Goal: Task Accomplishment & Management: Use online tool/utility

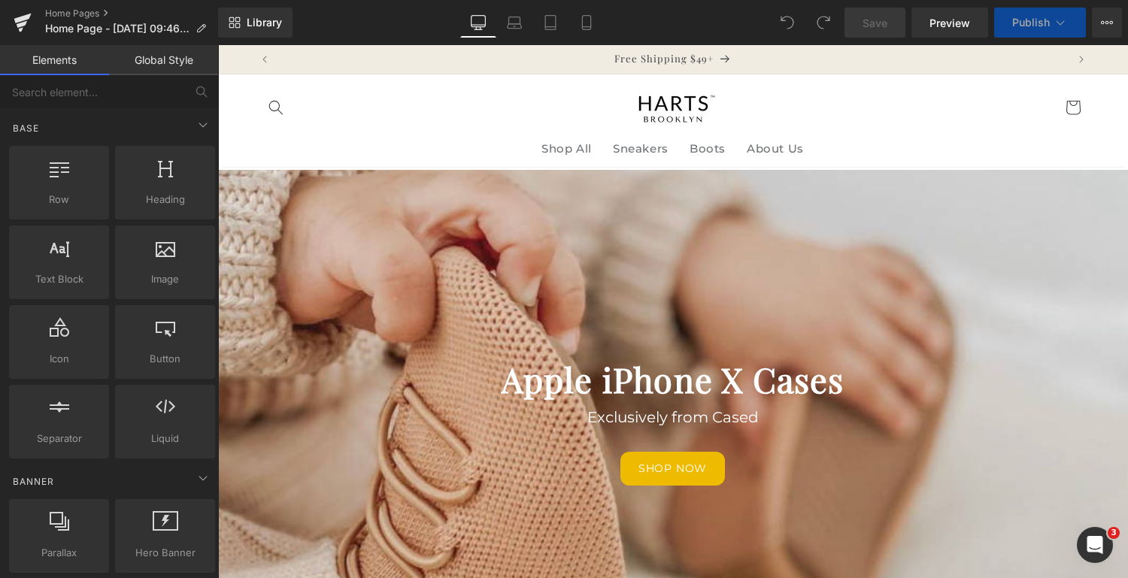
scroll to position [89, 0]
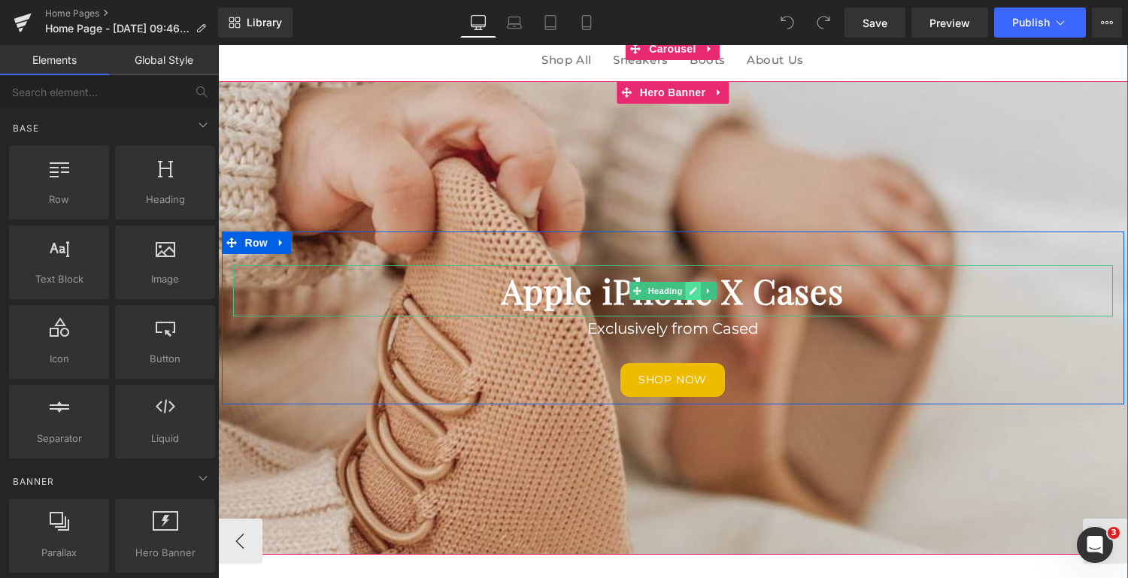
click at [691, 290] on icon at bounding box center [694, 291] width 8 height 8
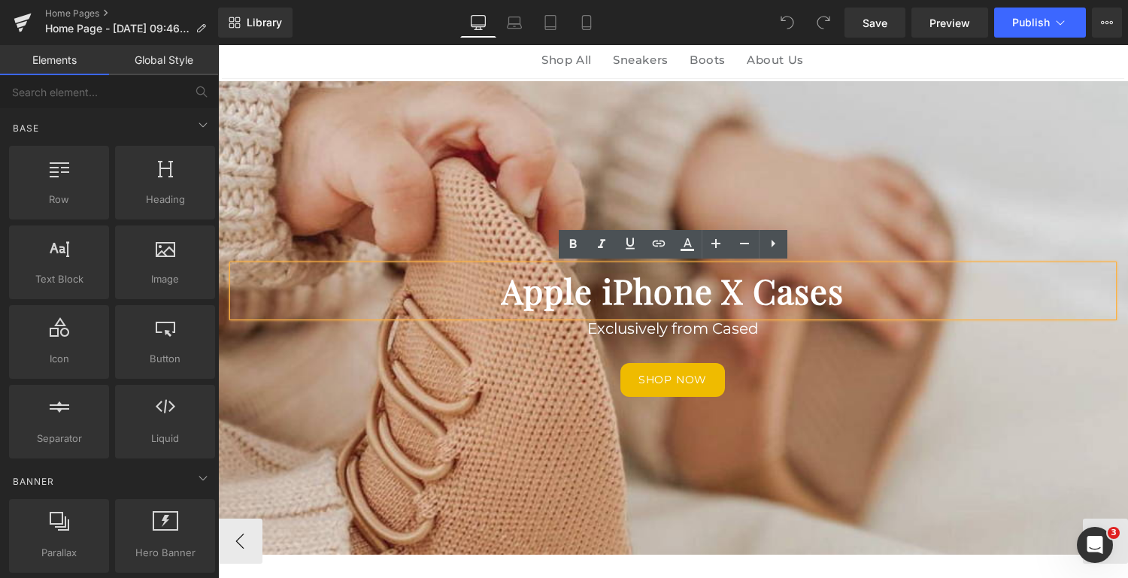
drag, startPoint x: 840, startPoint y: 290, endPoint x: 551, endPoint y: 289, distance: 288.9
click at [551, 289] on b "Apple iPhone X Cases" at bounding box center [673, 290] width 343 height 45
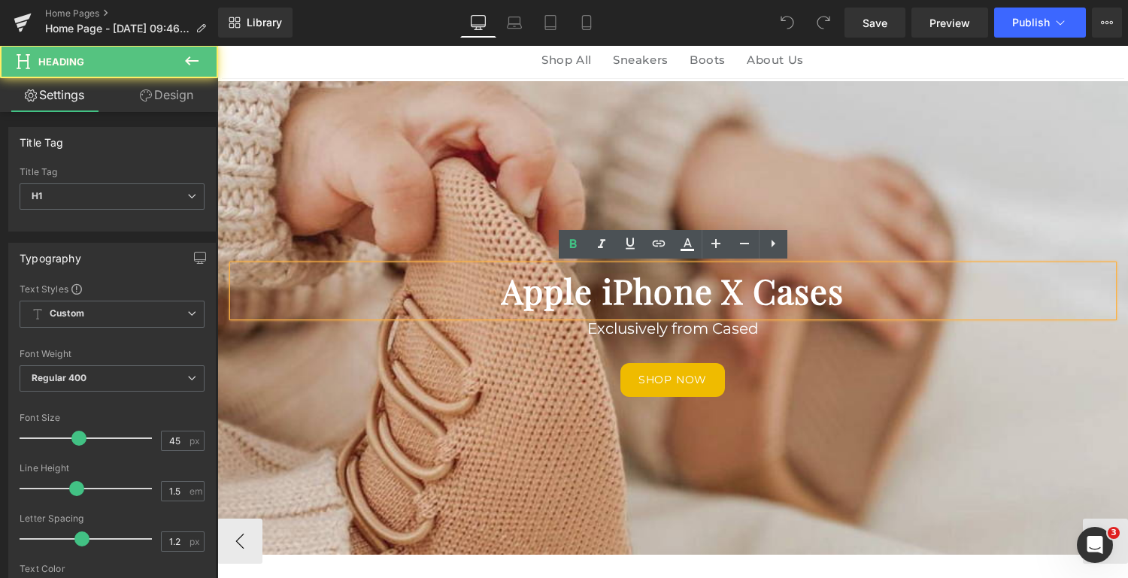
click at [551, 289] on b "Apple iPhone X Cases" at bounding box center [673, 290] width 343 height 45
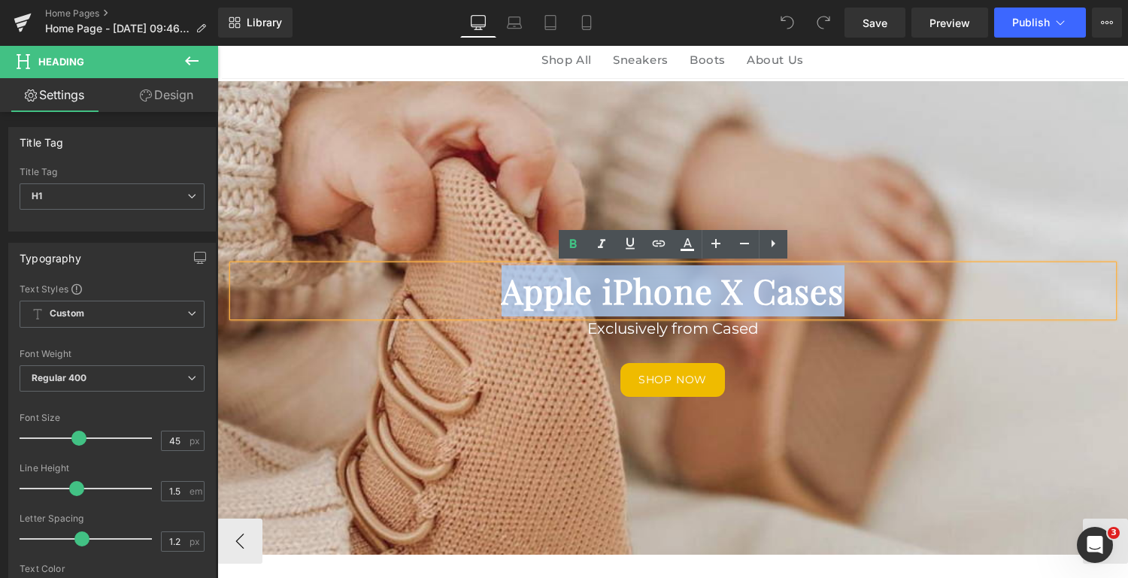
drag, startPoint x: 840, startPoint y: 292, endPoint x: 507, endPoint y: 298, distance: 333.3
click at [507, 298] on b "Apple iPhone X Cases" at bounding box center [673, 290] width 343 height 45
paste div
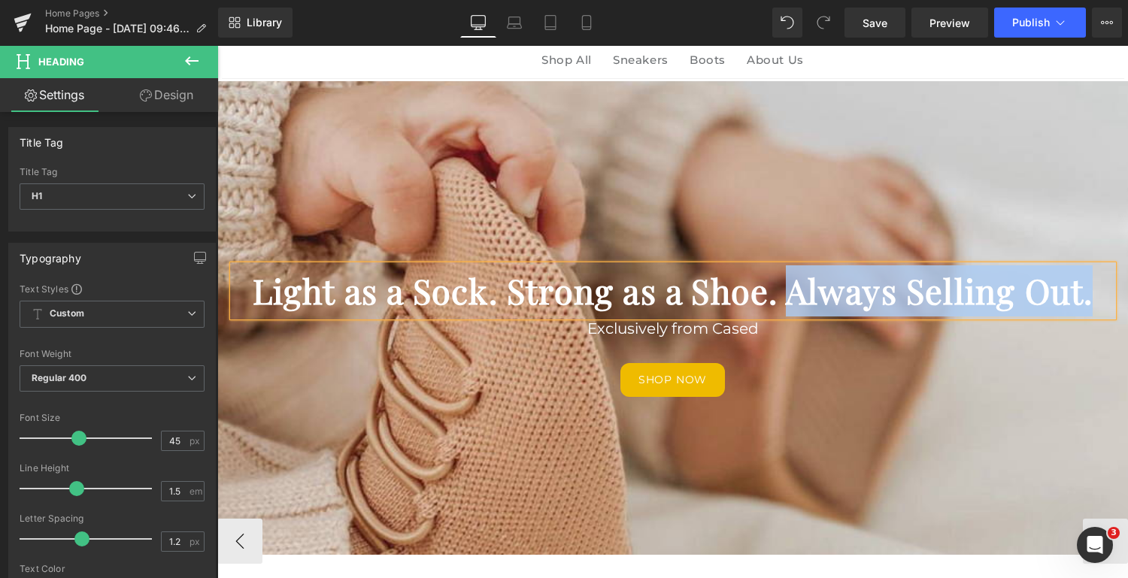
drag, startPoint x: 1084, startPoint y: 296, endPoint x: 791, endPoint y: 309, distance: 293.6
click at [791, 309] on h1 "Light as a Sock. Strong as a Shoe. Always Selling Out." at bounding box center [673, 291] width 880 height 51
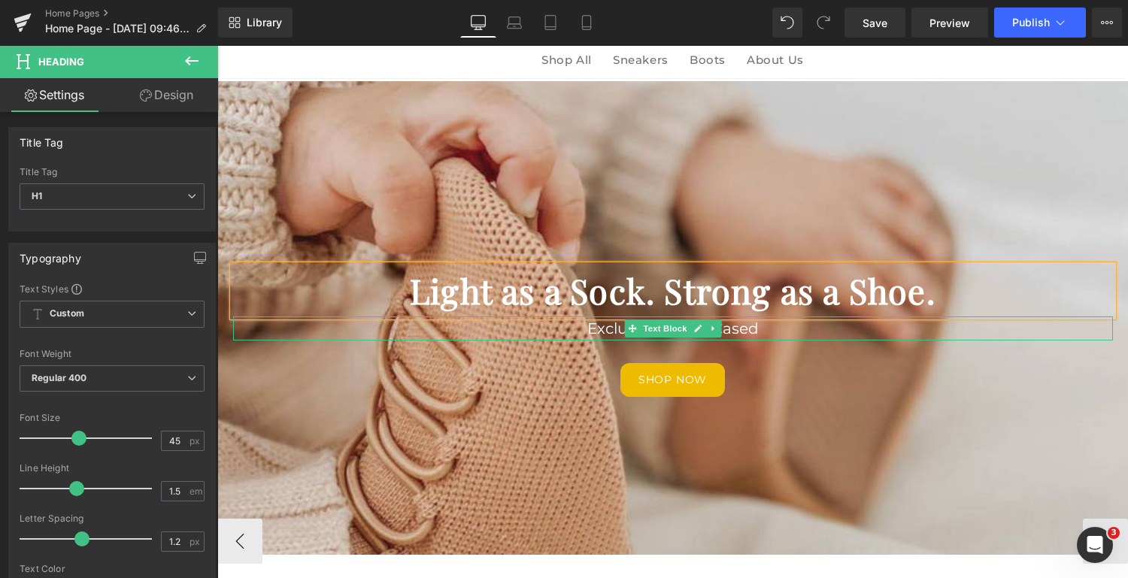
click at [730, 328] on font "Exclusively from Cased" at bounding box center [673, 329] width 172 height 18
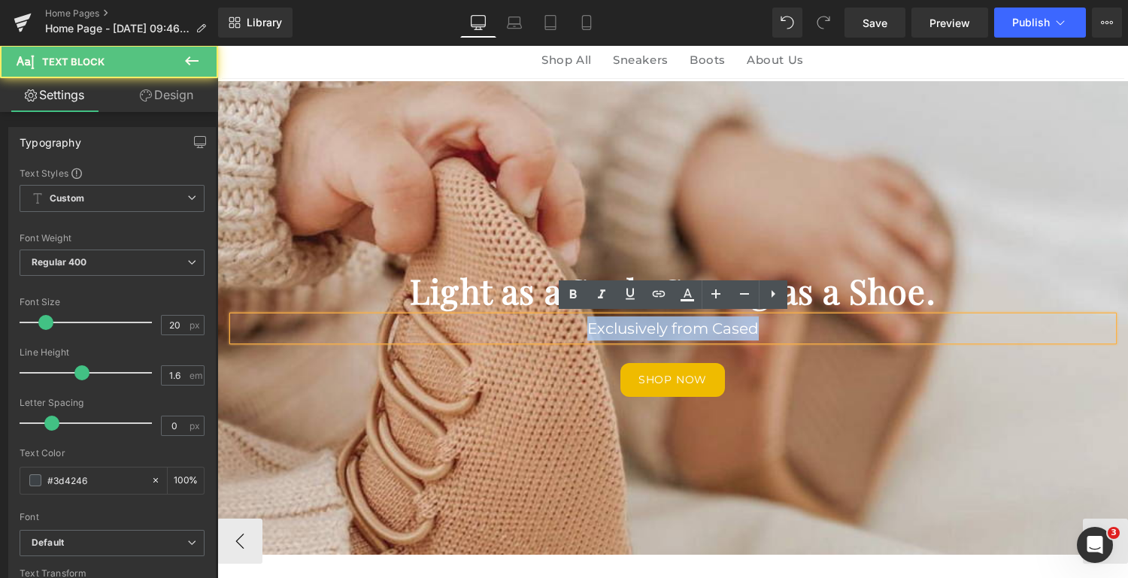
drag, startPoint x: 770, startPoint y: 329, endPoint x: 551, endPoint y: 345, distance: 219.5
click at [551, 345] on div "Light as a Sock. Strong as a Shoe. Heading Exclusively from Cased Text Block Sh…" at bounding box center [673, 332] width 903 height 132
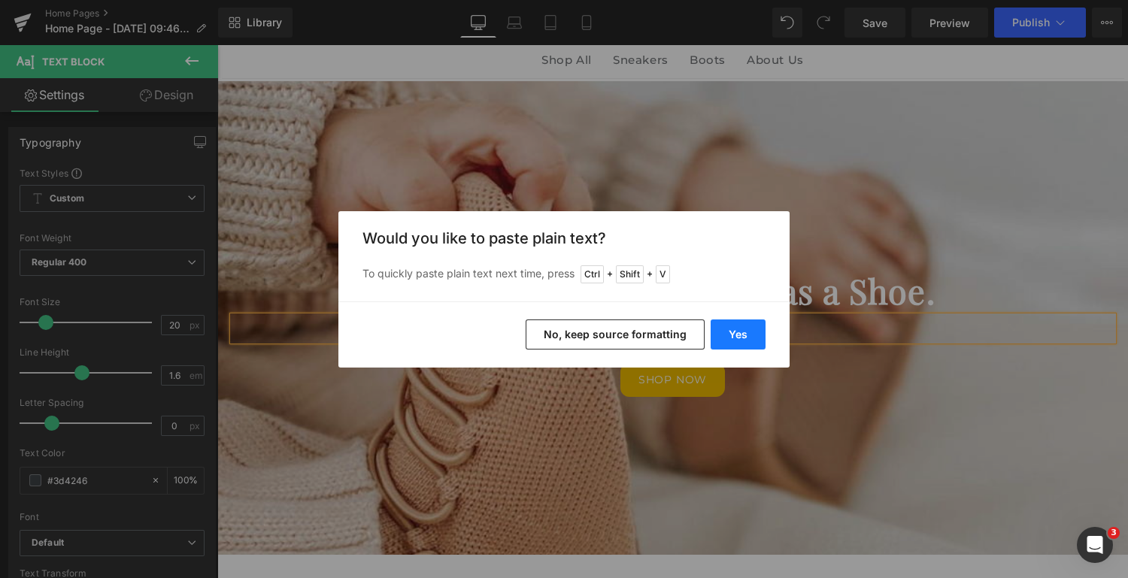
click at [744, 332] on button "Yes" at bounding box center [738, 335] width 55 height 30
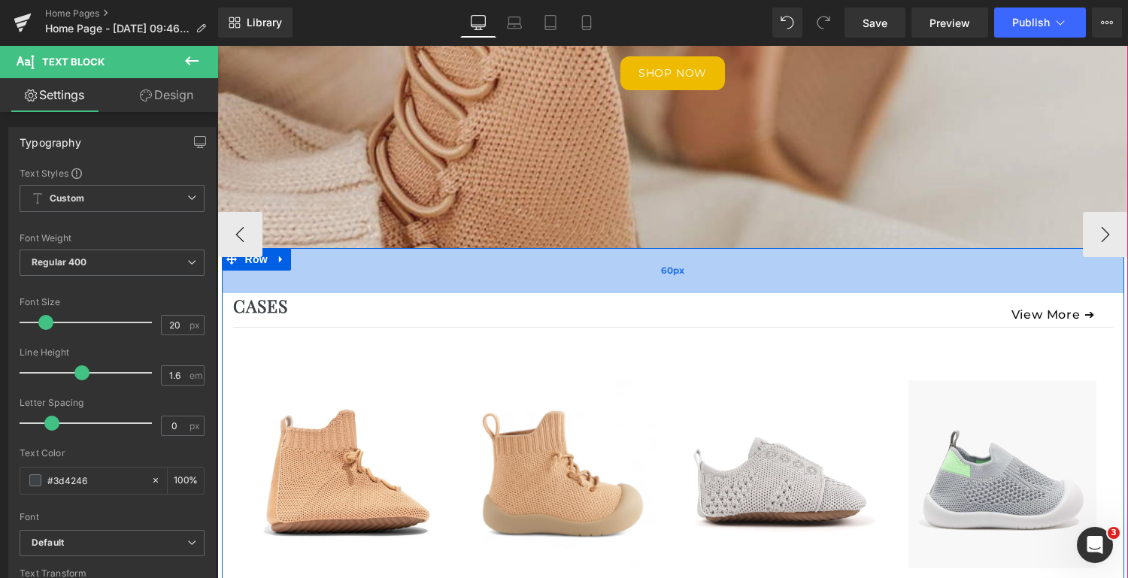
scroll to position [375, 0]
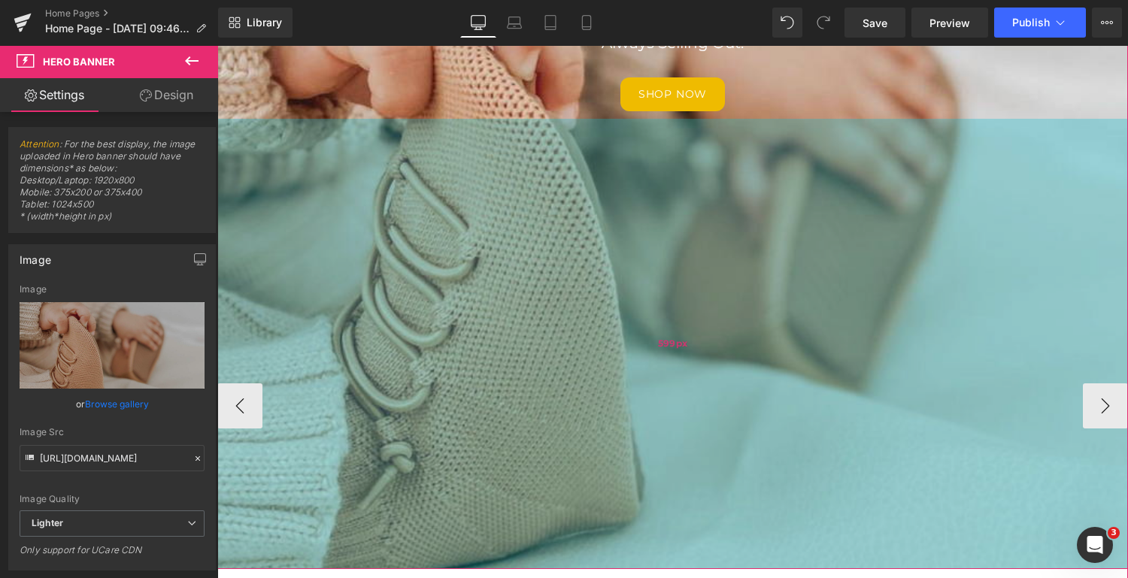
drag, startPoint x: 760, startPoint y: 266, endPoint x: 761, endPoint y: 566, distance: 300.1
click at [761, 566] on div "599px" at bounding box center [672, 344] width 911 height 451
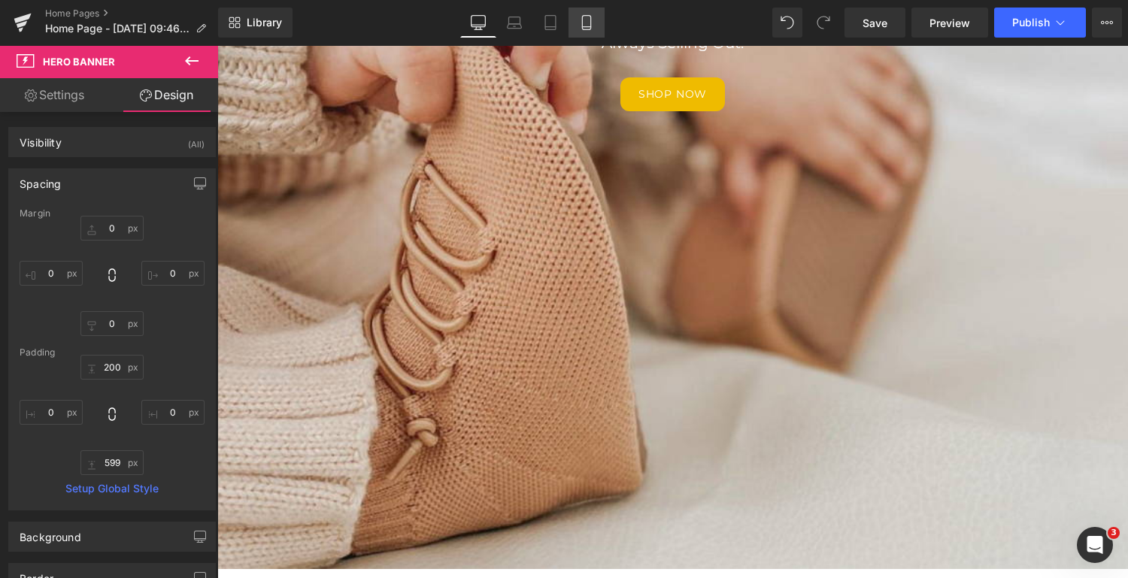
click at [587, 24] on icon at bounding box center [586, 22] width 15 height 15
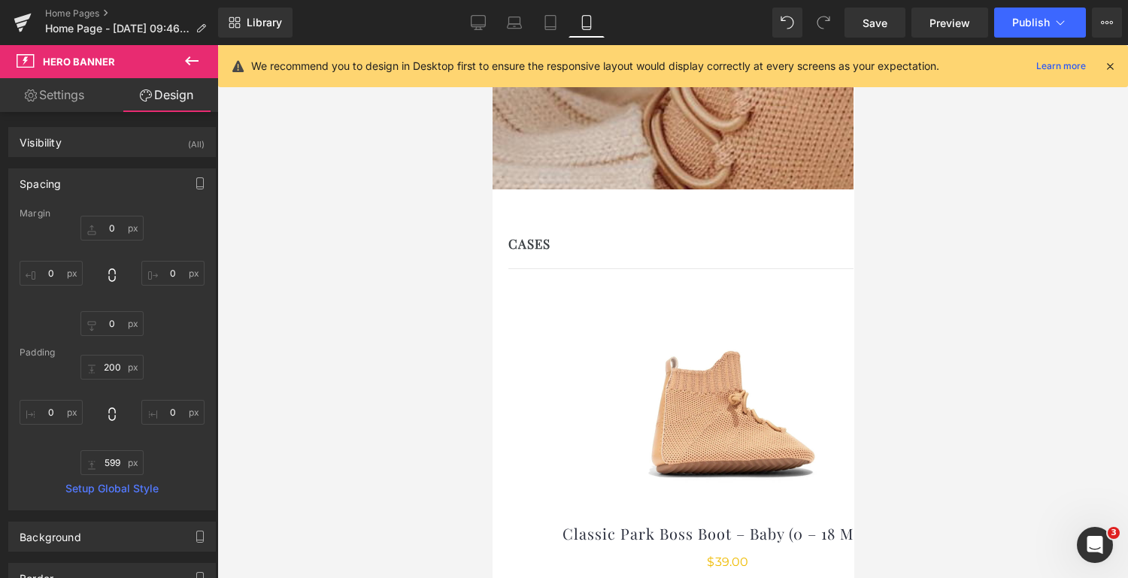
type input "0"
type input "100"
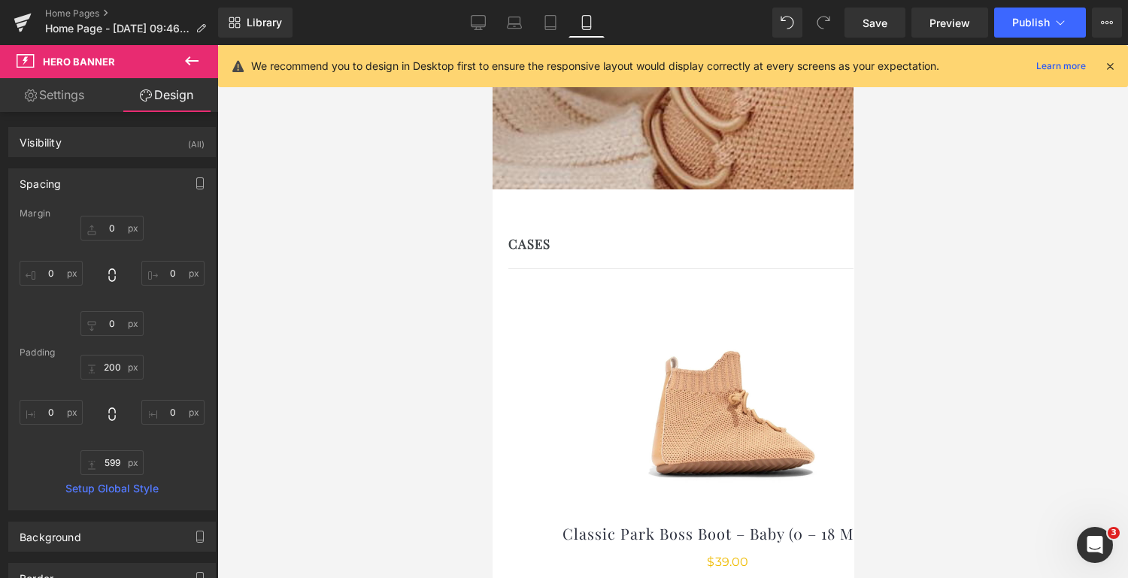
type input "0"
type input "217"
type input "0"
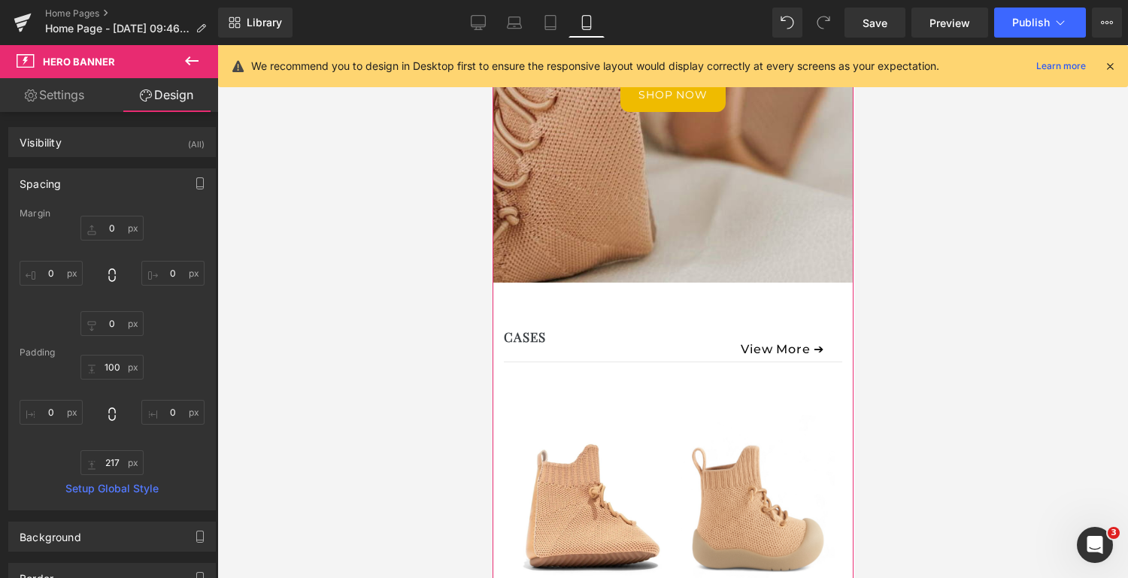
scroll to position [330, 0]
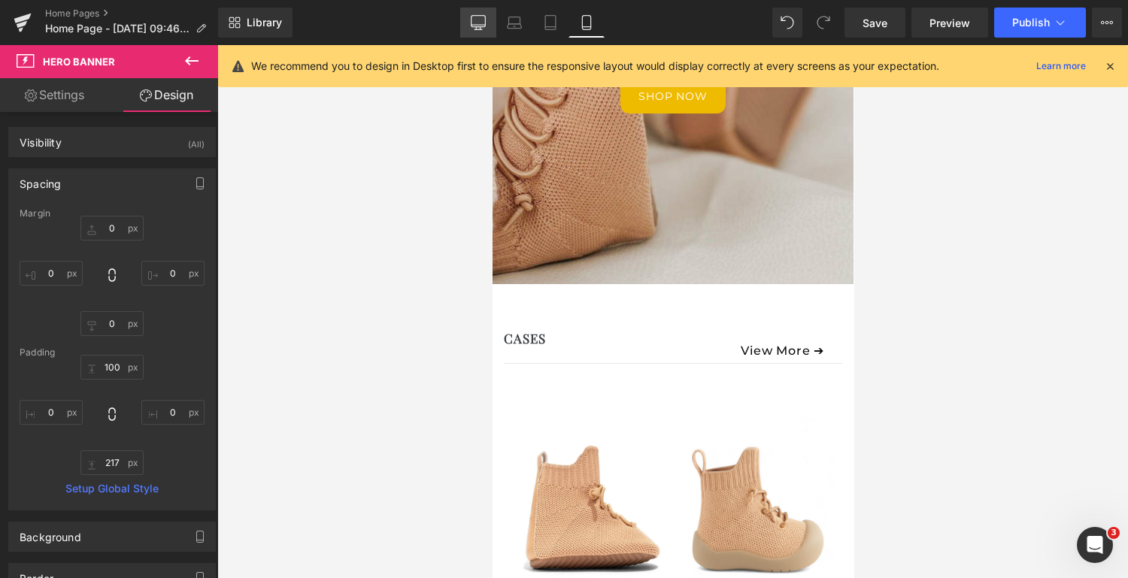
click at [478, 23] on icon at bounding box center [478, 22] width 15 height 15
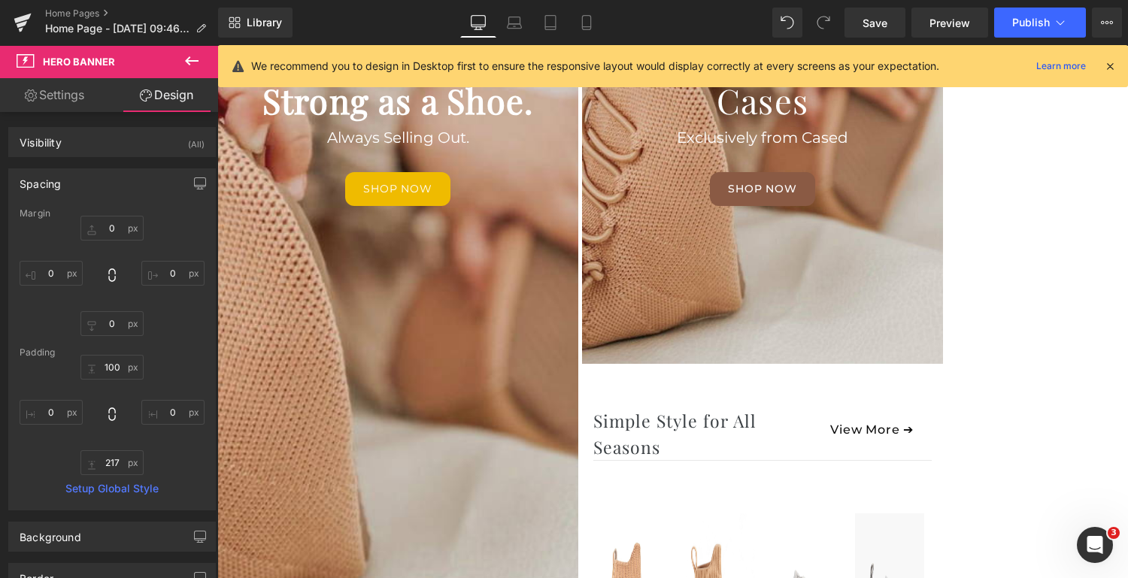
type input "0"
type input "200"
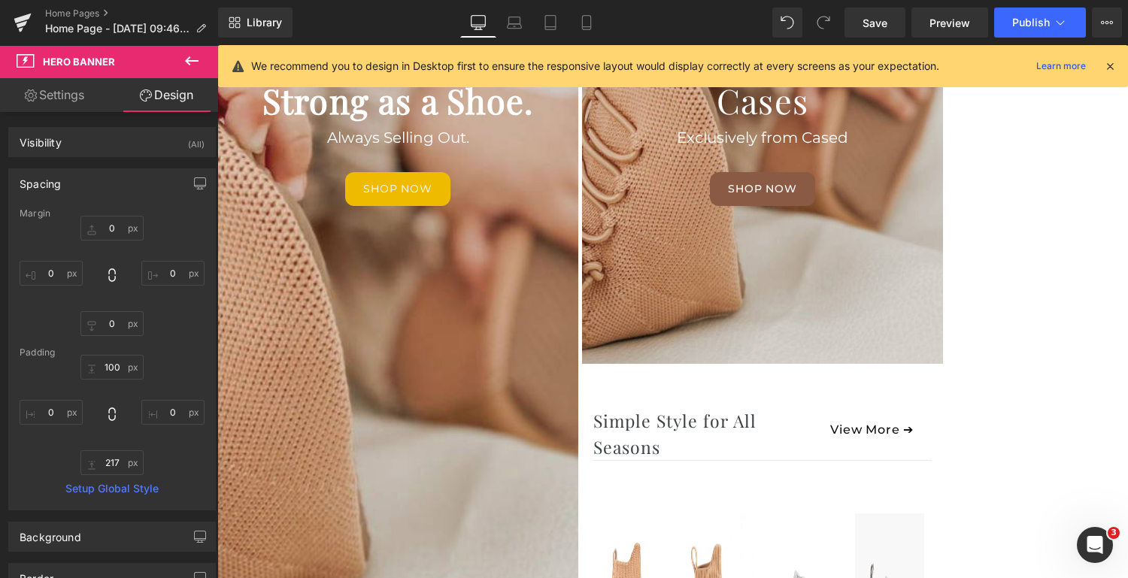
type input "0"
type input "599"
type input "0"
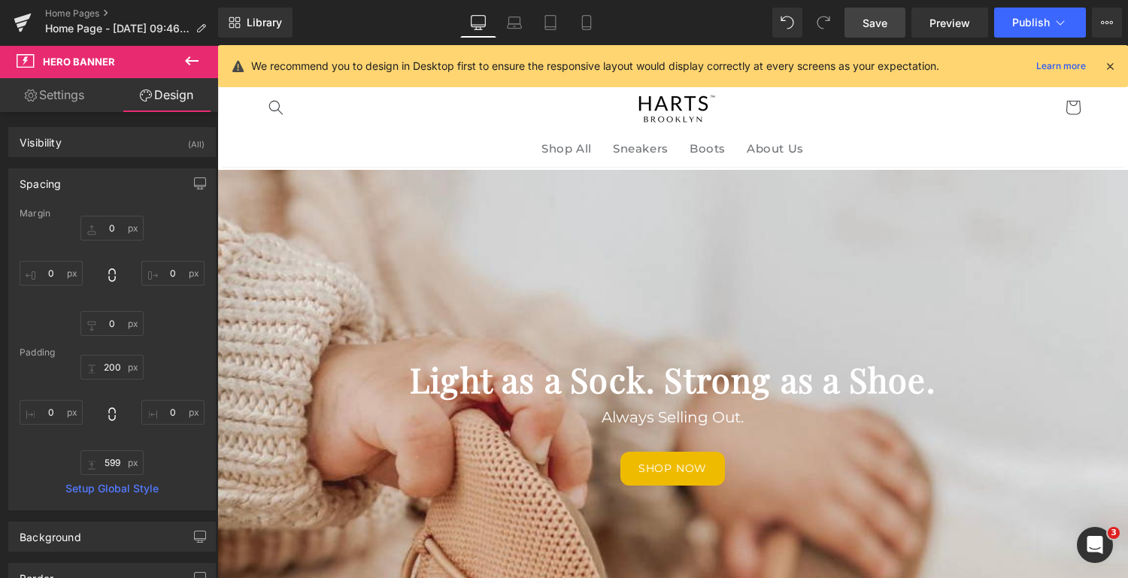
click at [871, 26] on span "Save" at bounding box center [875, 23] width 25 height 16
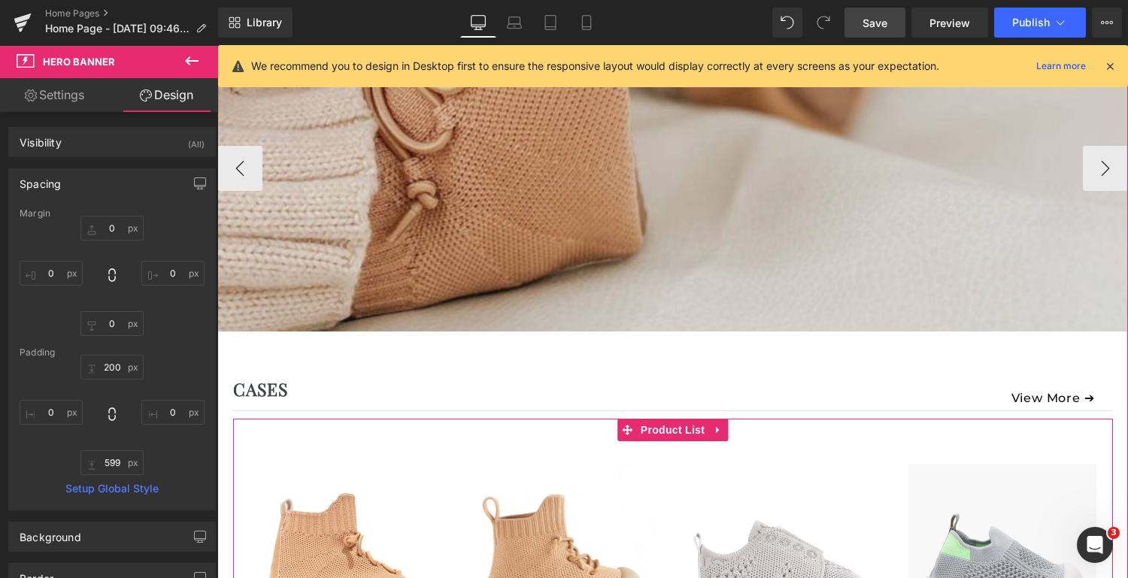
scroll to position [612, 0]
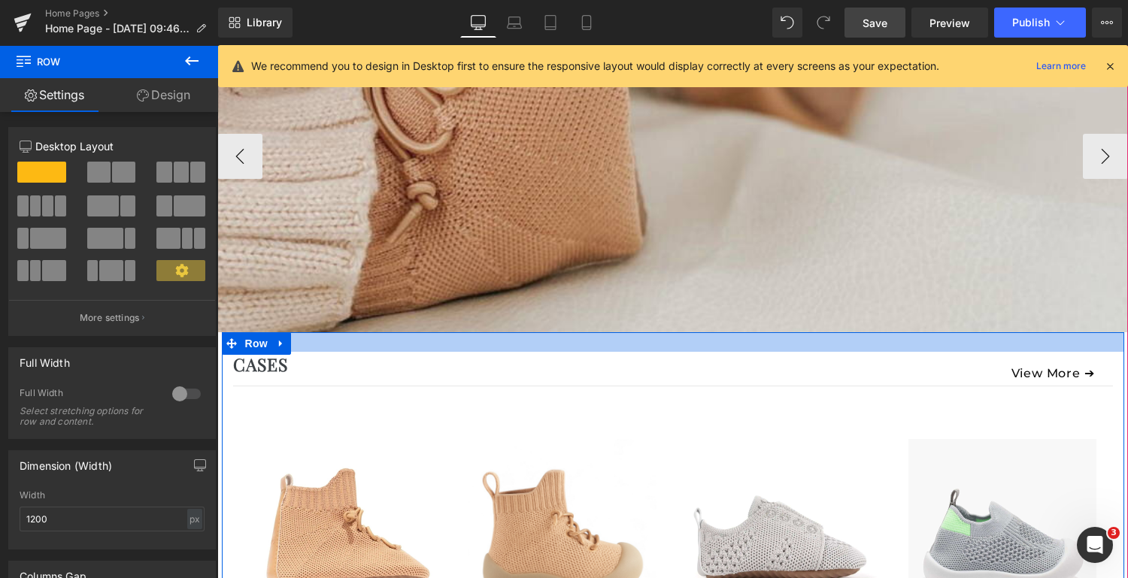
drag, startPoint x: 874, startPoint y: 371, endPoint x: 891, endPoint y: 422, distance: 53.8
click at [875, 346] on div at bounding box center [673, 342] width 903 height 20
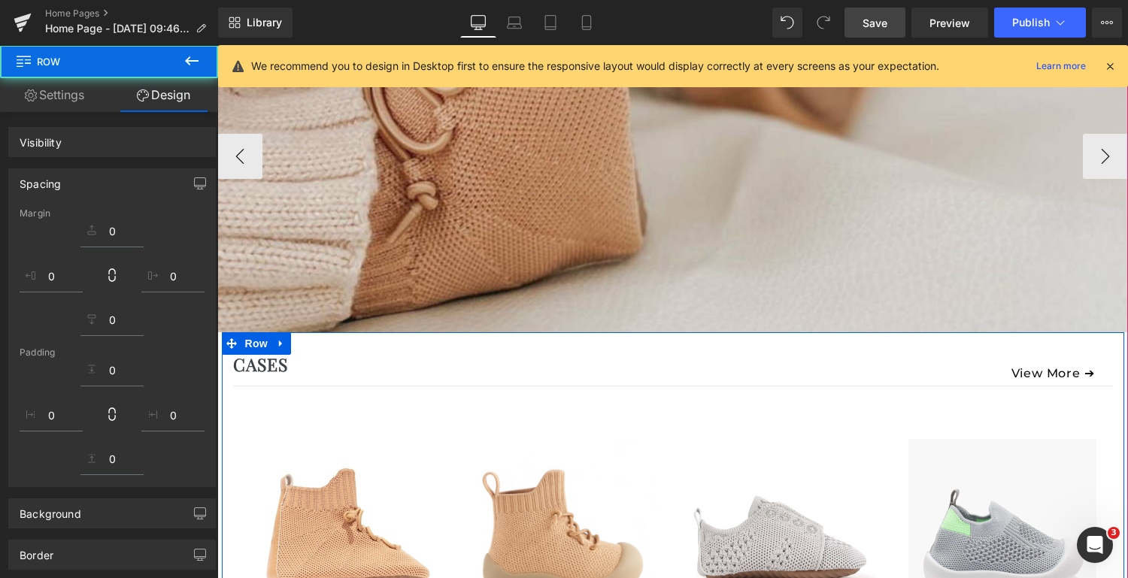
click at [1056, 368] on div "View More ➔ Button" at bounding box center [893, 369] width 440 height 34
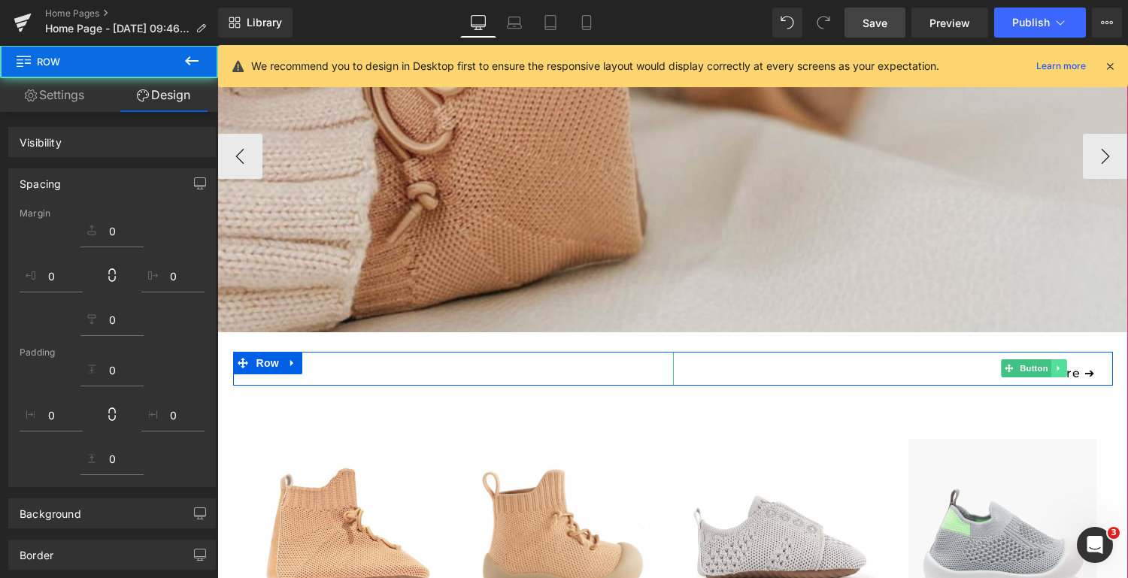
click at [1063, 368] on link at bounding box center [1059, 369] width 16 height 18
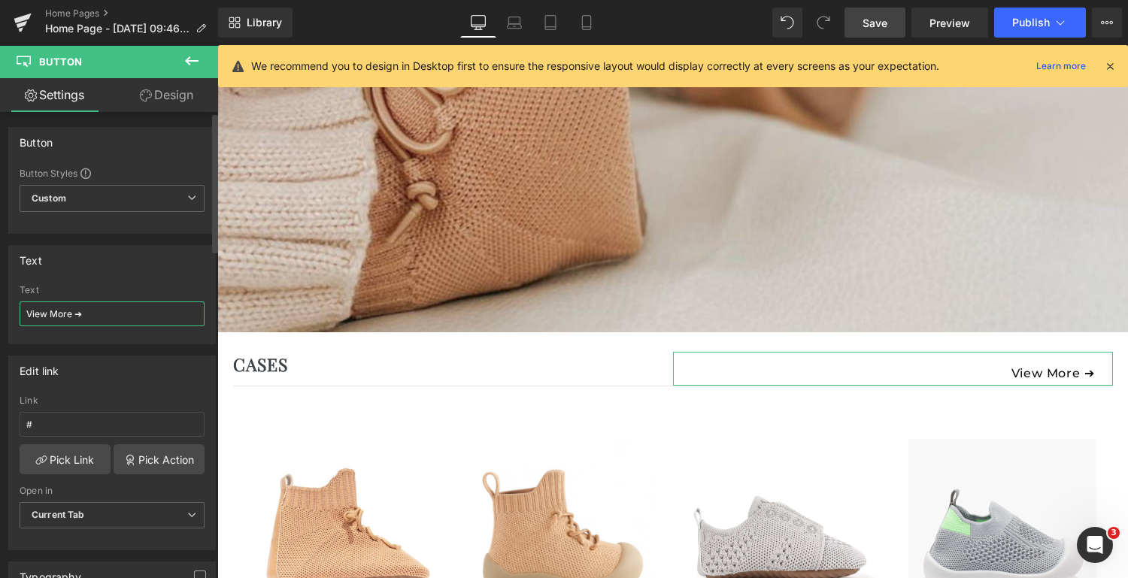
drag, startPoint x: 71, startPoint y: 311, endPoint x: 29, endPoint y: 312, distance: 42.9
click at [29, 312] on input "View More ➔" at bounding box center [112, 314] width 185 height 25
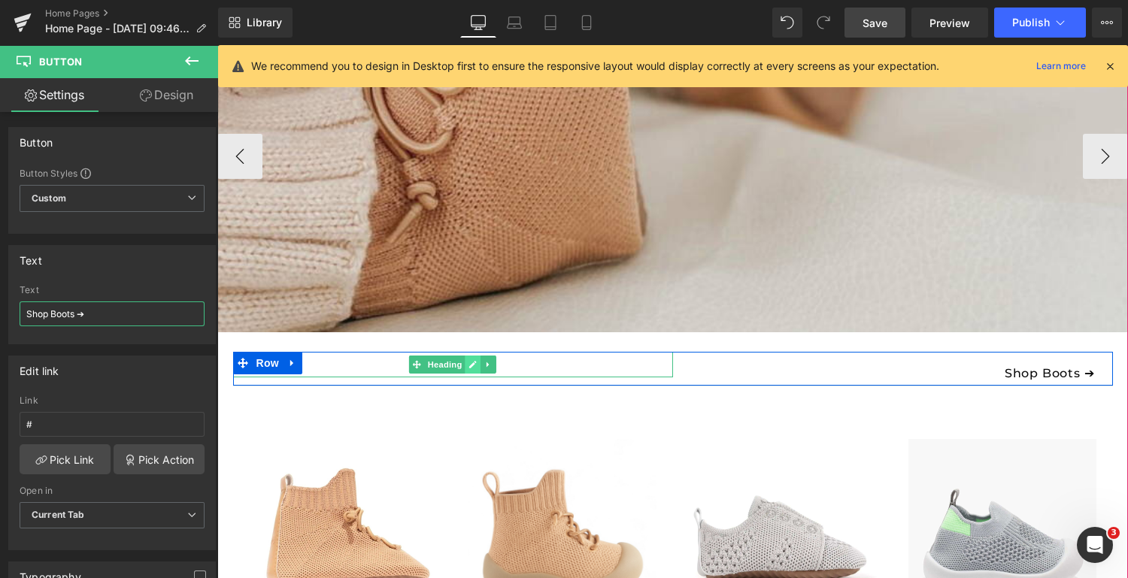
type input "Shop Boots ➔"
click at [470, 367] on icon at bounding box center [473, 365] width 8 height 8
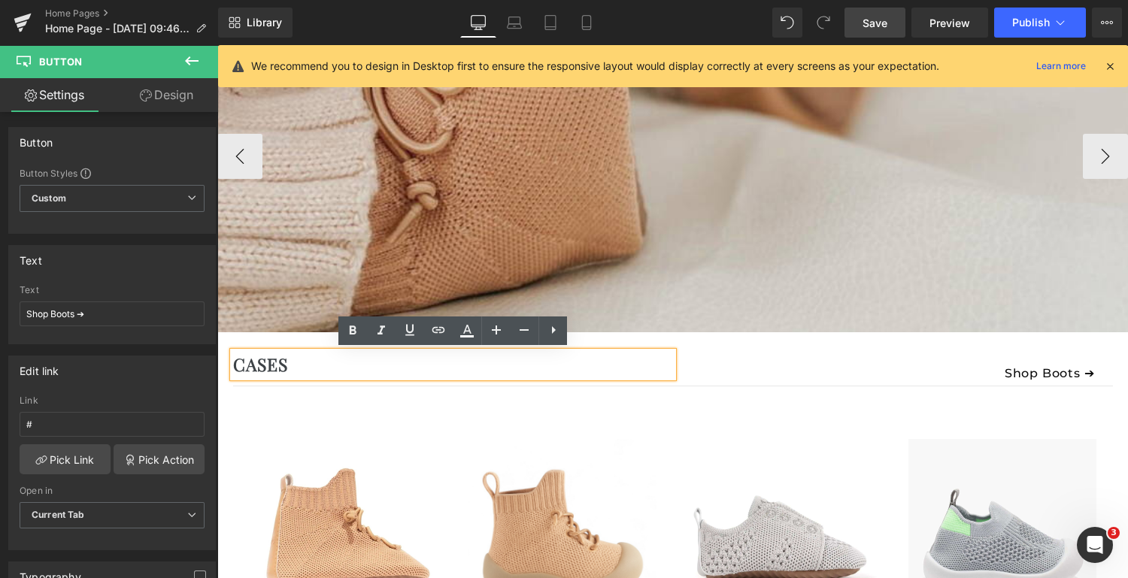
drag, startPoint x: 300, startPoint y: 362, endPoint x: 222, endPoint y: 366, distance: 78.3
click at [222, 366] on div "CASES Heading Shop Boots ➔ Button Row Separator (P) Image" at bounding box center [673, 549] width 903 height 395
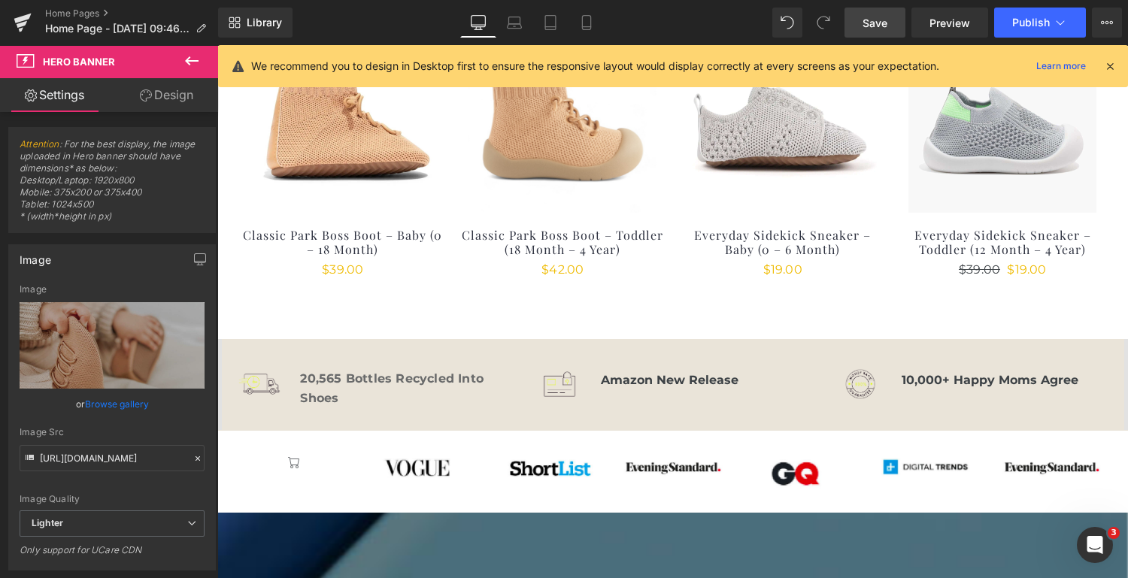
scroll to position [1024, 0]
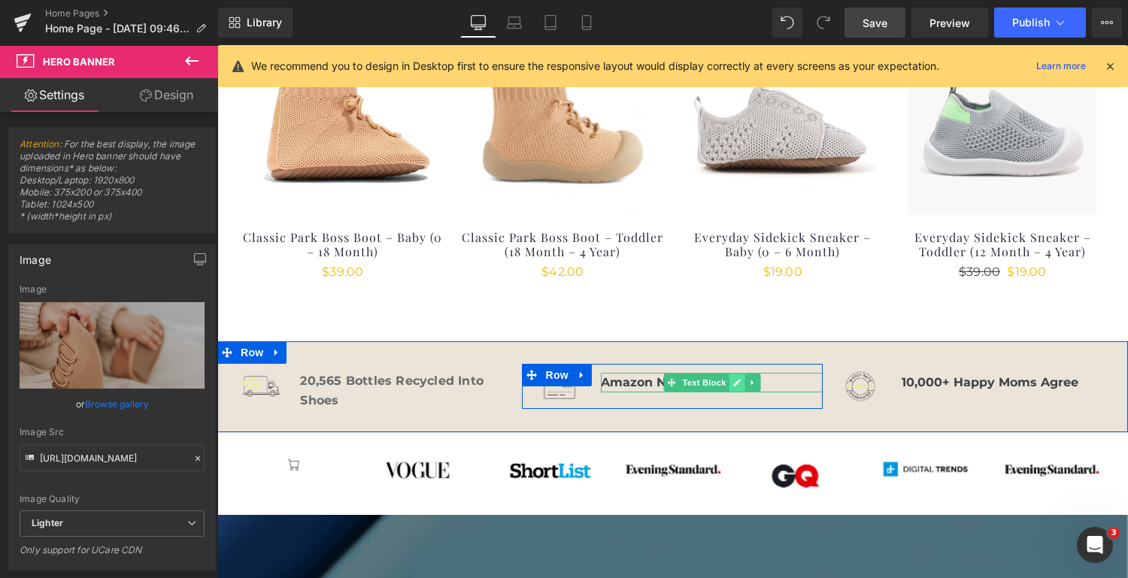
click at [738, 382] on icon at bounding box center [737, 382] width 8 height 9
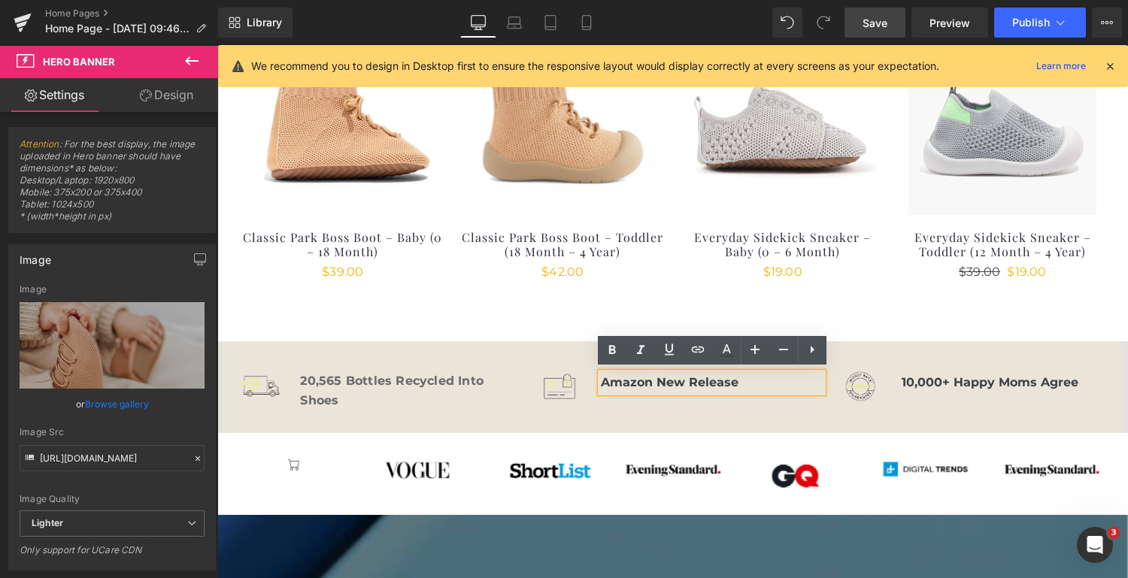
click at [603, 379] on b "Amazon New Release" at bounding box center [670, 382] width 138 height 14
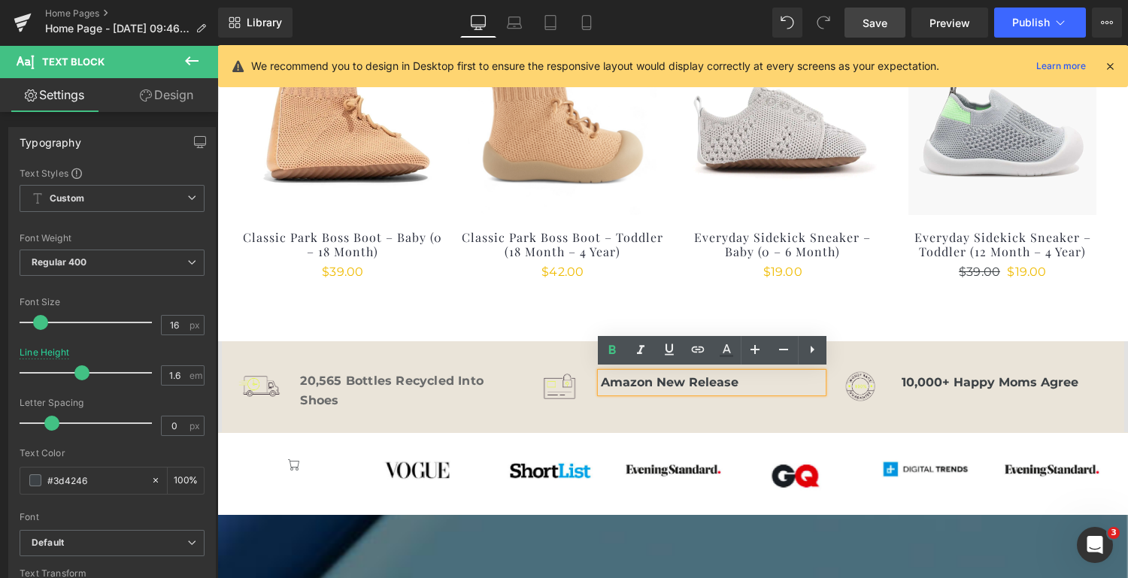
click at [602, 380] on b "Amazon New Release" at bounding box center [670, 382] width 138 height 14
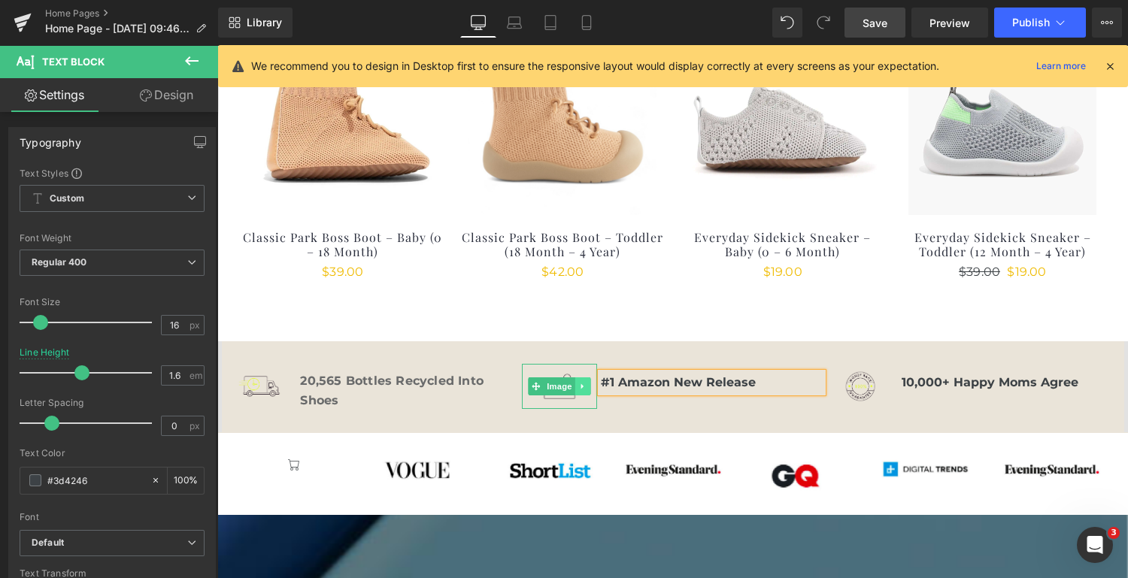
click at [580, 387] on icon at bounding box center [583, 386] width 8 height 9
click at [590, 387] on icon at bounding box center [591, 387] width 8 height 8
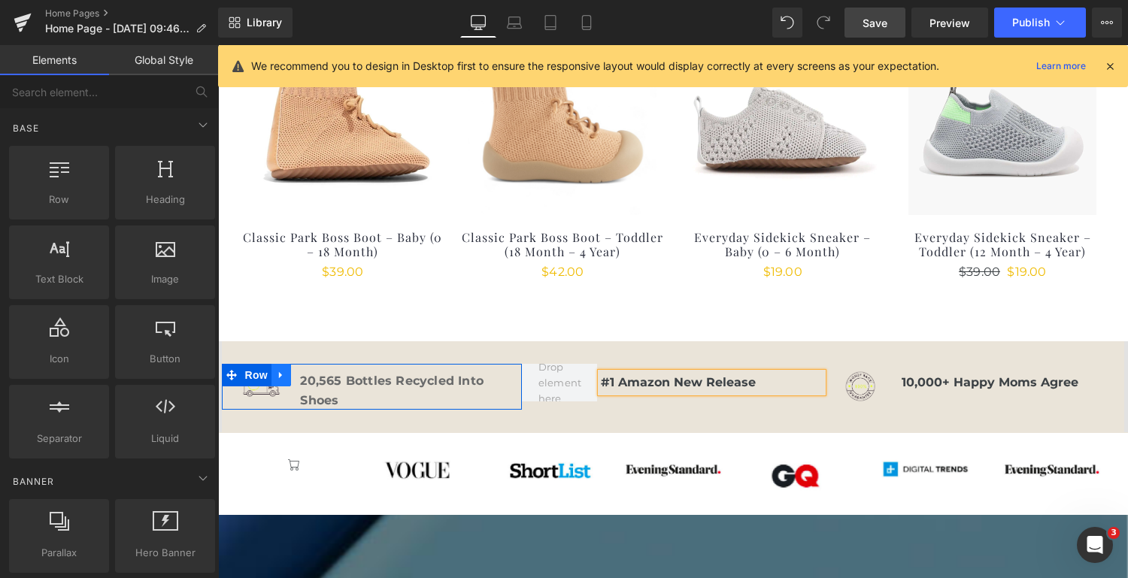
click at [279, 375] on icon at bounding box center [280, 375] width 3 height 7
click at [320, 375] on icon at bounding box center [320, 375] width 11 height 11
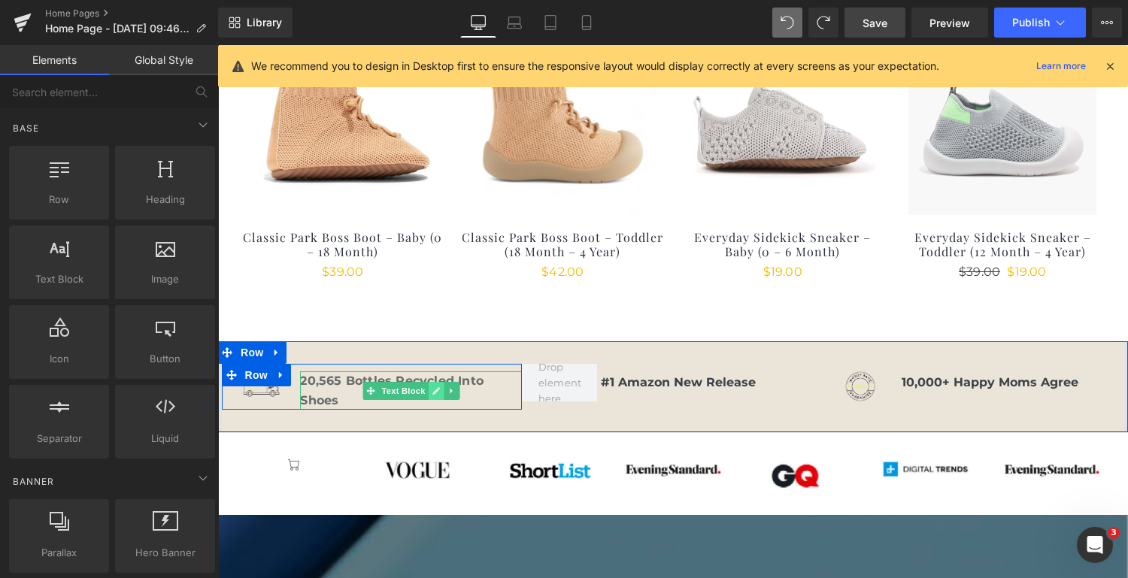
click at [433, 390] on icon at bounding box center [437, 391] width 8 height 8
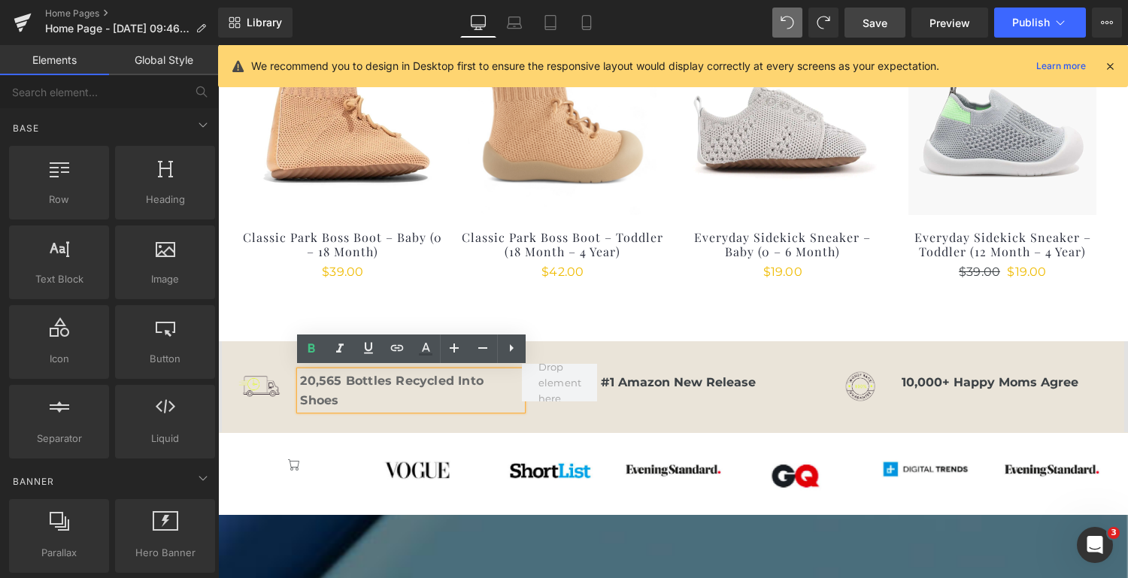
click at [376, 394] on div "20,565 Bottles Recycled Into Shoes" at bounding box center [411, 391] width 222 height 38
click at [366, 409] on div "20,565 Bottles Recycled Into Shoes" at bounding box center [411, 391] width 222 height 38
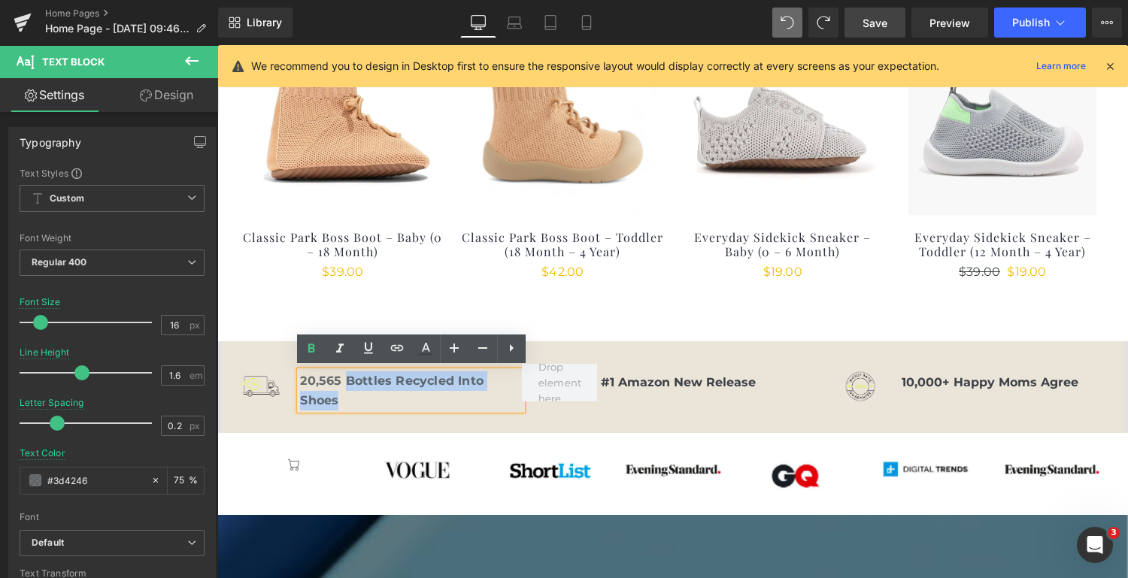
drag, startPoint x: 344, startPoint y: 378, endPoint x: 299, endPoint y: 383, distance: 45.4
click at [300, 383] on div "20,565 Bottles Recycled Into Shoes" at bounding box center [411, 391] width 222 height 38
click at [370, 401] on div "20,565 Bottles Recycled Into Shoes" at bounding box center [411, 391] width 222 height 38
drag, startPoint x: 340, startPoint y: 375, endPoint x: 302, endPoint y: 381, distance: 38.0
click at [302, 381] on b "20,565 Bottles Recycled Into Shoes" at bounding box center [392, 391] width 184 height 34
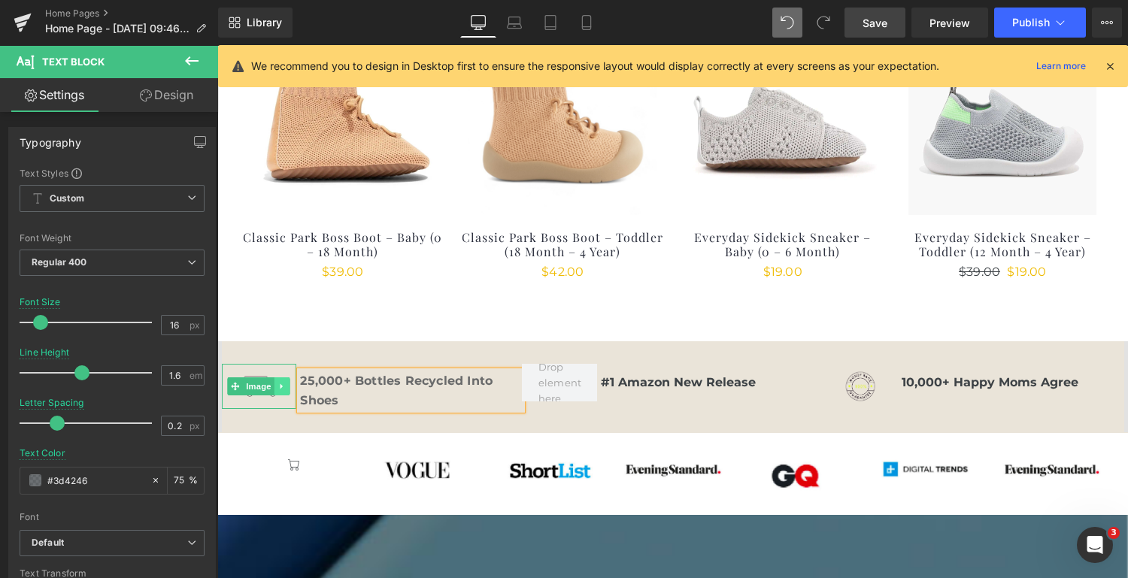
click at [278, 384] on icon at bounding box center [282, 386] width 8 height 9
click at [290, 387] on icon at bounding box center [290, 387] width 8 height 8
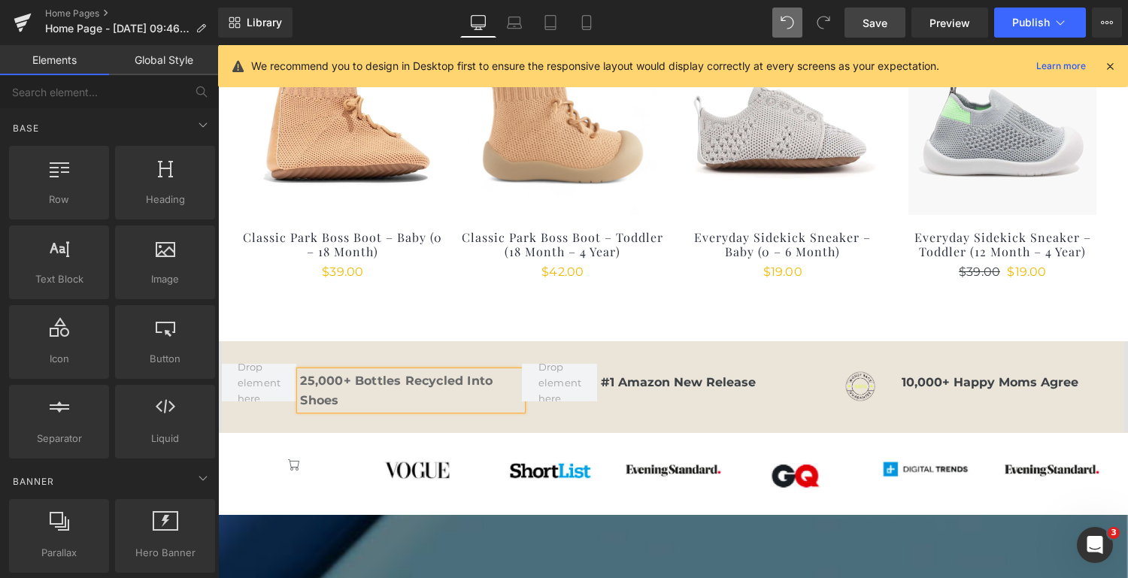
click at [751, 417] on div "25,000+ Bottles Recycled Into Shoes Text Block Row #1 Amazon New Release Text B…" at bounding box center [673, 387] width 903 height 91
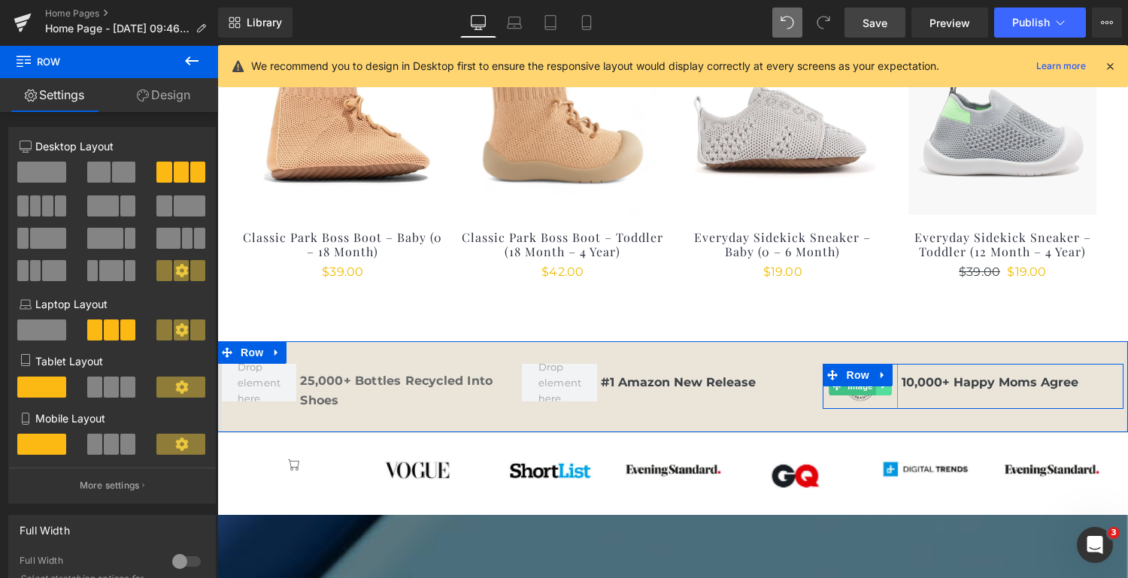
click at [883, 390] on link at bounding box center [884, 387] width 16 height 18
click at [891, 387] on icon at bounding box center [892, 387] width 8 height 8
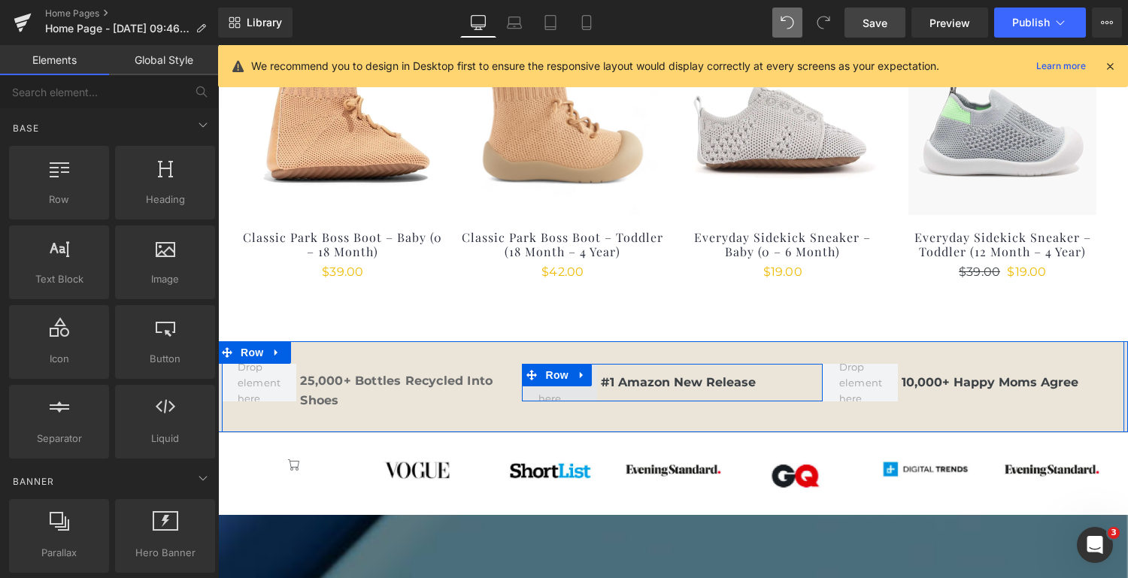
click at [559, 389] on span at bounding box center [559, 383] width 53 height 54
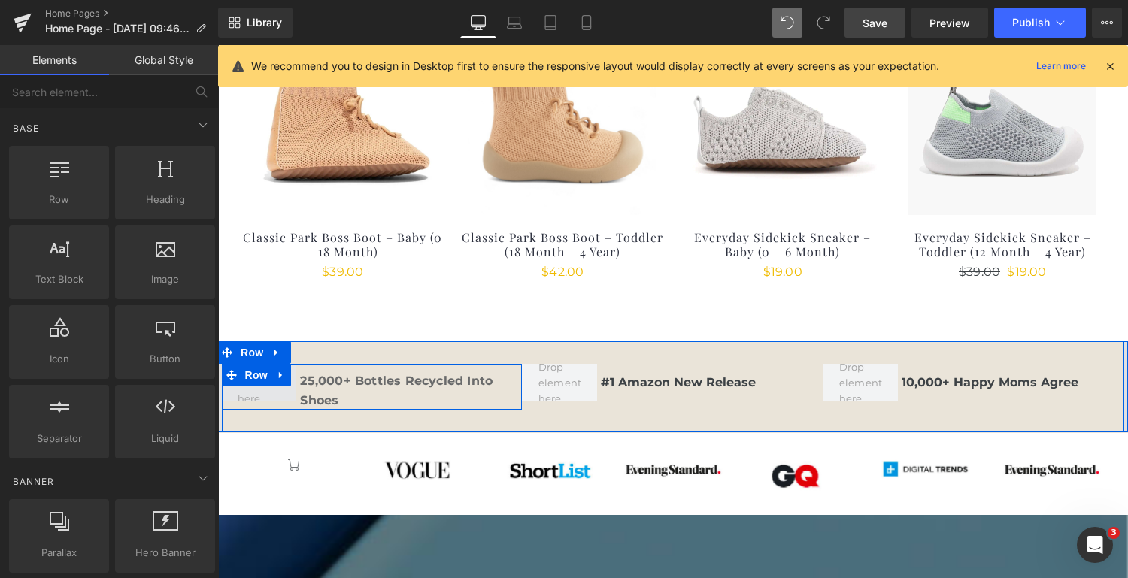
click at [260, 390] on span at bounding box center [258, 383] width 53 height 54
click at [741, 417] on div "25,000+ Bottles Recycled Into Shoes Text Block Row #1 Amazon New Release Text B…" at bounding box center [673, 387] width 903 height 91
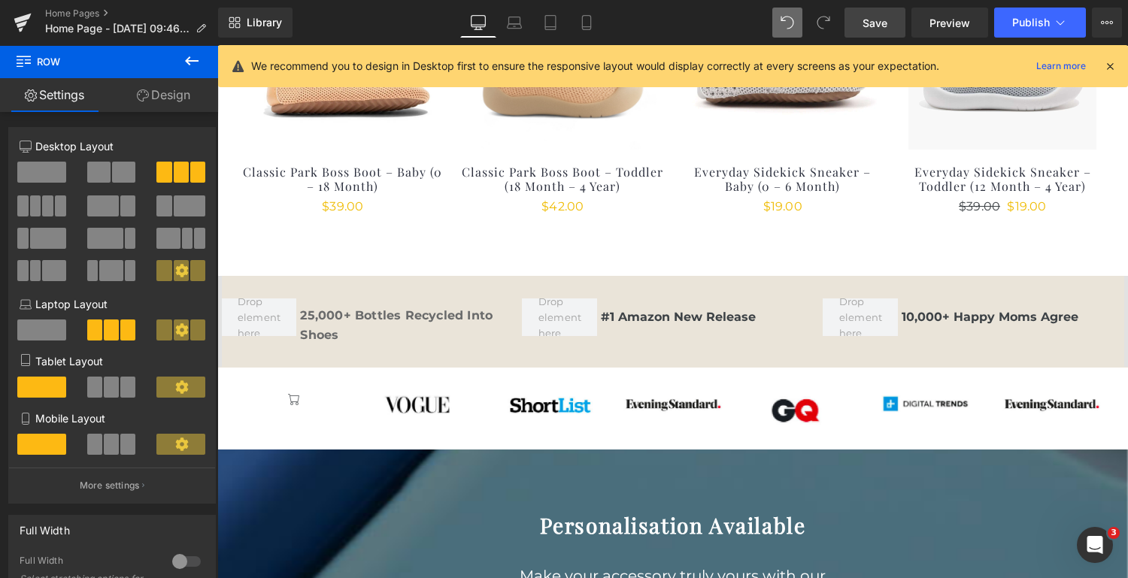
scroll to position [1088, 0]
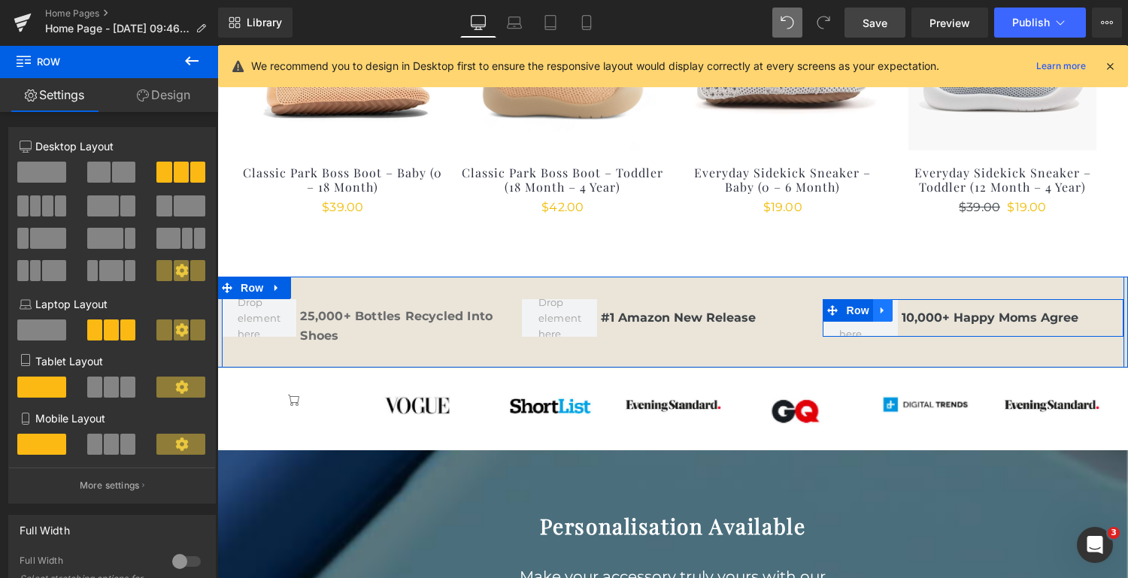
click at [885, 312] on icon at bounding box center [883, 310] width 11 height 11
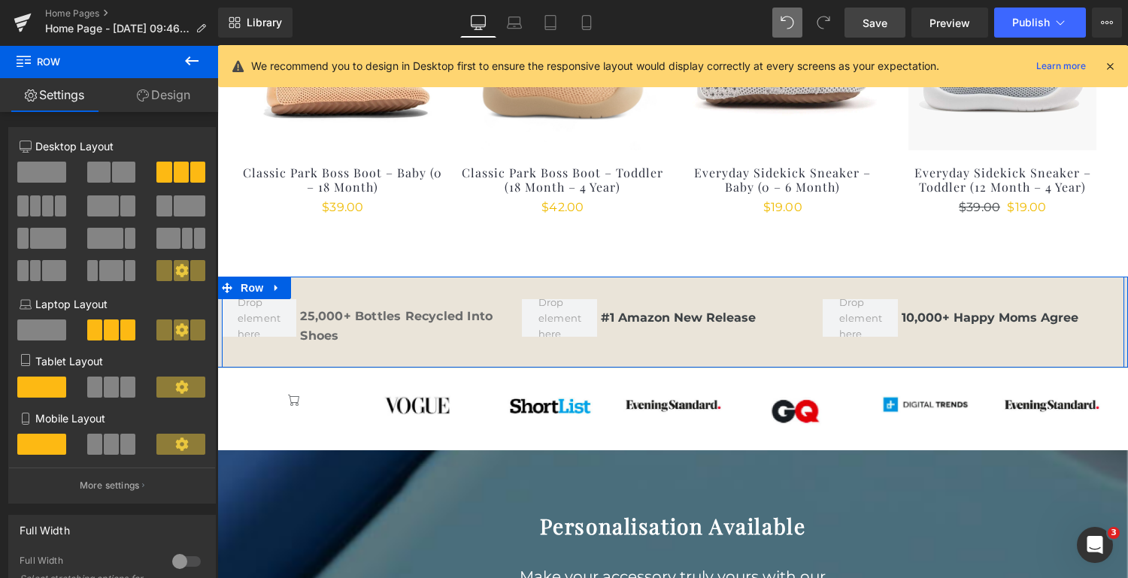
click at [964, 342] on div "25,000+ Bottles Recycled Into Shoes Text Block Row #1 Amazon New Release Text B…" at bounding box center [673, 322] width 903 height 91
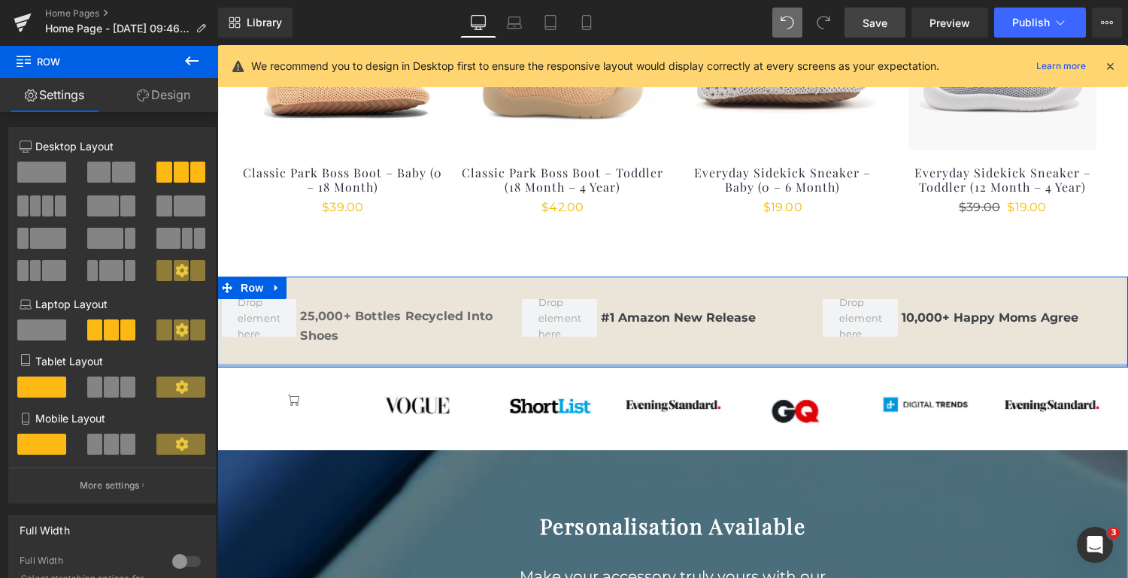
drag, startPoint x: 791, startPoint y: 363, endPoint x: 788, endPoint y: 343, distance: 20.5
click at [788, 343] on div "25,000+ Bottles Recycled Into Shoes Text Block Row #1 Amazon New Release Text B…" at bounding box center [672, 322] width 911 height 91
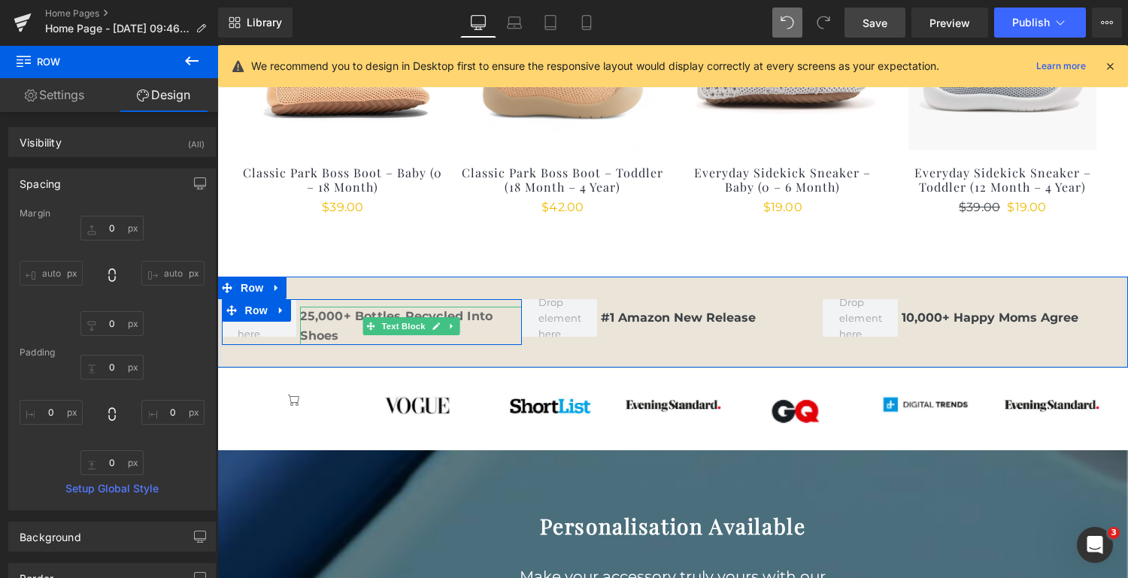
click at [471, 329] on div "25,000+ Bottles Recycled Into Shoes" at bounding box center [411, 326] width 222 height 38
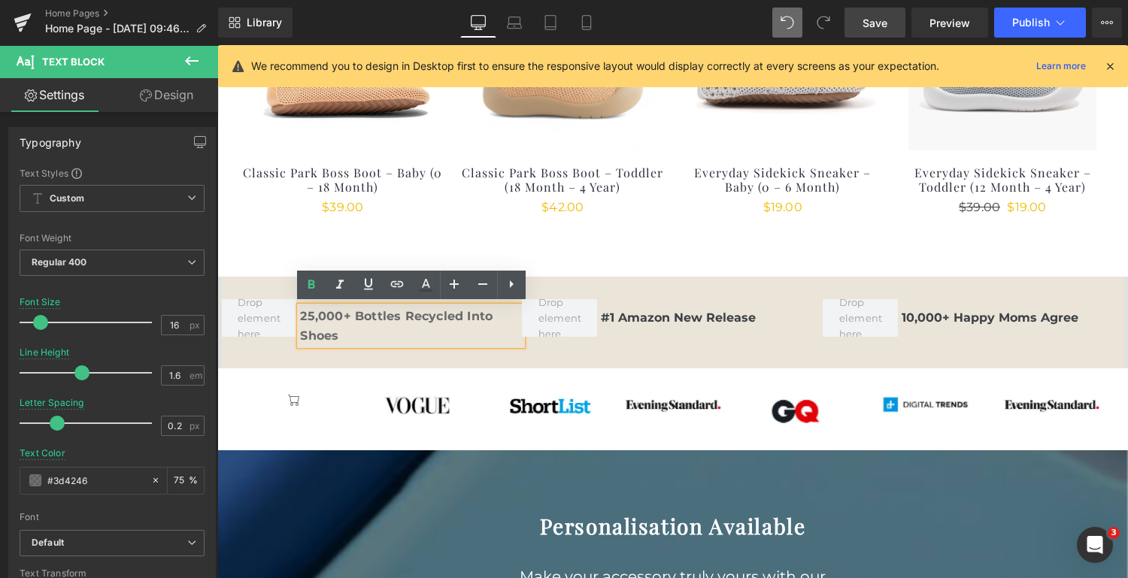
click at [352, 326] on div "25,000+ Bottles Recycled Into Shoes" at bounding box center [411, 326] width 222 height 38
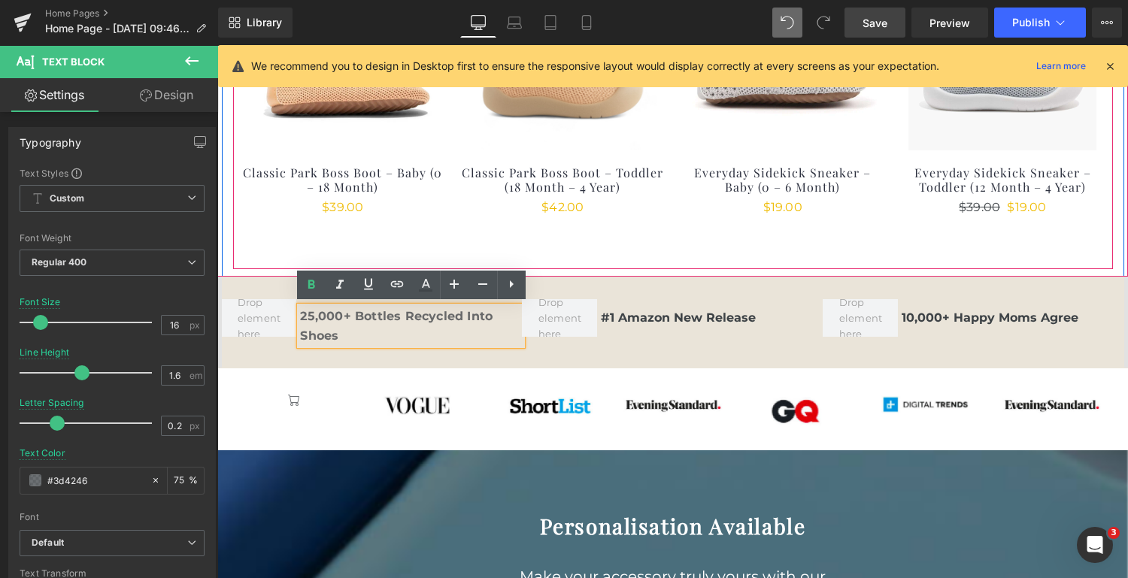
click at [639, 239] on div "(P) Image" at bounding box center [673, 82] width 880 height 330
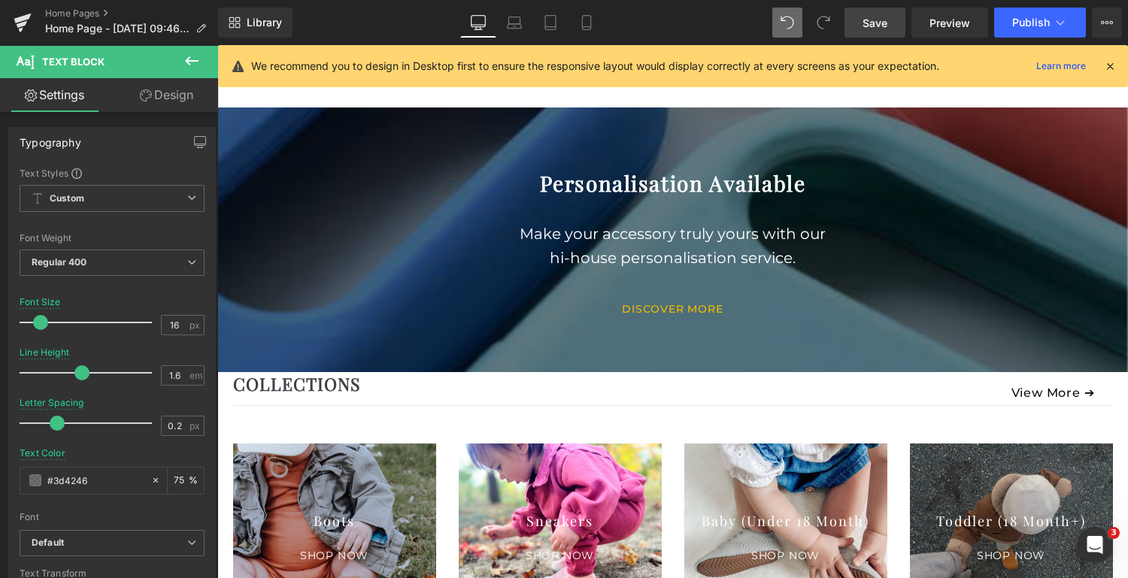
scroll to position [1571, 0]
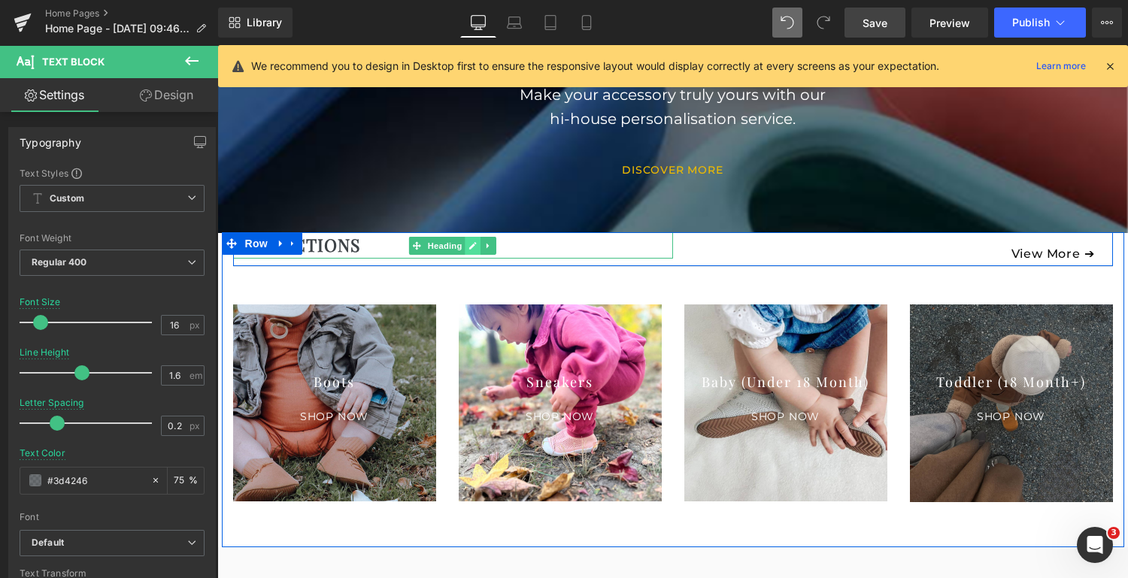
click at [469, 247] on icon at bounding box center [473, 245] width 8 height 9
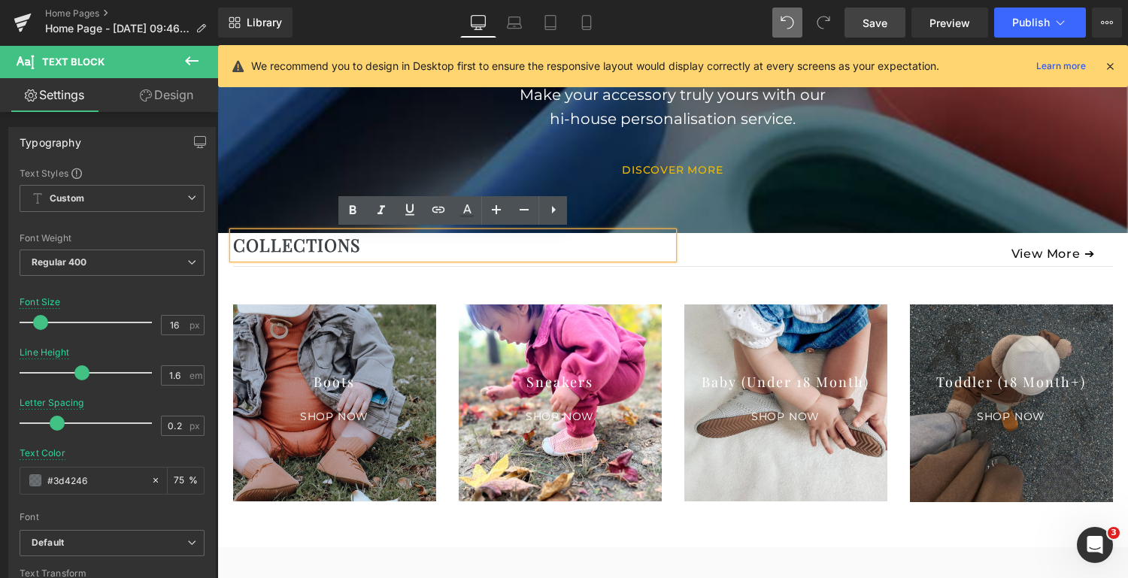
drag, startPoint x: 411, startPoint y: 244, endPoint x: 302, endPoint y: 261, distance: 110.3
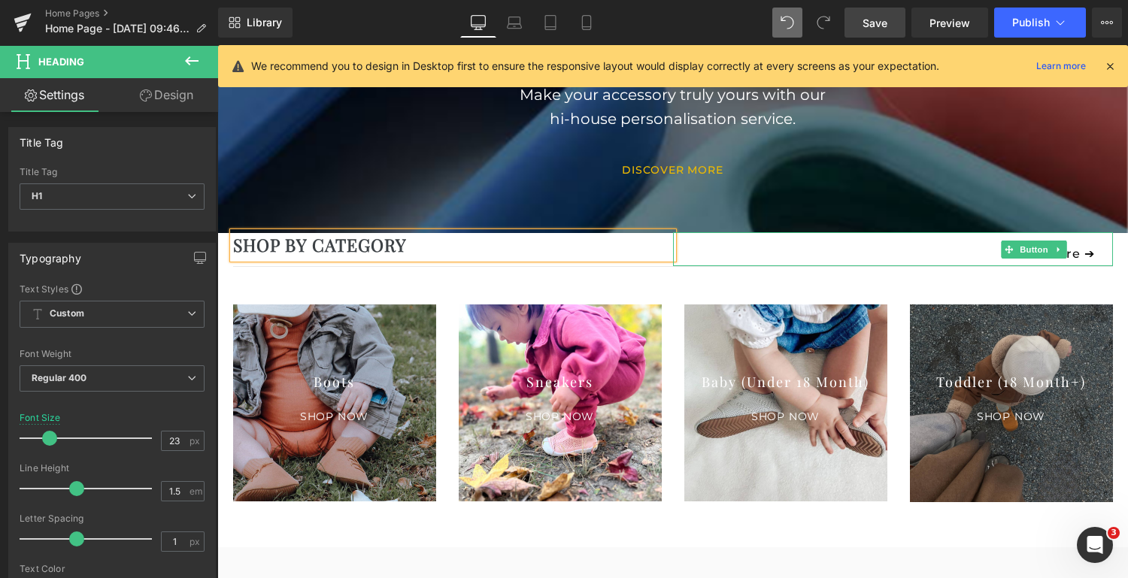
click at [1082, 249] on link "View More ➔" at bounding box center [1054, 249] width 120 height 34
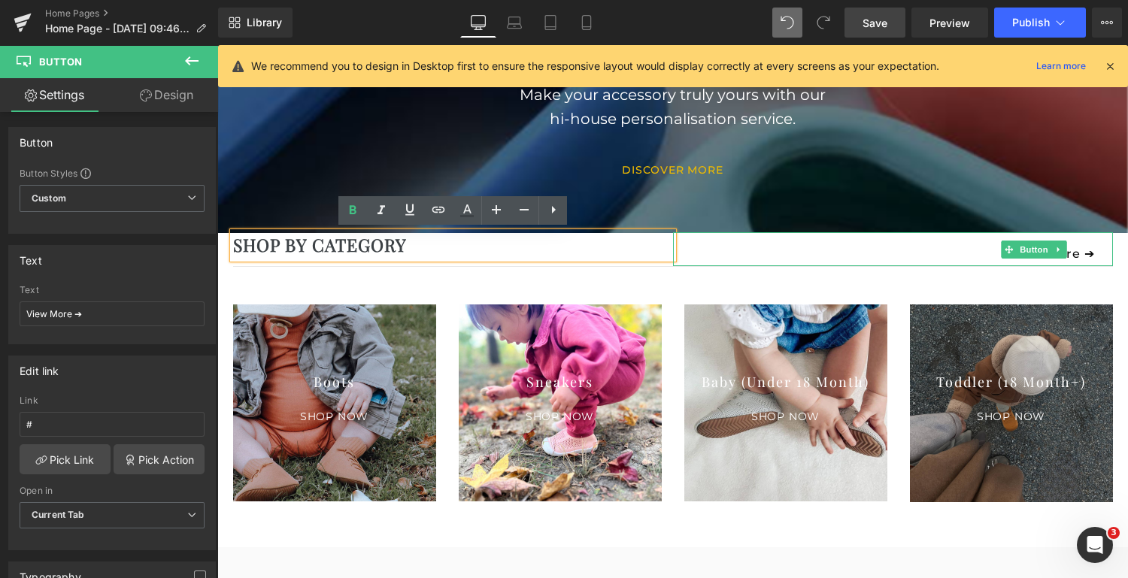
click at [1072, 254] on link "View More ➔" at bounding box center [1054, 249] width 120 height 34
click at [1037, 247] on span "Button" at bounding box center [1034, 250] width 35 height 18
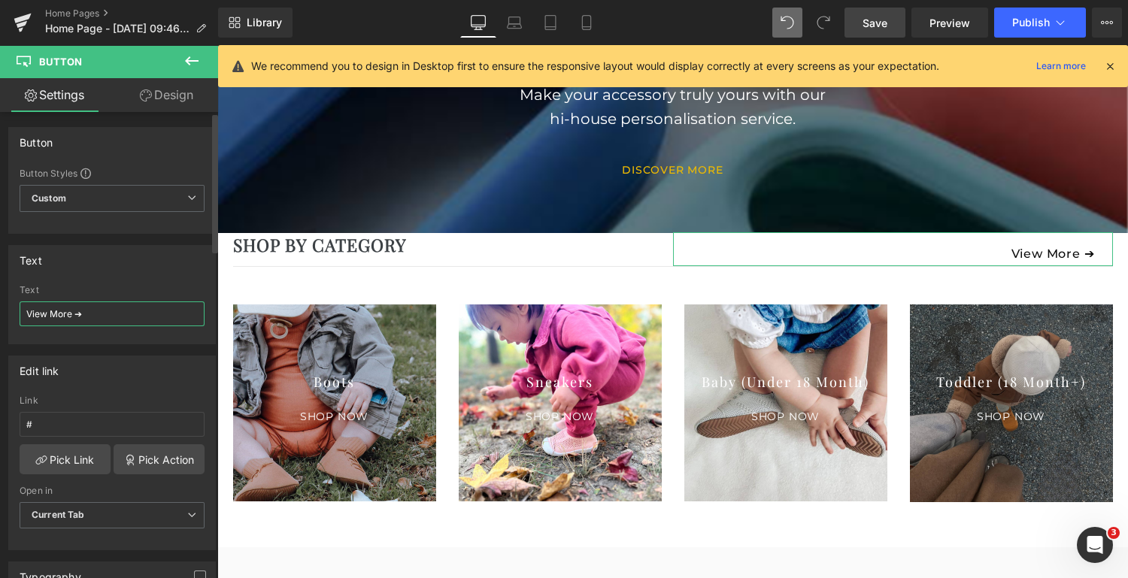
drag, startPoint x: 70, startPoint y: 310, endPoint x: 5, endPoint y: 304, distance: 65.7
click at [5, 304] on div "Text View More ➔ Text View More ➔" at bounding box center [112, 289] width 225 height 111
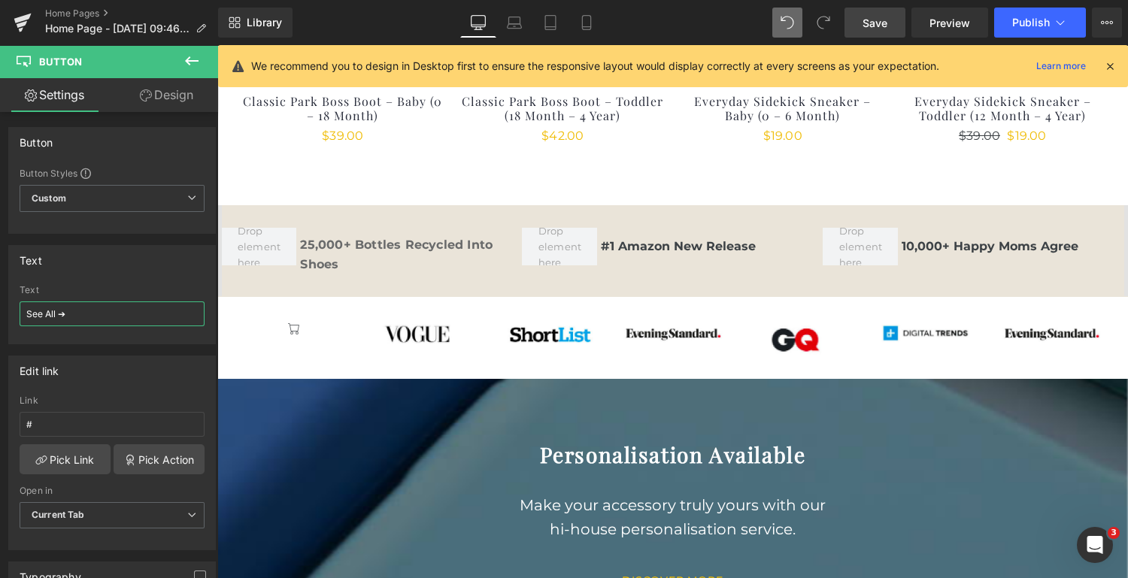
scroll to position [1161, 0]
type input "See All ➔"
click at [584, 21] on icon at bounding box center [586, 22] width 15 height 15
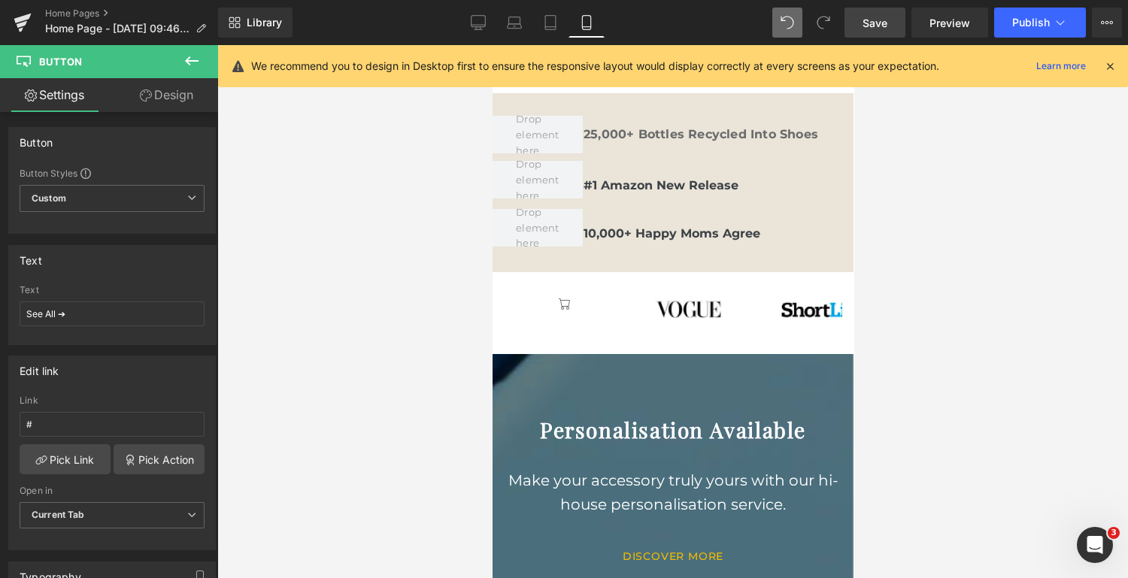
type input "0"
type input "100"
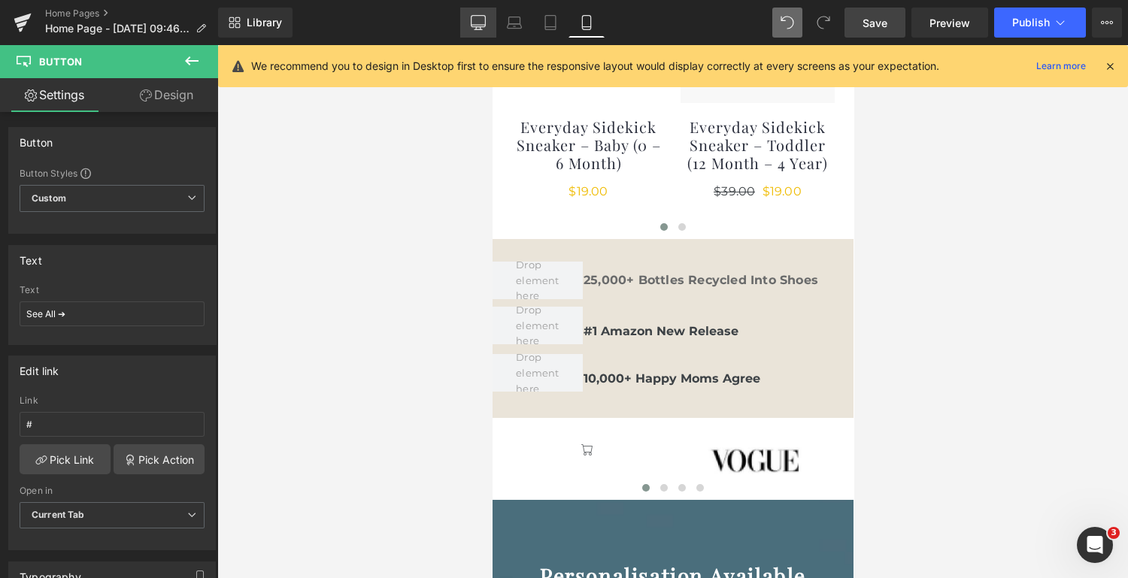
click at [476, 15] on icon at bounding box center [478, 22] width 15 height 15
type input "0"
type input "100"
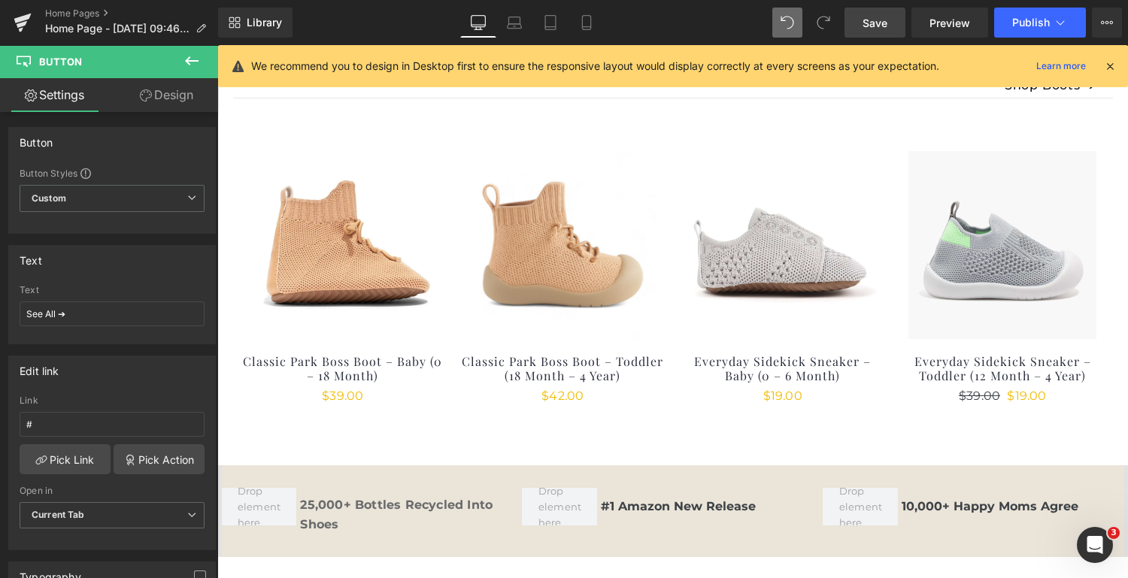
scroll to position [899, 0]
click at [1107, 63] on icon at bounding box center [1111, 66] width 14 height 14
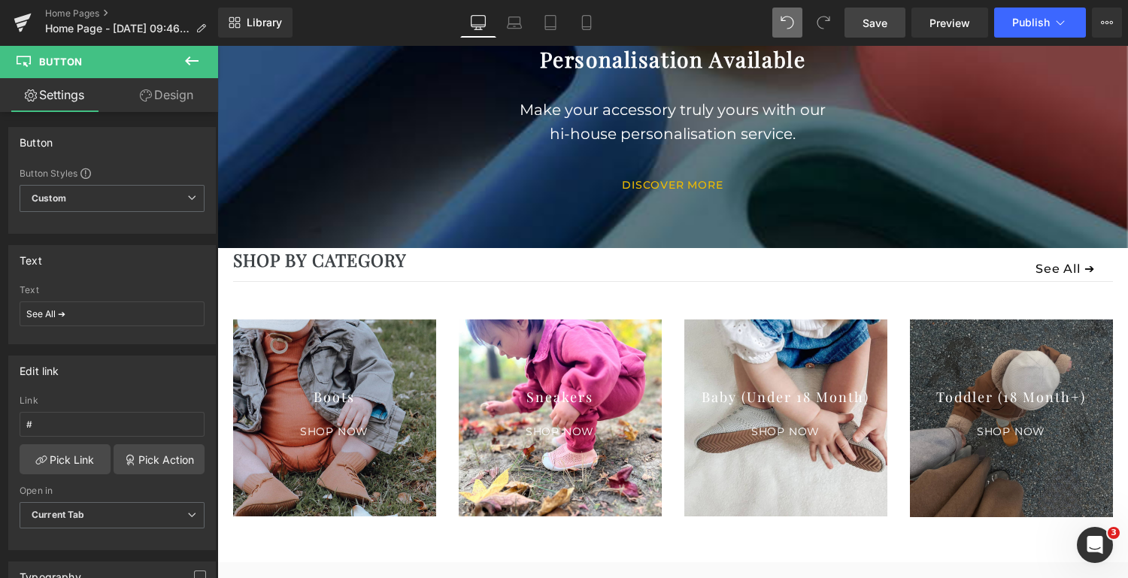
scroll to position [1556, 0]
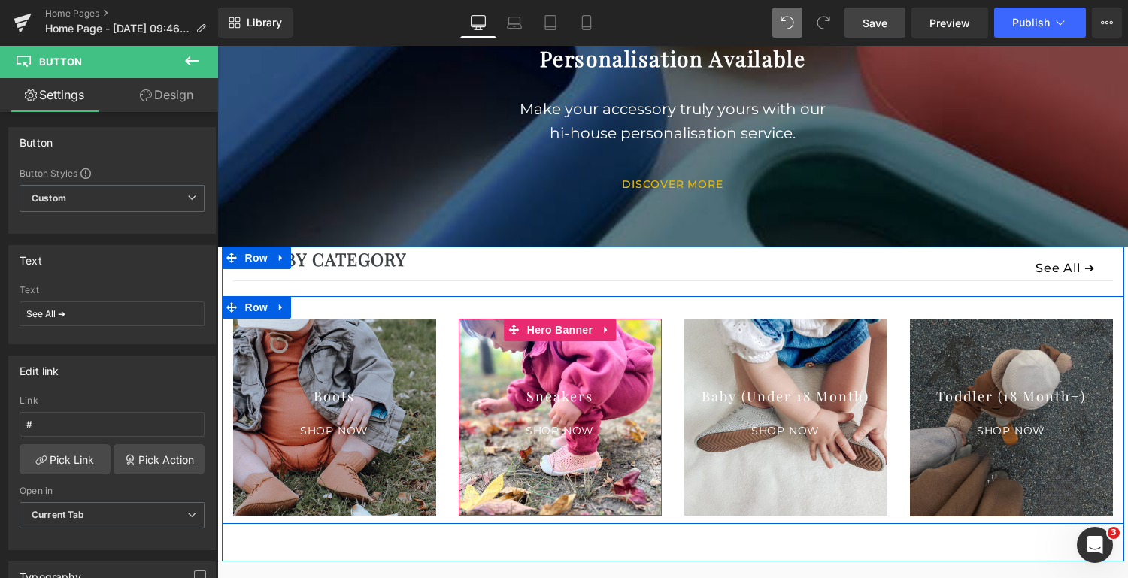
click at [618, 345] on div at bounding box center [560, 417] width 203 height 197
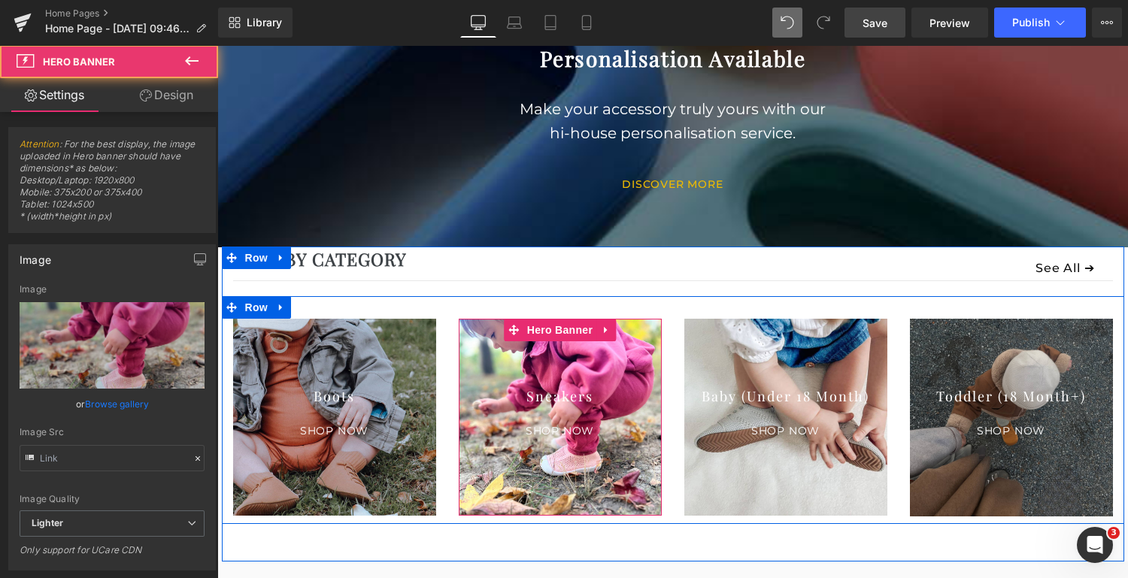
type input "[URL][DOMAIN_NAME]"
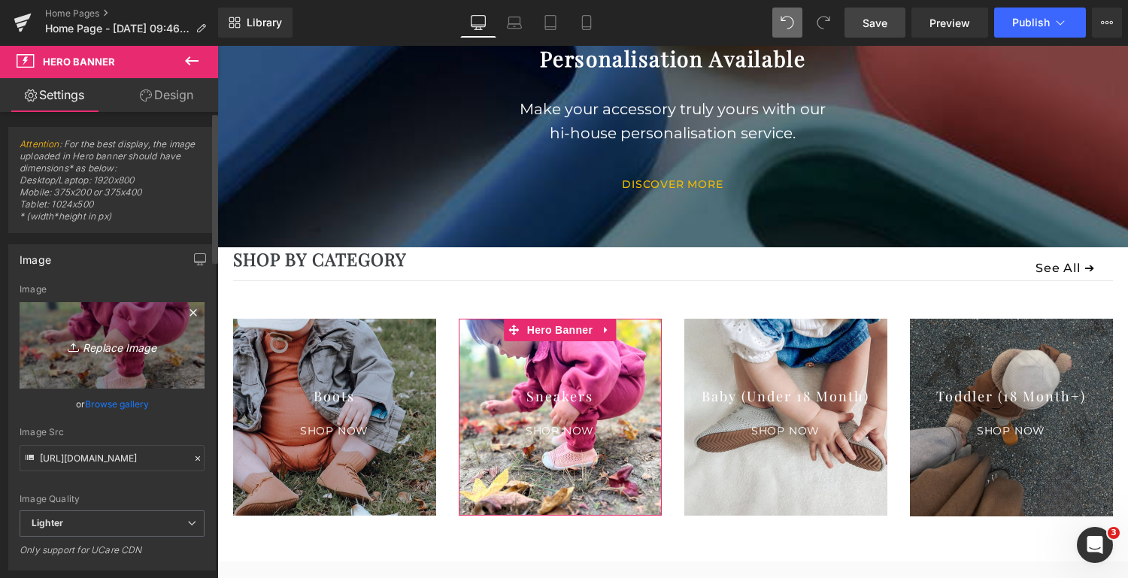
click at [111, 343] on icon "Replace Image" at bounding box center [112, 345] width 120 height 19
type input "C:\fakepath\ChatGPT Image [DATE], 07_45_17 AM.png"
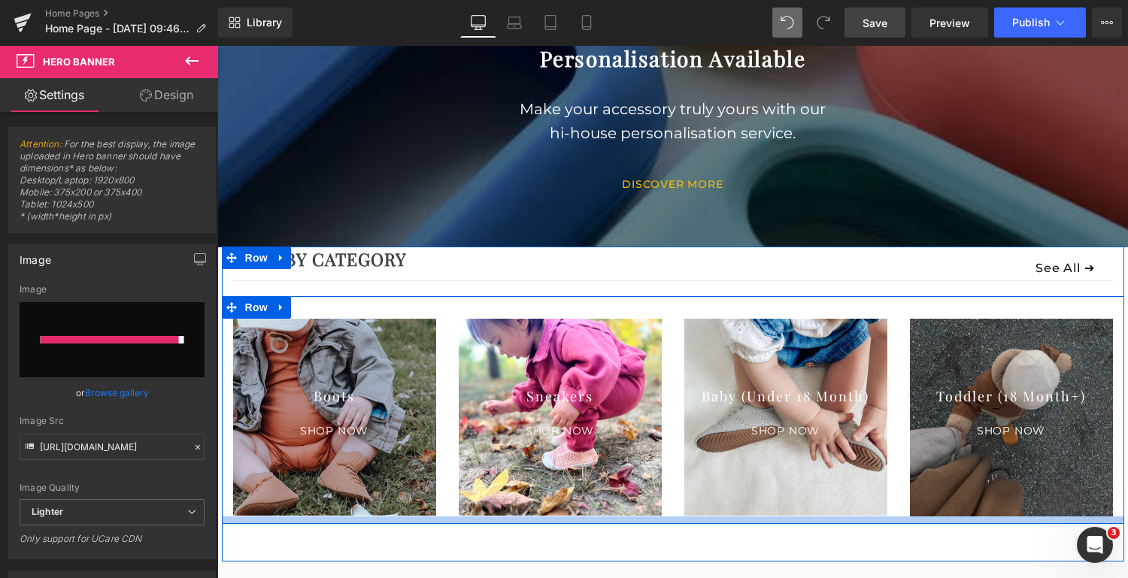
type input "[URL][DOMAIN_NAME][DATE]"
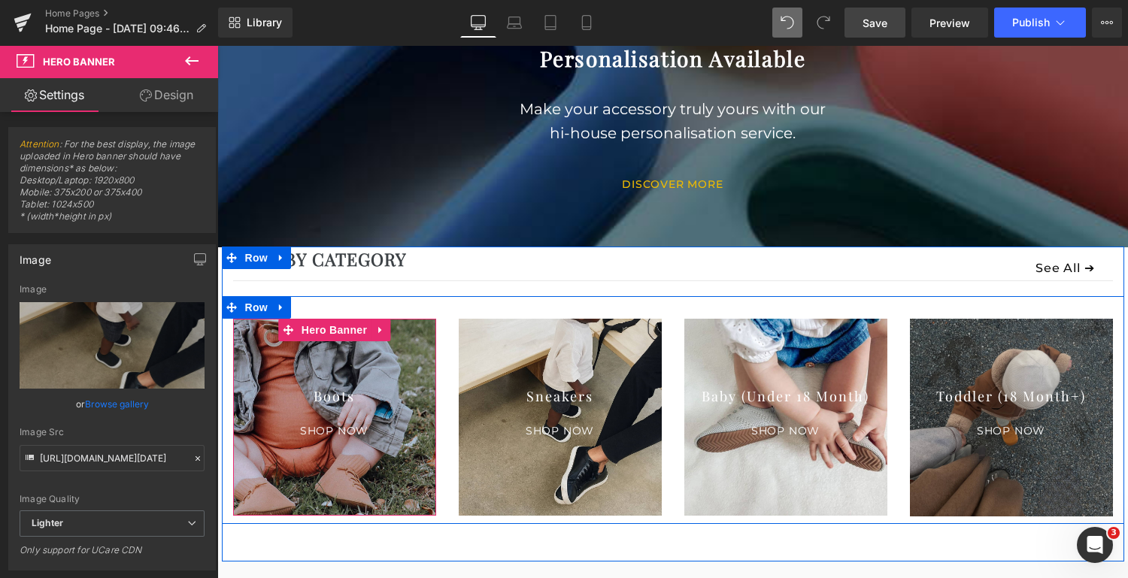
click at [352, 466] on div at bounding box center [334, 417] width 203 height 197
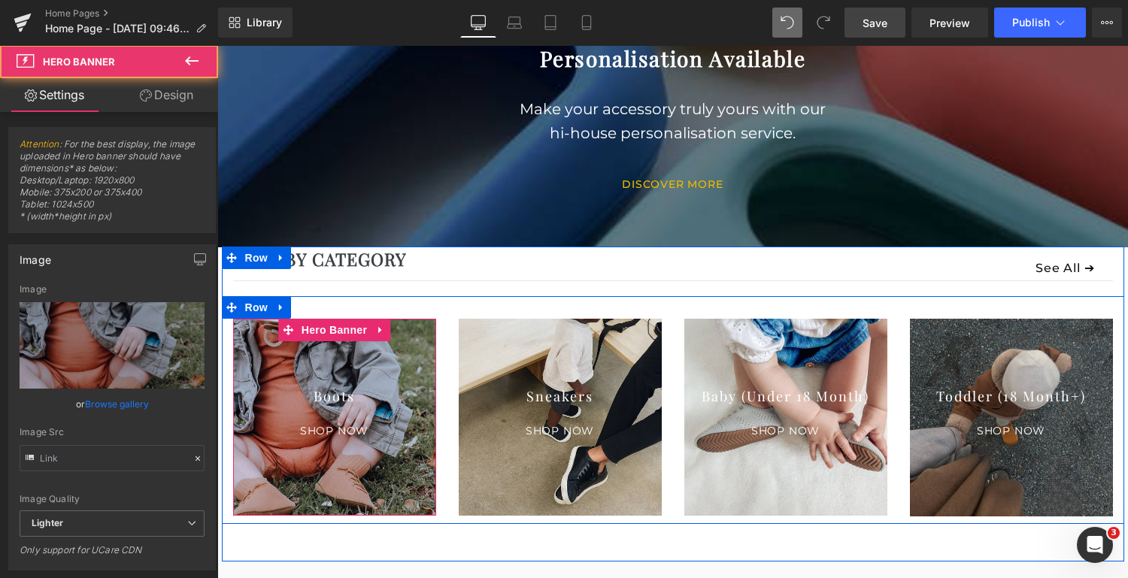
type input "[URL][DOMAIN_NAME]"
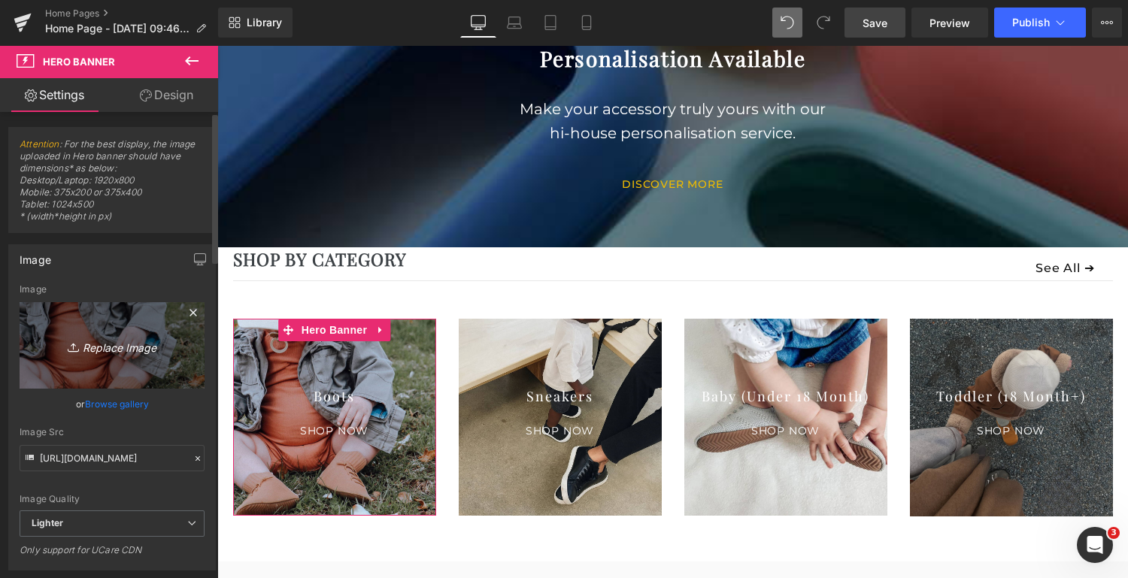
click at [128, 343] on icon "Replace Image" at bounding box center [112, 345] width 120 height 19
type input "C:\fakepath\ChatGPT Image [DATE], 07_51_51 AM.png"
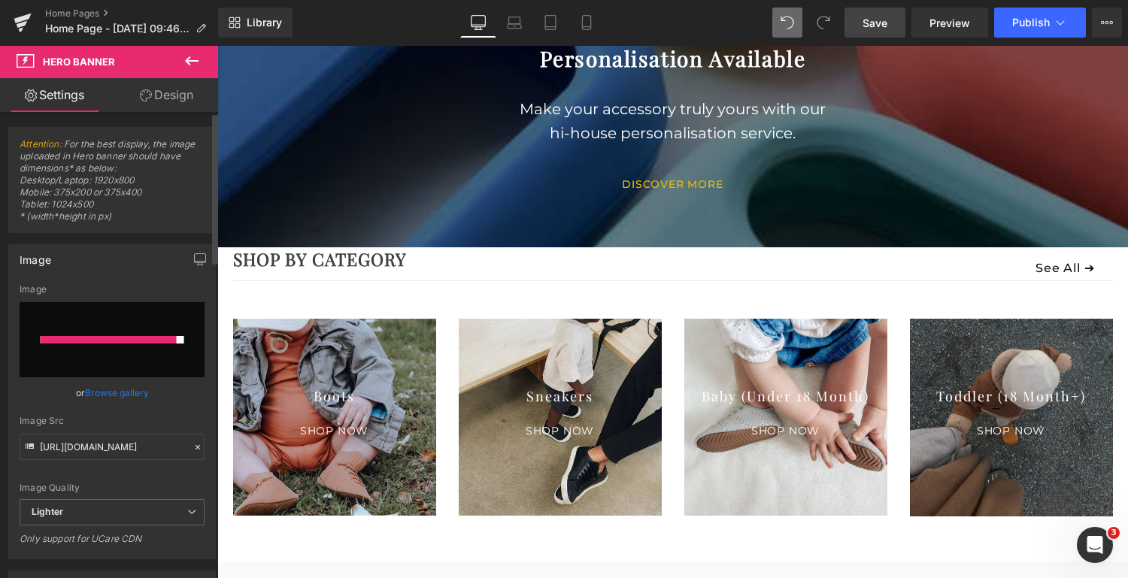
click at [113, 390] on link "Browse gallery" at bounding box center [117, 393] width 64 height 26
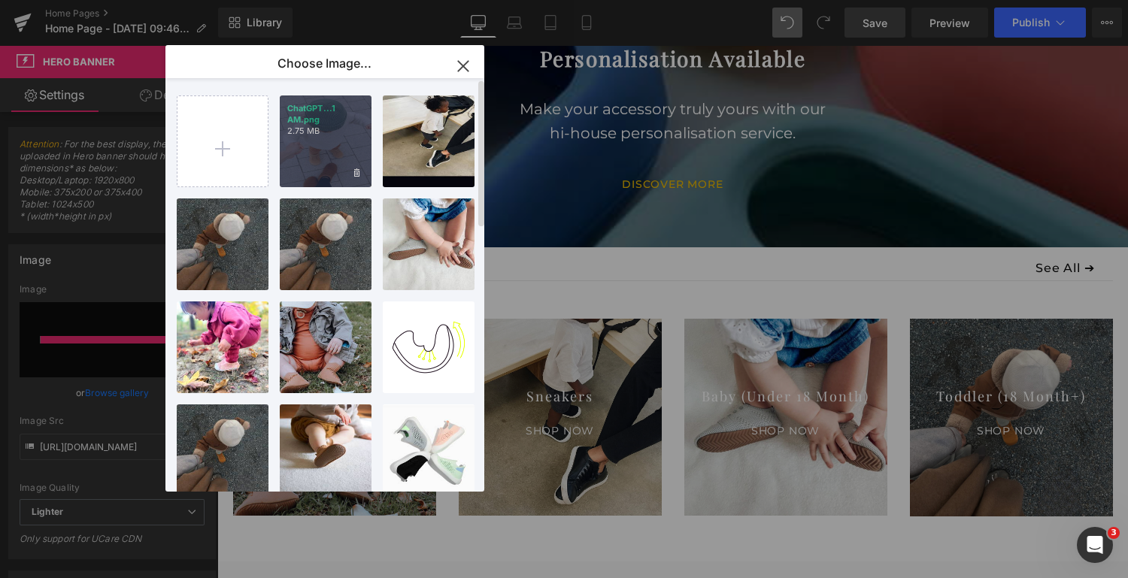
click at [329, 146] on div "ChatGPT...1 AM.png 2.75 MB" at bounding box center [326, 142] width 92 height 92
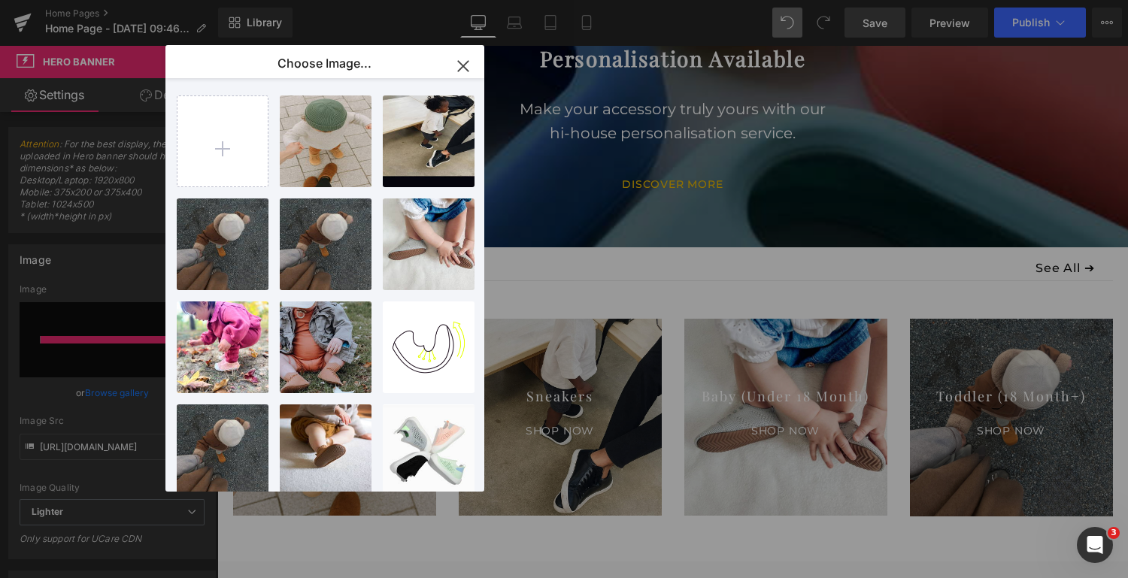
type input "[URL][DOMAIN_NAME][DATE]"
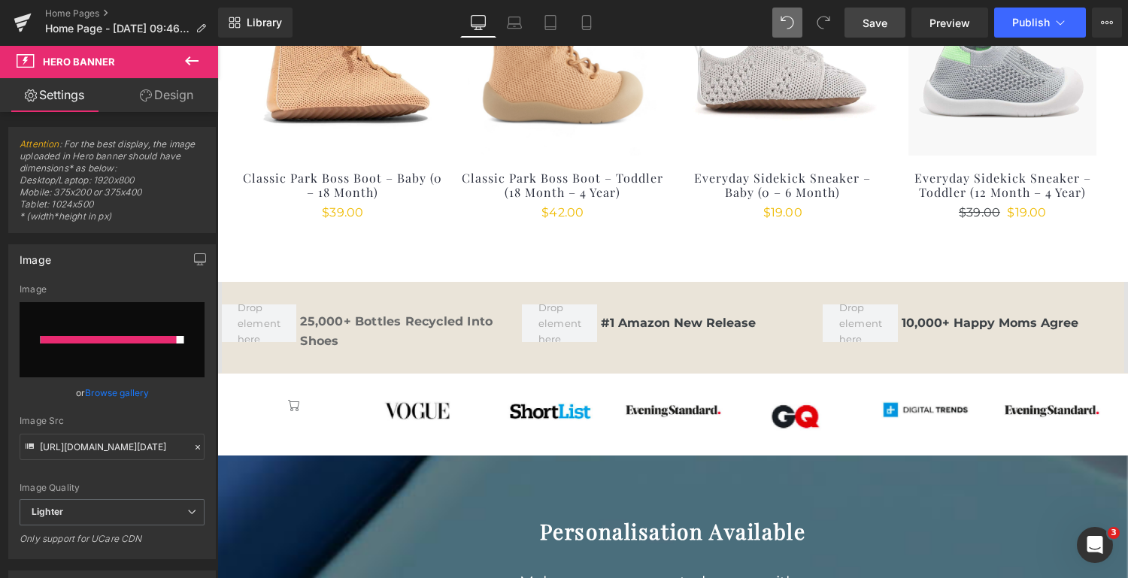
scroll to position [1077, 0]
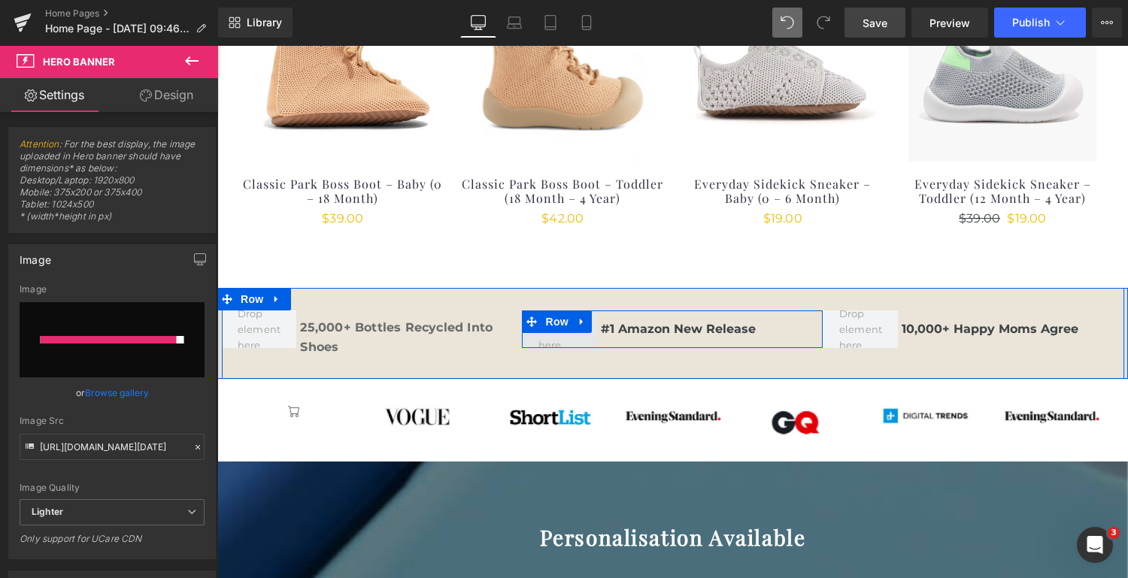
click at [559, 339] on span at bounding box center [559, 329] width 53 height 54
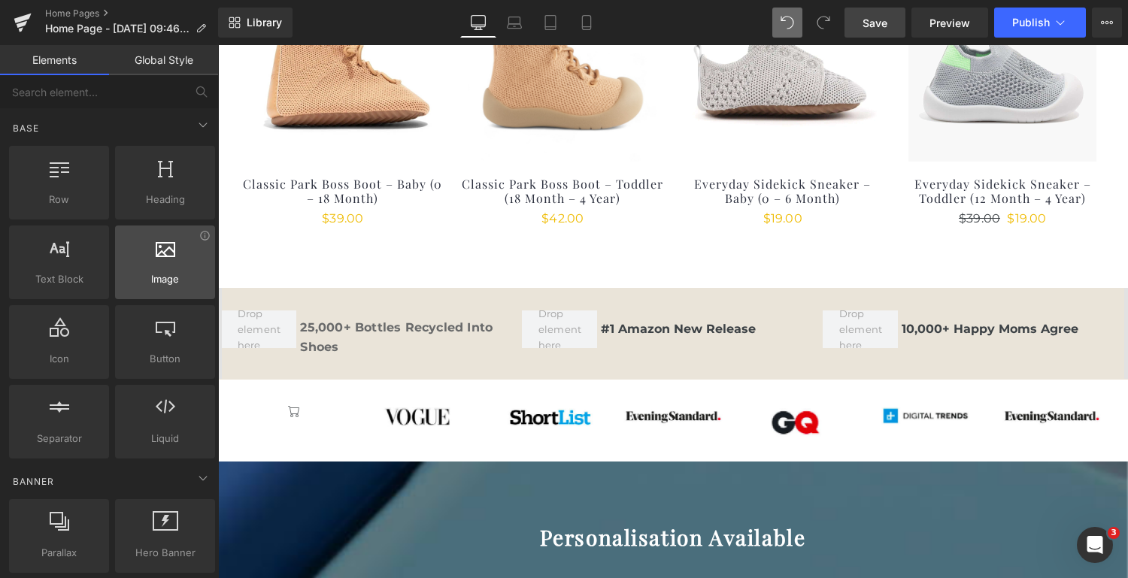
click at [150, 262] on div at bounding box center [165, 255] width 91 height 34
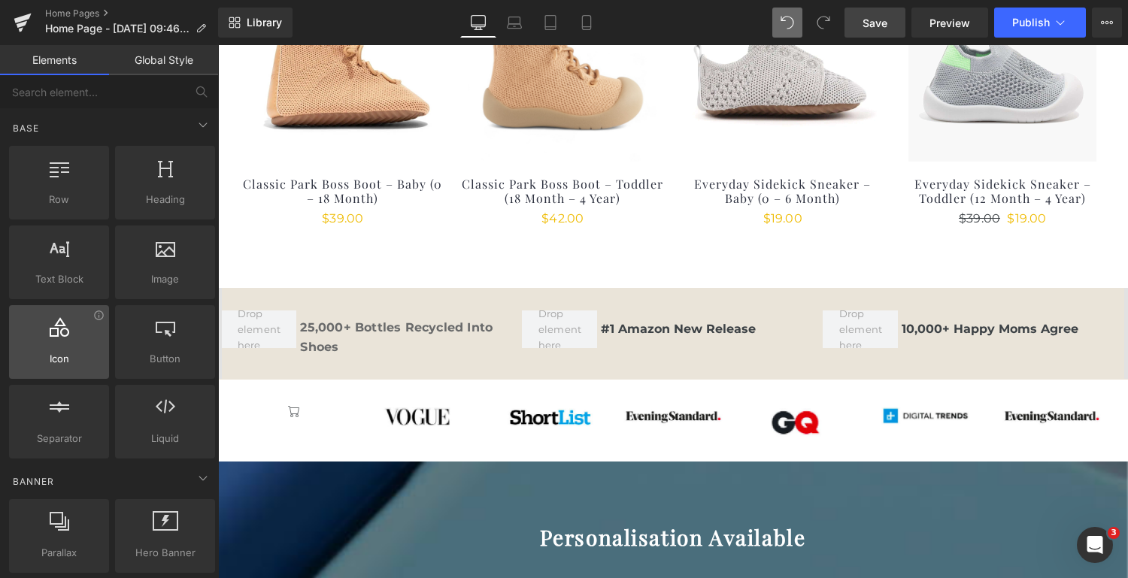
click at [56, 352] on span "Icon" at bounding box center [59, 359] width 91 height 16
click at [60, 329] on icon at bounding box center [60, 327] width 20 height 20
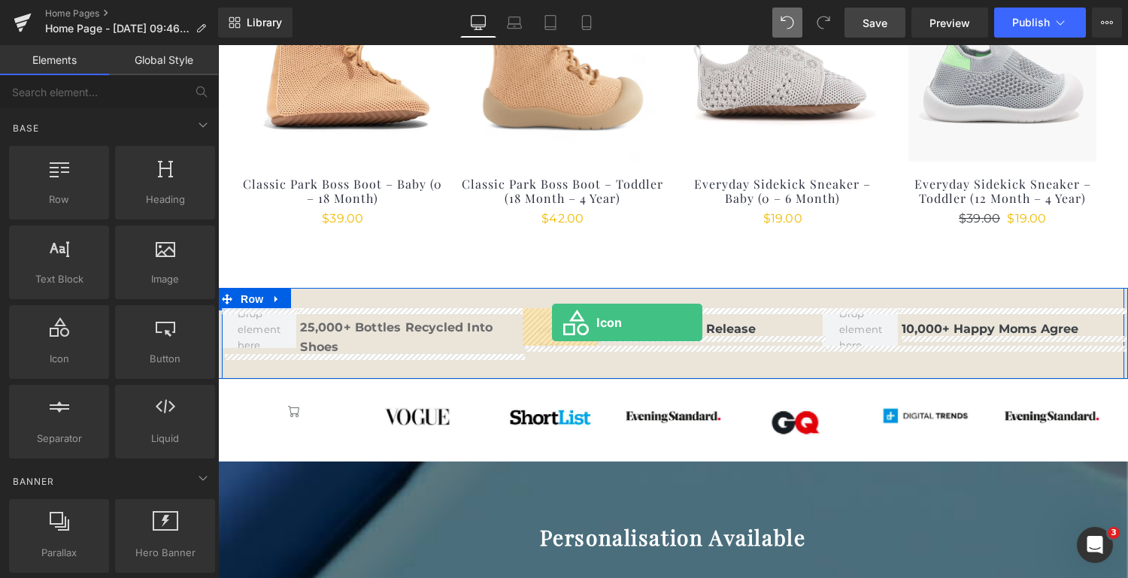
drag, startPoint x: 278, startPoint y: 374, endPoint x: 552, endPoint y: 323, distance: 279.3
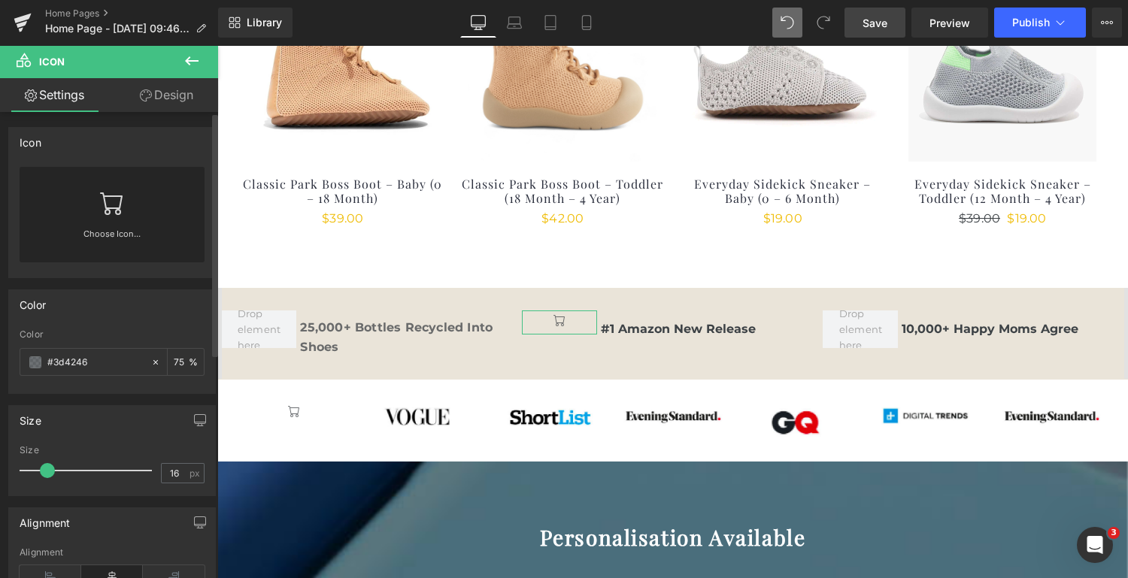
click at [109, 230] on link "Choose Icon..." at bounding box center [112, 244] width 185 height 35
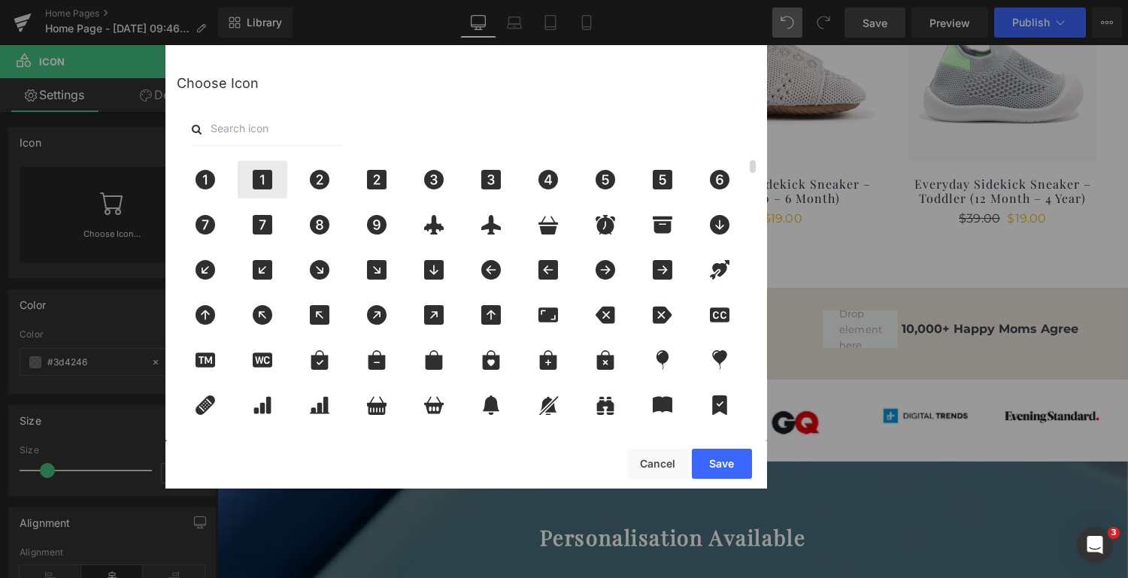
click at [271, 181] on icon at bounding box center [263, 180] width 20 height 20
click at [430, 409] on icon at bounding box center [434, 406] width 32 height 20
click at [727, 463] on button "Save" at bounding box center [722, 464] width 60 height 30
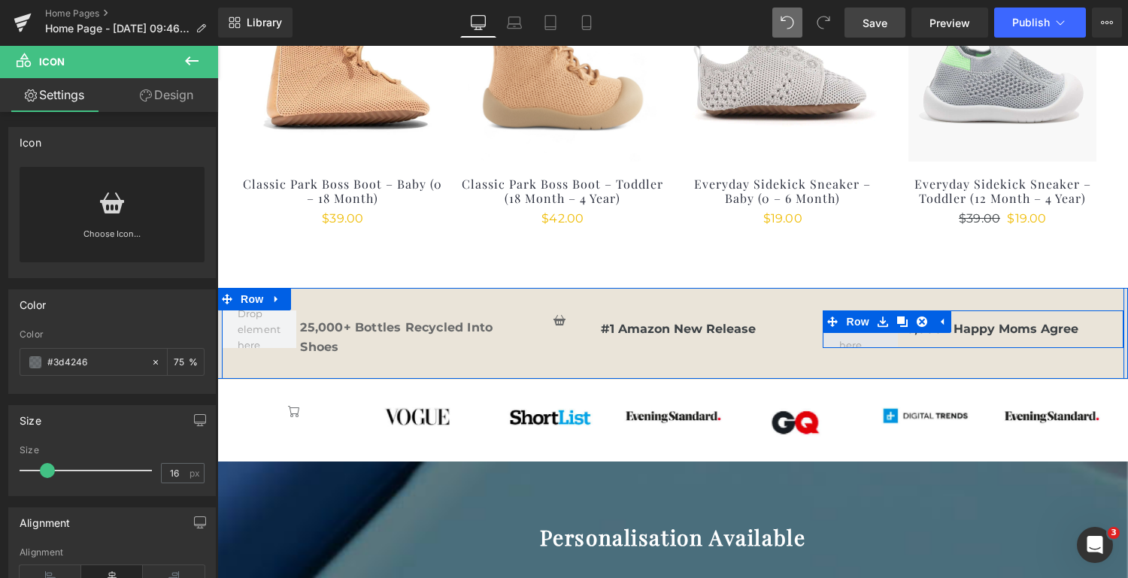
click at [854, 338] on span at bounding box center [860, 329] width 53 height 54
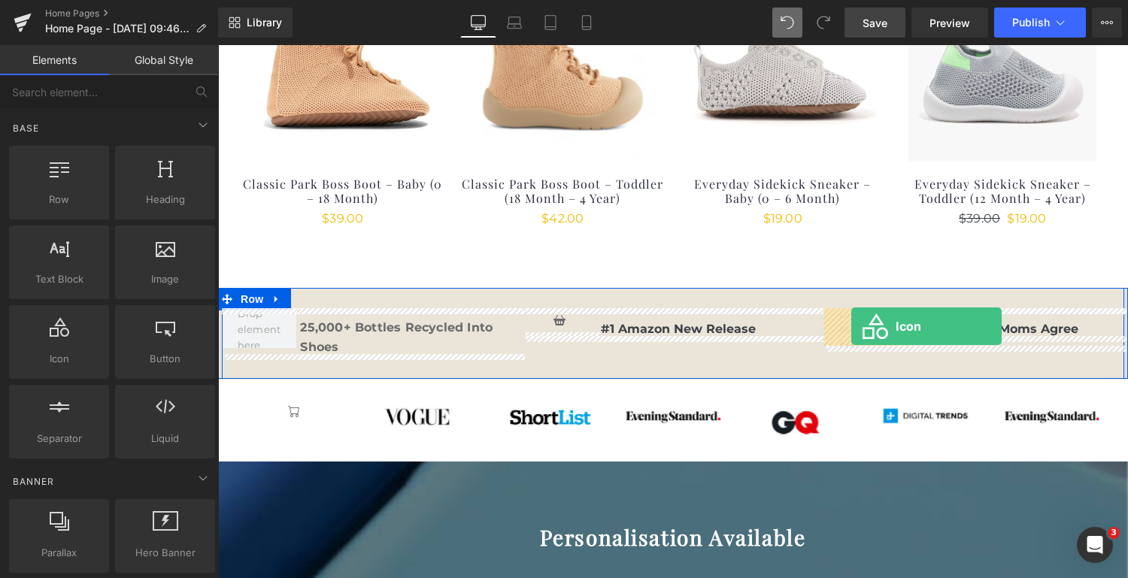
drag, startPoint x: 278, startPoint y: 393, endPoint x: 852, endPoint y: 326, distance: 577.8
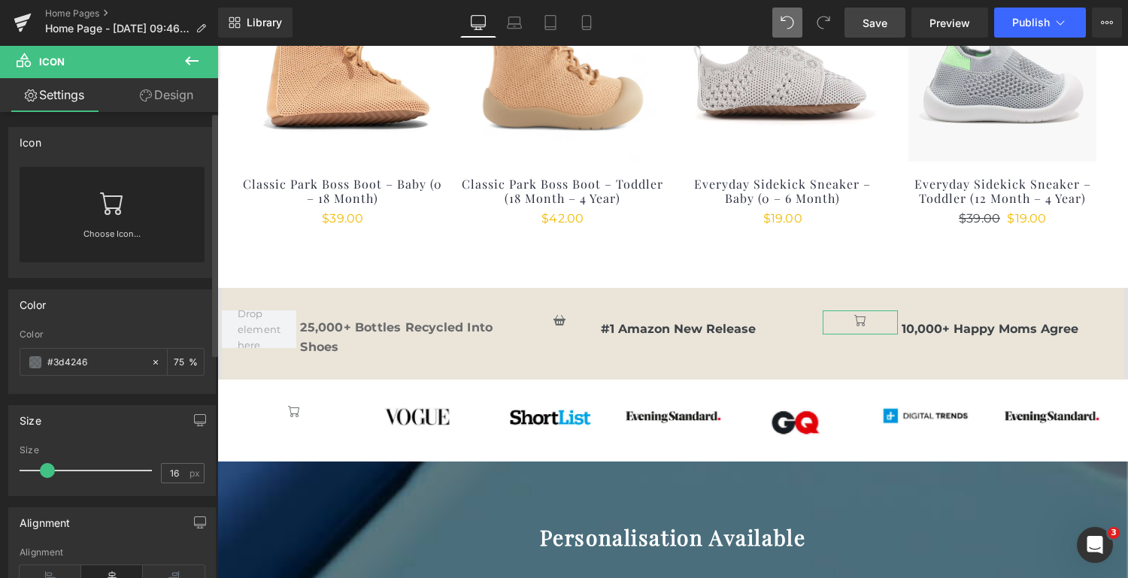
click at [100, 226] on link at bounding box center [112, 197] width 24 height 60
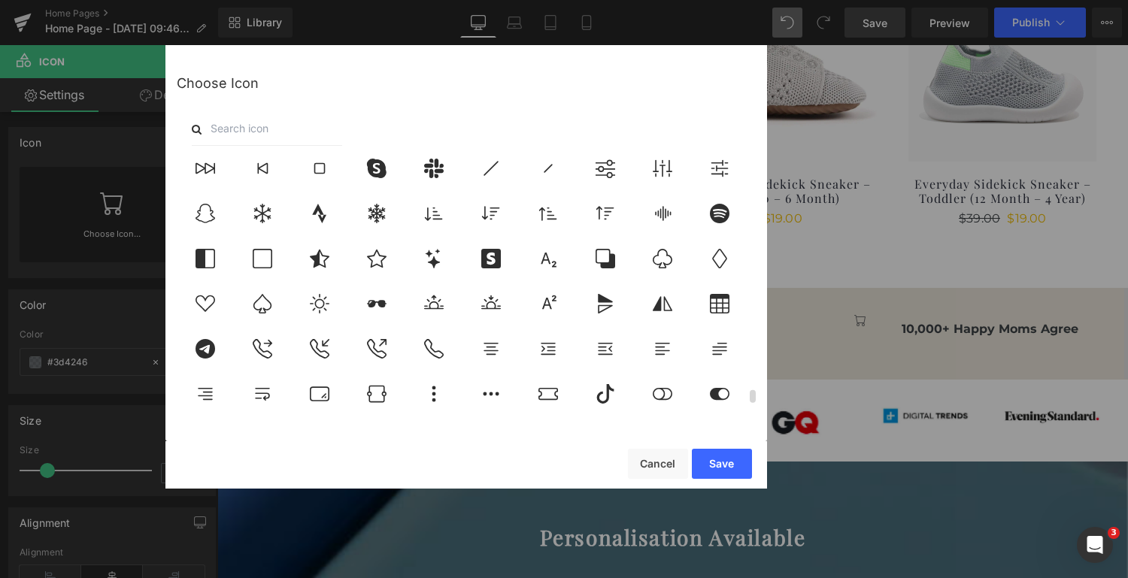
scroll to position [4935, 0]
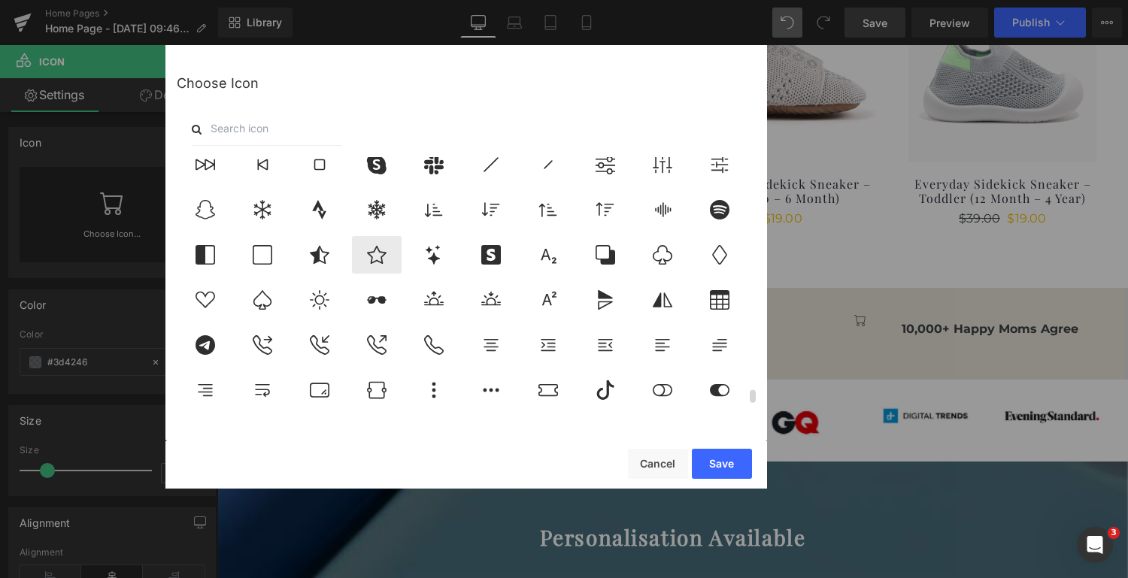
click at [373, 257] on icon at bounding box center [377, 255] width 32 height 20
click at [713, 472] on button "Save" at bounding box center [722, 464] width 60 height 30
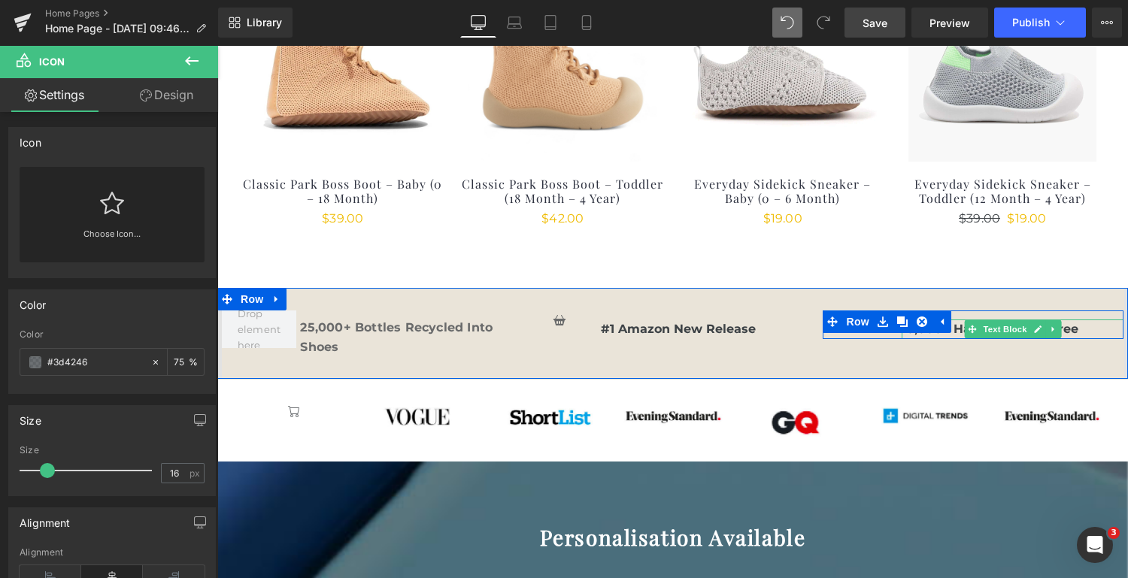
click at [961, 323] on b "10,000+ Happy Moms Agree" at bounding box center [990, 329] width 177 height 14
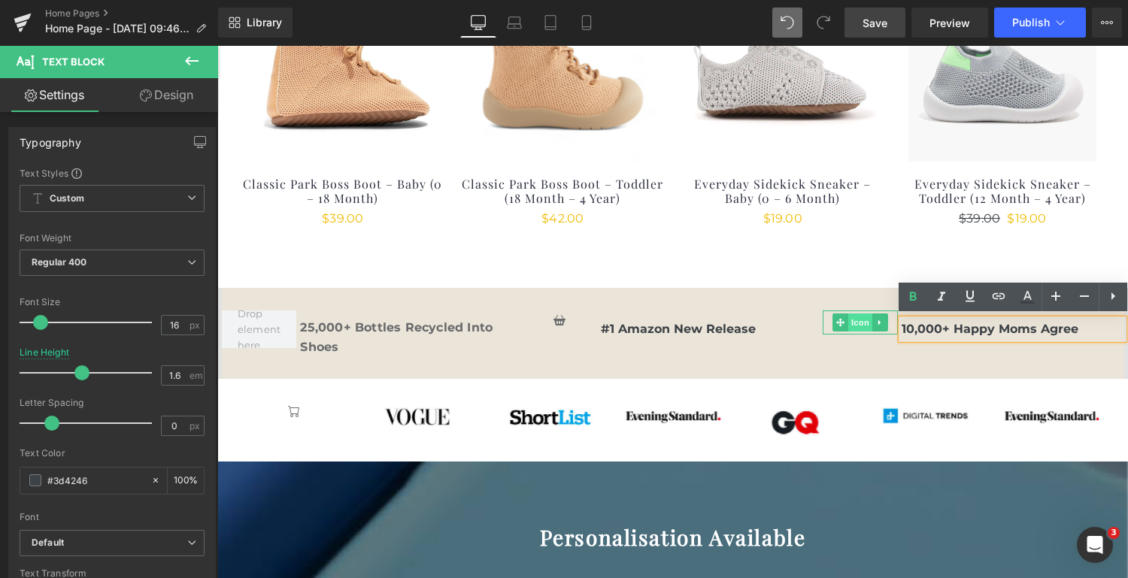
click at [861, 325] on span "Icon" at bounding box center [861, 323] width 24 height 18
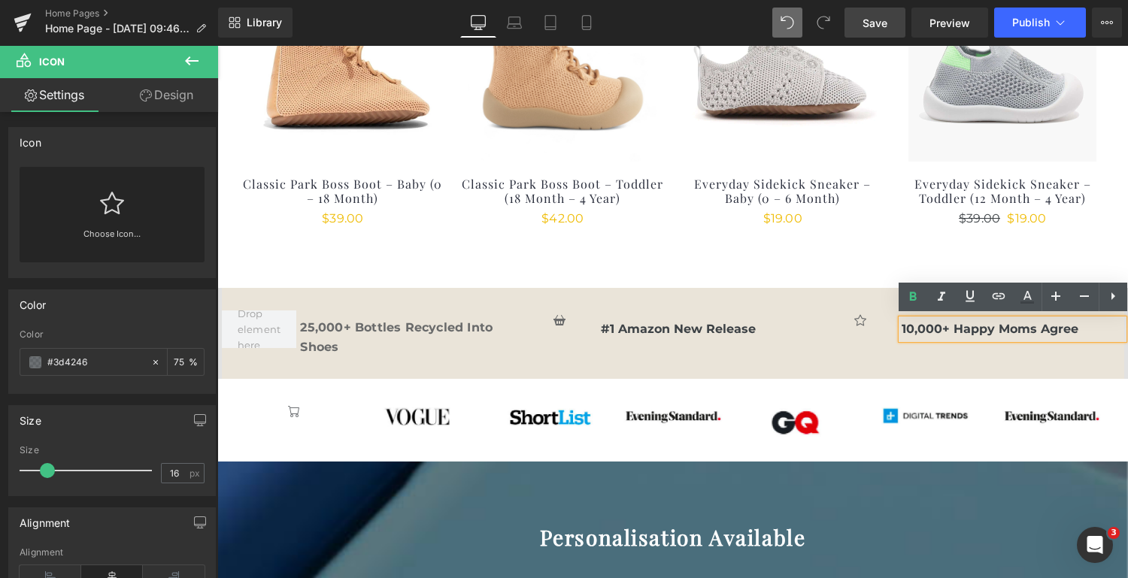
click at [866, 340] on div "25,000+ Bottles Recycled Into Shoes Text Block Row Icon #1 Amazon New Release T…" at bounding box center [673, 333] width 903 height 91
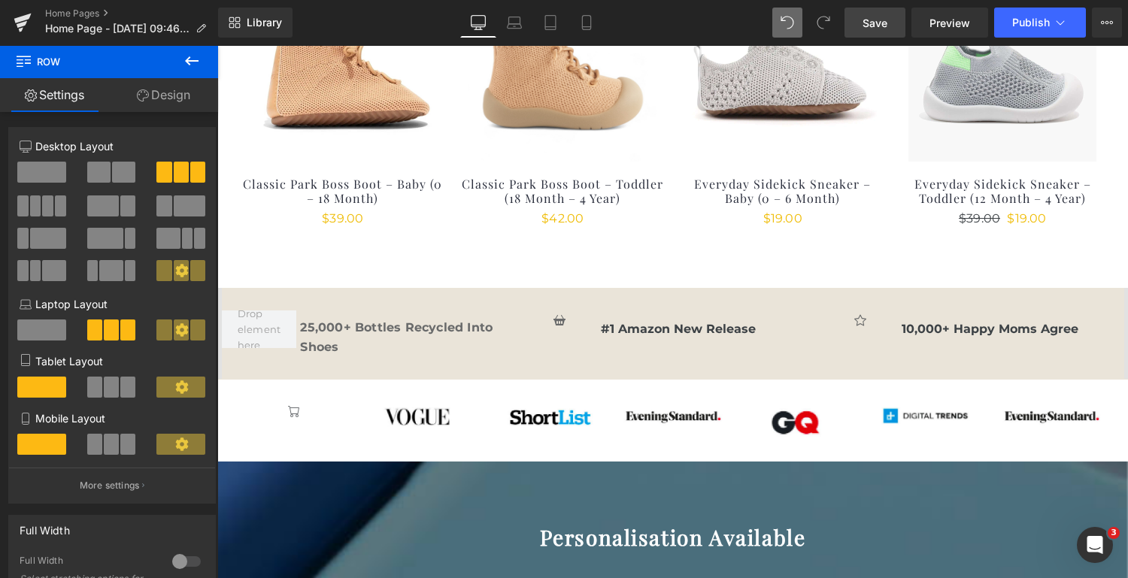
click at [191, 53] on icon at bounding box center [192, 61] width 18 height 18
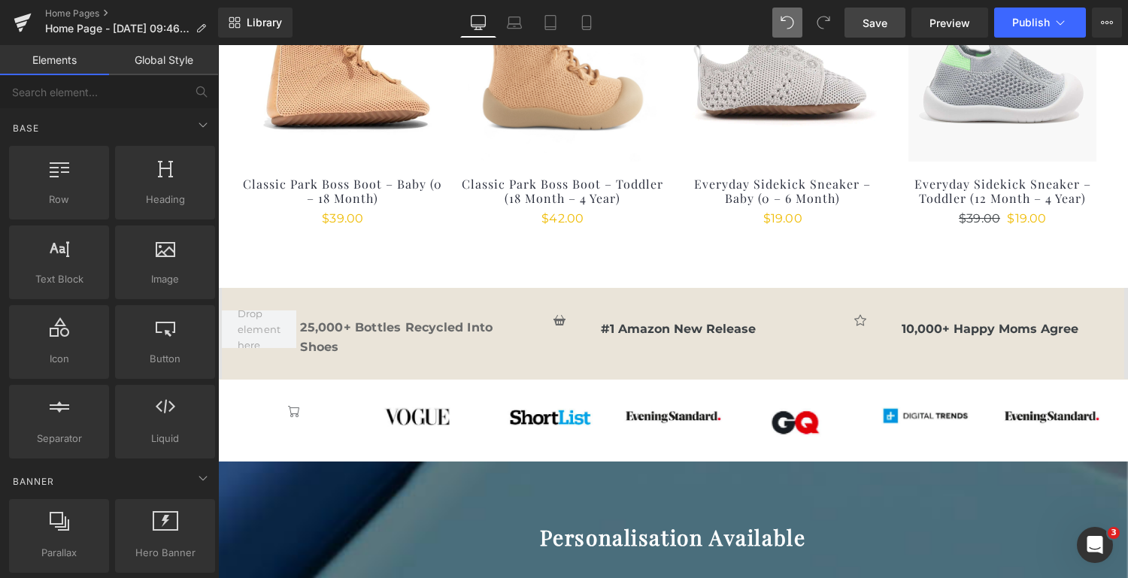
click at [157, 61] on link "Global Style" at bounding box center [163, 60] width 109 height 30
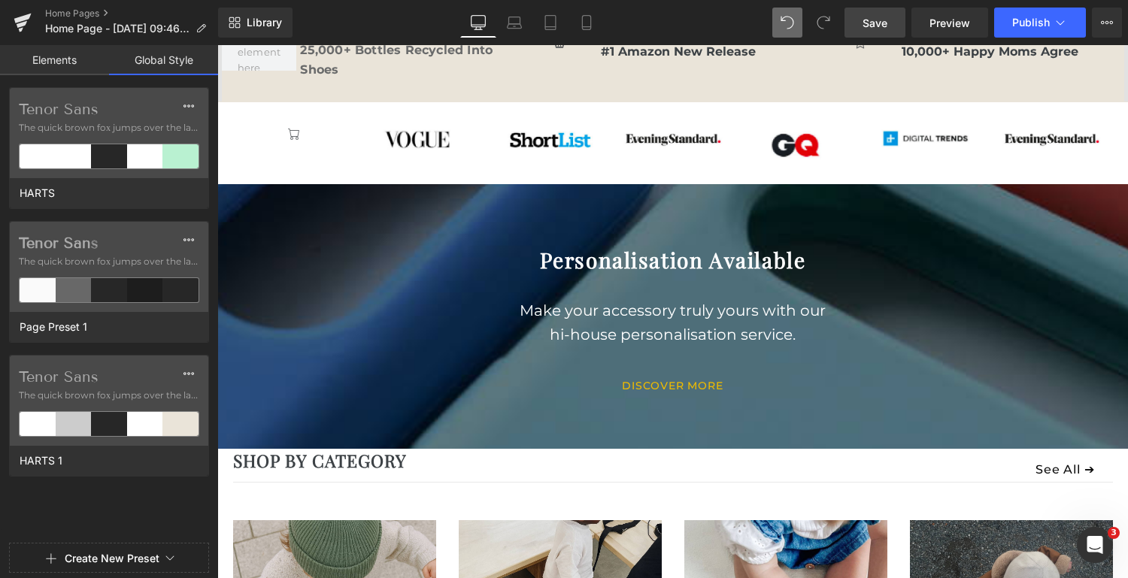
scroll to position [1346, 0]
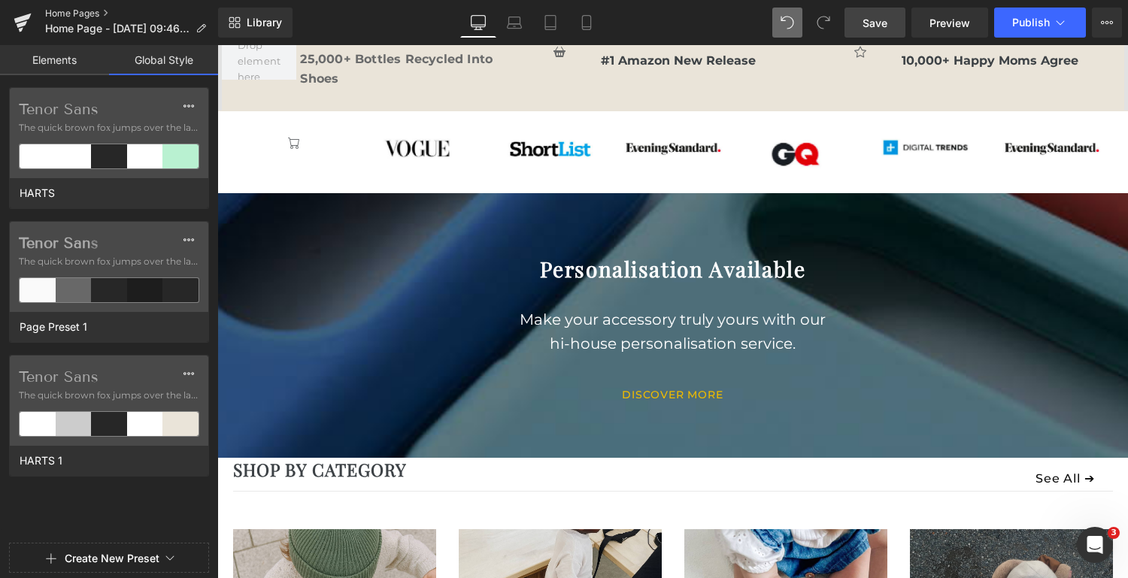
click at [85, 11] on link "Home Pages" at bounding box center [131, 14] width 173 height 12
click at [876, 29] on span "Save" at bounding box center [875, 23] width 25 height 16
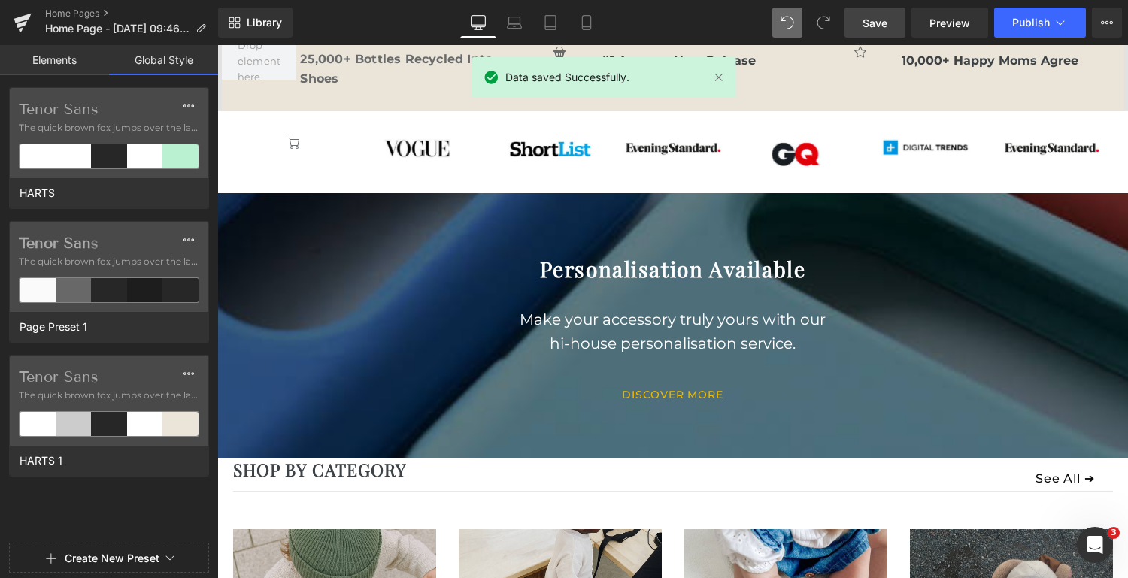
click at [50, 52] on link "Elements" at bounding box center [54, 60] width 109 height 30
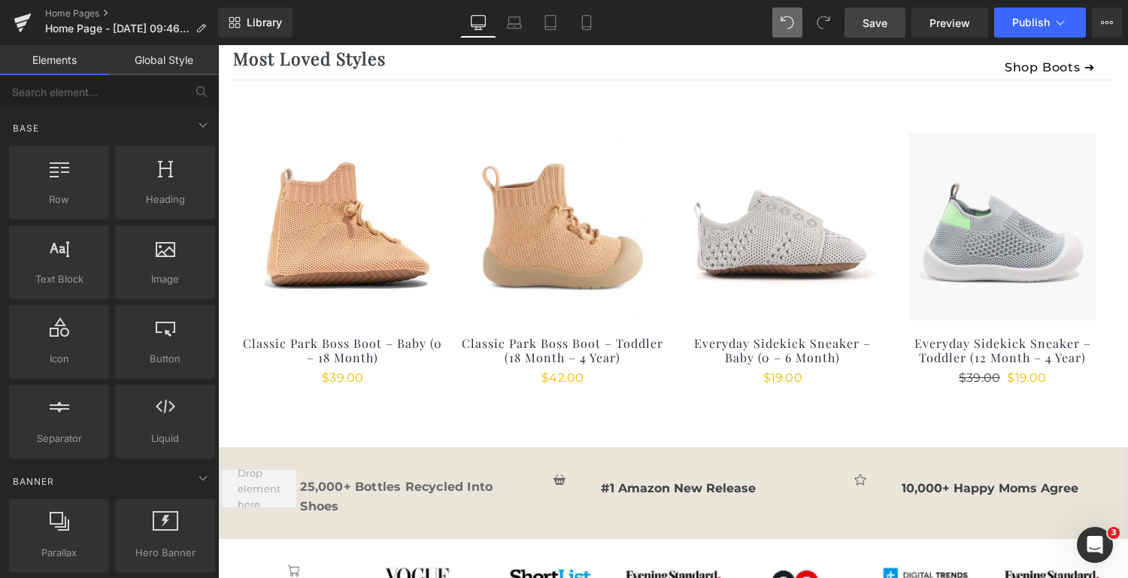
scroll to position [918, 0]
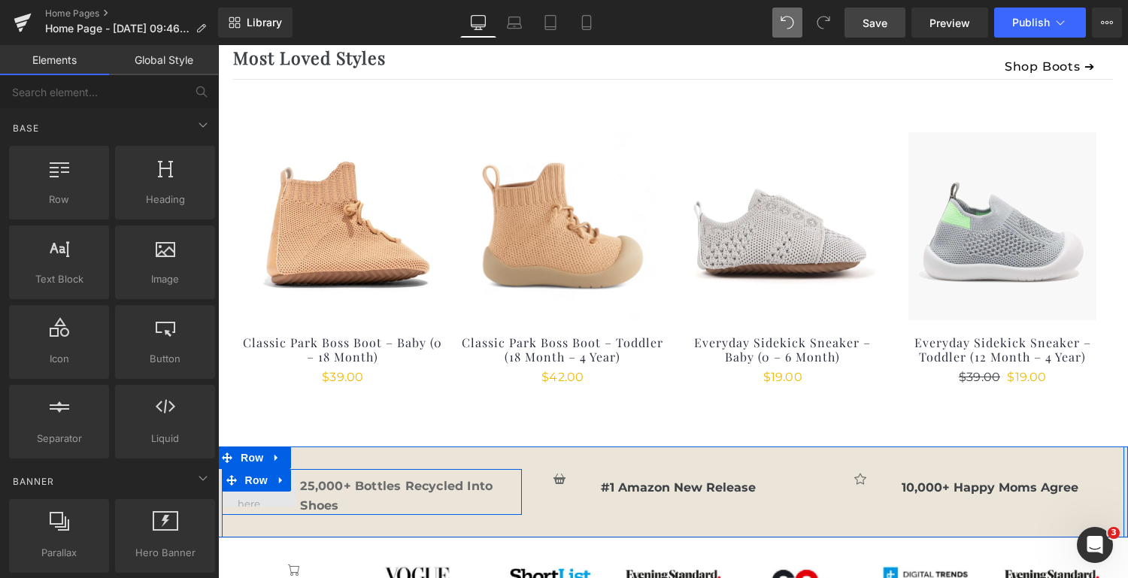
click at [258, 497] on span at bounding box center [258, 488] width 53 height 54
click at [259, 501] on span at bounding box center [258, 488] width 53 height 54
click at [261, 500] on span at bounding box center [258, 488] width 53 height 54
click at [259, 496] on span at bounding box center [258, 488] width 53 height 54
click at [247, 482] on span "Row" at bounding box center [256, 480] width 30 height 23
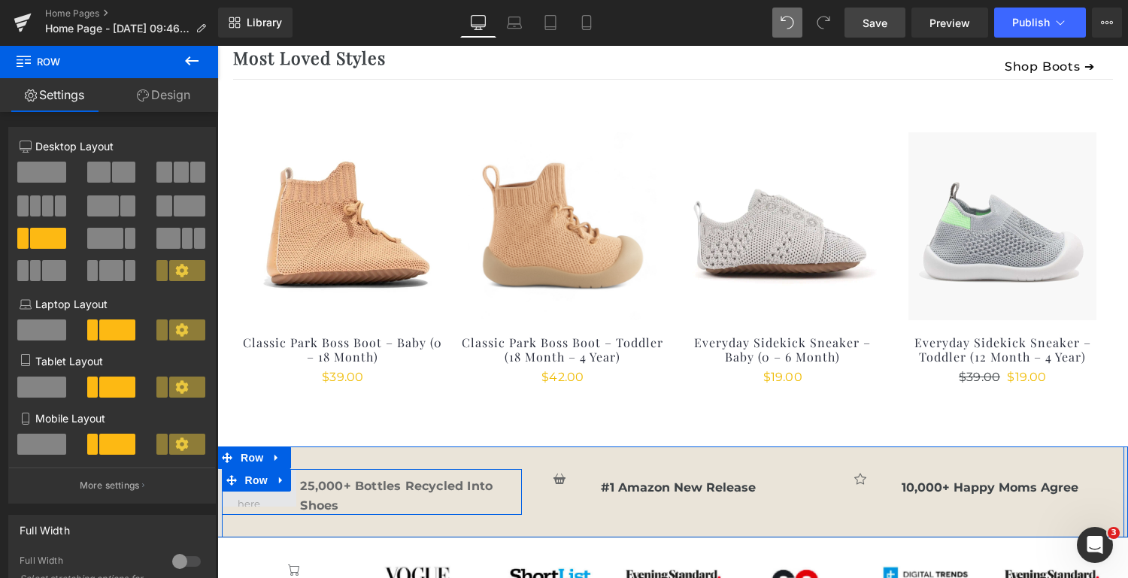
click at [252, 500] on span at bounding box center [258, 488] width 53 height 54
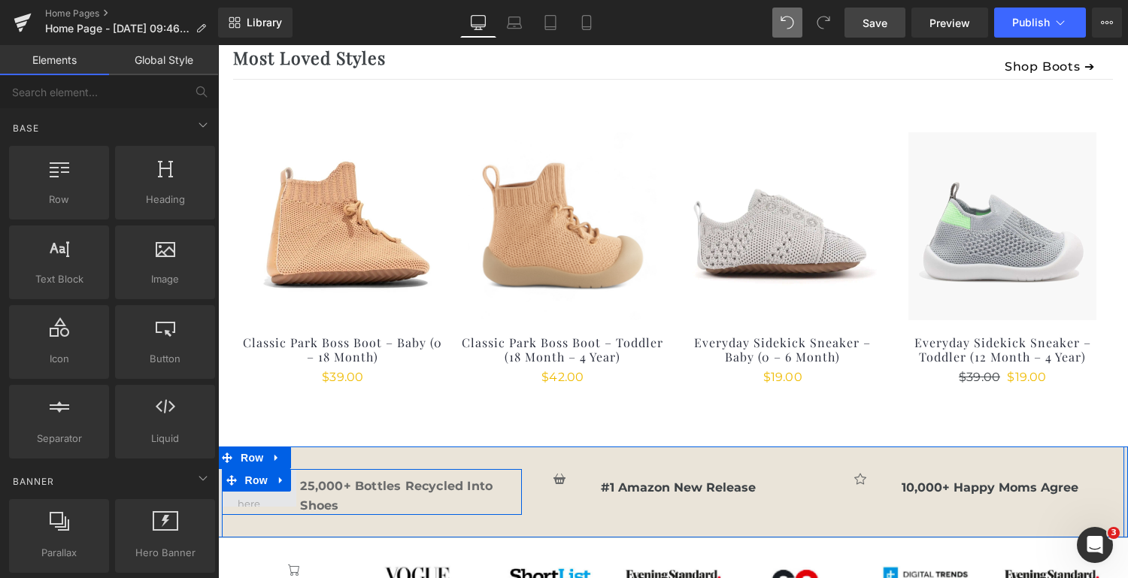
click at [257, 502] on span at bounding box center [258, 488] width 53 height 54
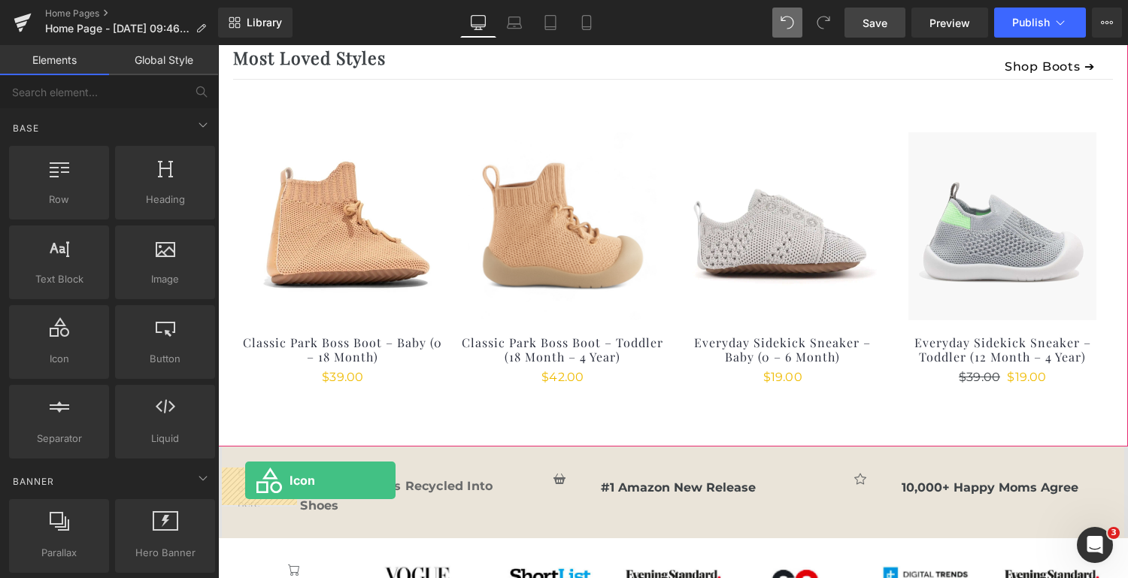
drag, startPoint x: 275, startPoint y: 372, endPoint x: 245, endPoint y: 481, distance: 113.1
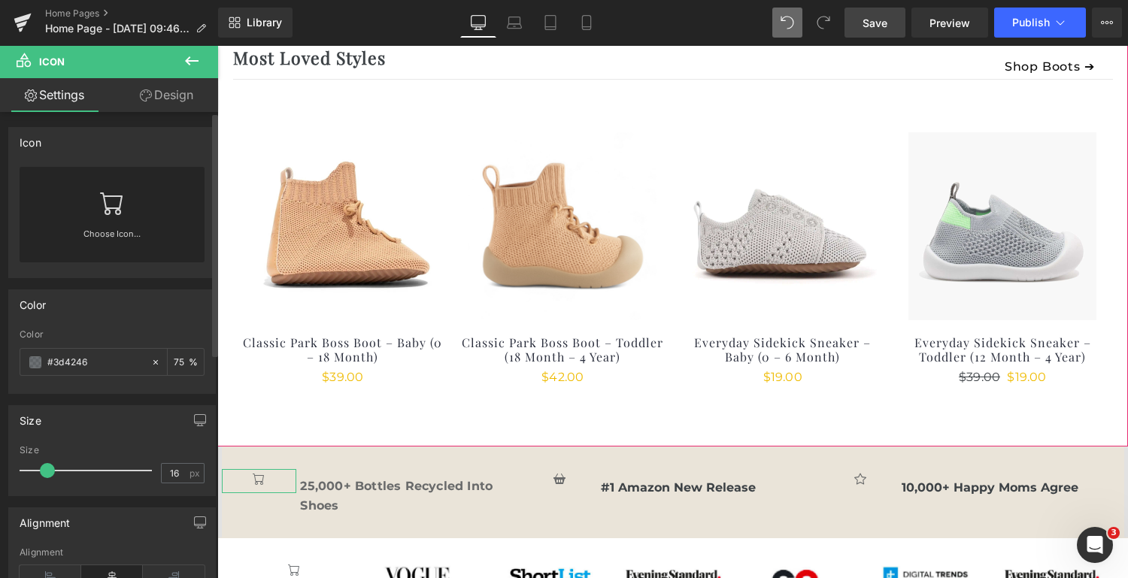
click at [101, 228] on link "Choose Icon..." at bounding box center [112, 244] width 185 height 35
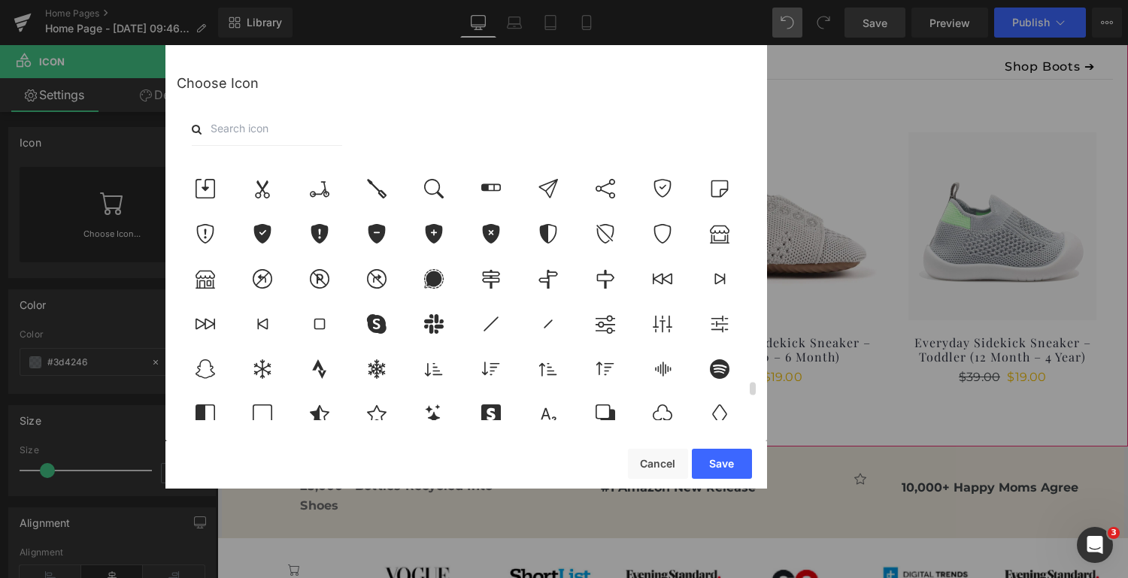
scroll to position [4776, 0]
click at [248, 125] on input "text" at bounding box center [267, 129] width 150 height 33
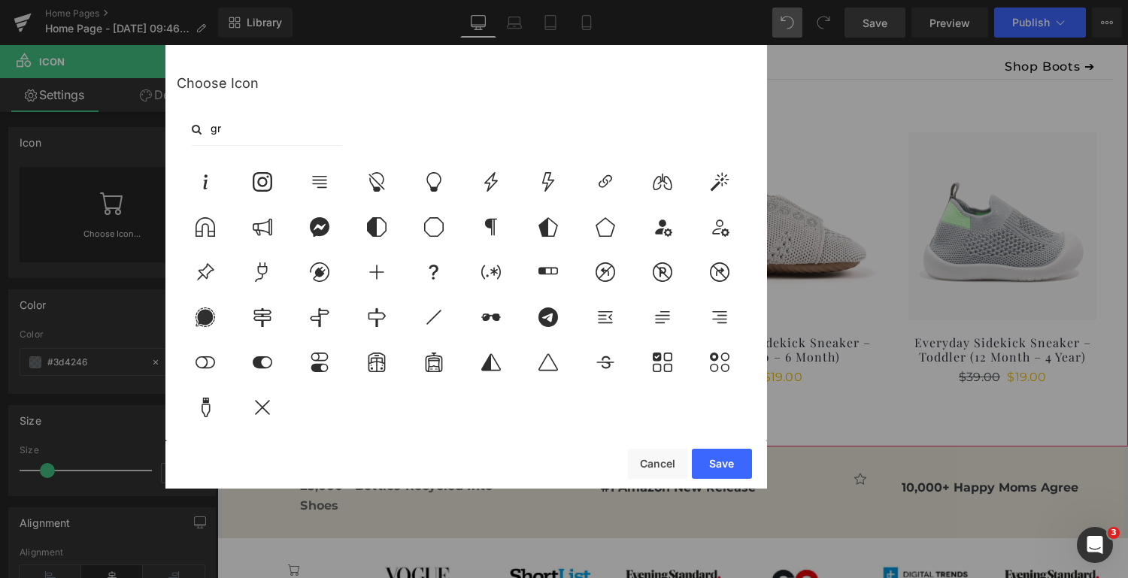
scroll to position [0, 0]
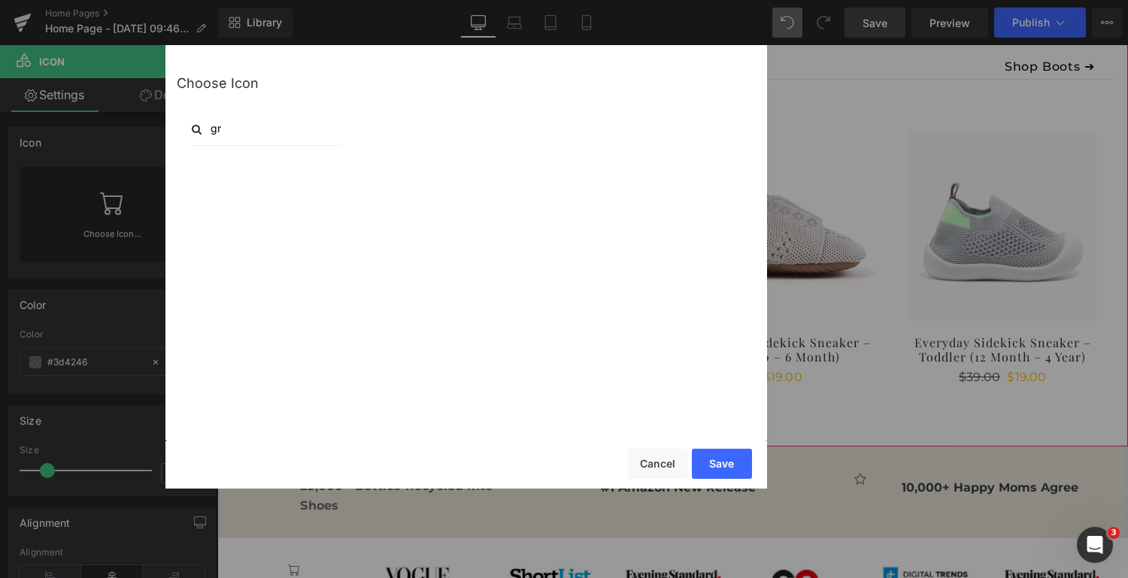
type input "g"
type input "l"
type input "recy"
click at [199, 172] on icon at bounding box center [206, 180] width 32 height 20
click at [715, 462] on button "Save" at bounding box center [722, 464] width 60 height 30
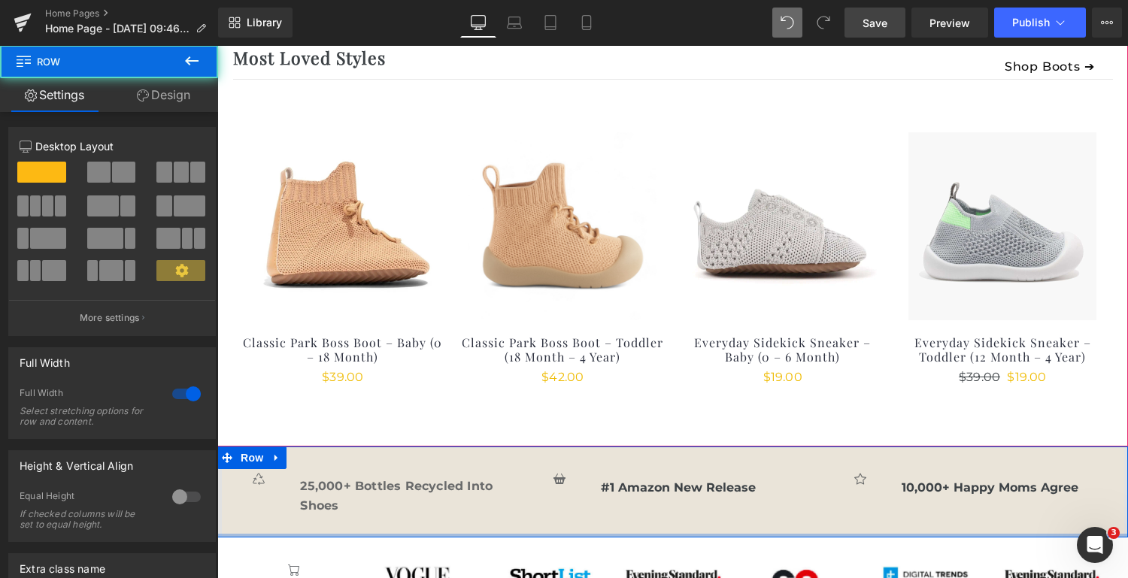
drag, startPoint x: 699, startPoint y: 533, endPoint x: 695, endPoint y: 447, distance: 85.8
click at [699, 512] on div "Icon 25,000+ Bottles Recycled Into Shoes Text Block Row Icon #1 Amazon New Rele…" at bounding box center [672, 492] width 911 height 91
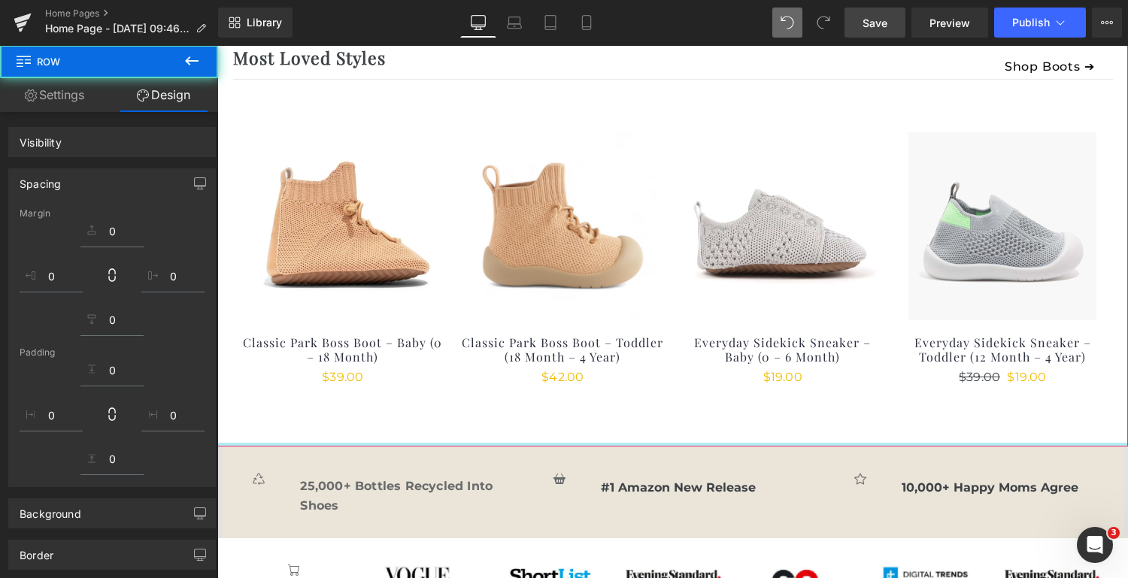
click at [694, 464] on div "Icon 25,000+ Bottles Recycled Into Shoes Text Block Row Icon #1 Amazon New Rele…" at bounding box center [673, 492] width 903 height 91
click at [405, 486] on div "25,000+ Bottles Recycled Into Shoes Text Block" at bounding box center [411, 496] width 222 height 38
click at [405, 486] on b "25,000+ Bottles Recycled Into Shoes" at bounding box center [396, 496] width 193 height 34
click at [429, 484] on b "25,000+ Bottles Recycled Into Shoes" at bounding box center [396, 496] width 193 height 34
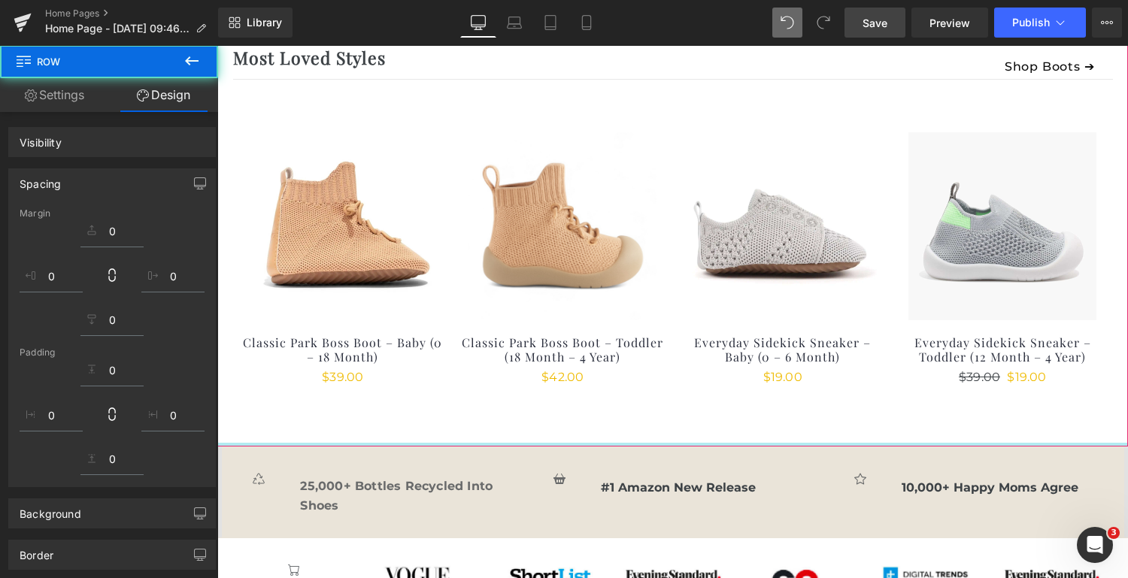
click at [429, 484] on b "25,000+ Bottles Recycled Into Shoes" at bounding box center [396, 496] width 193 height 34
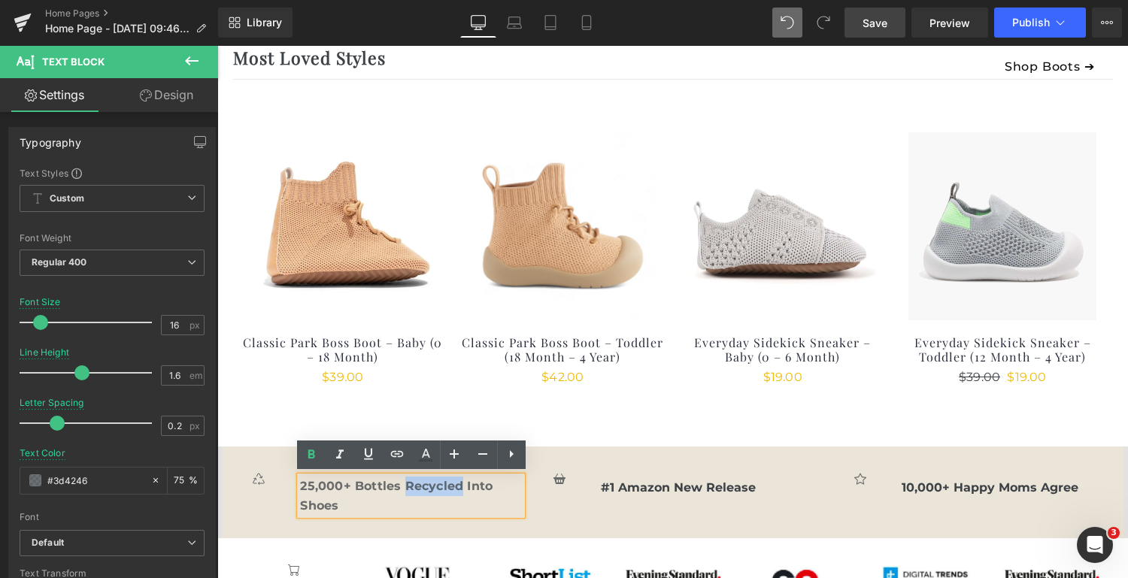
click at [363, 488] on b "25,000+ Bottles Recycled Into Shoes" at bounding box center [396, 496] width 193 height 34
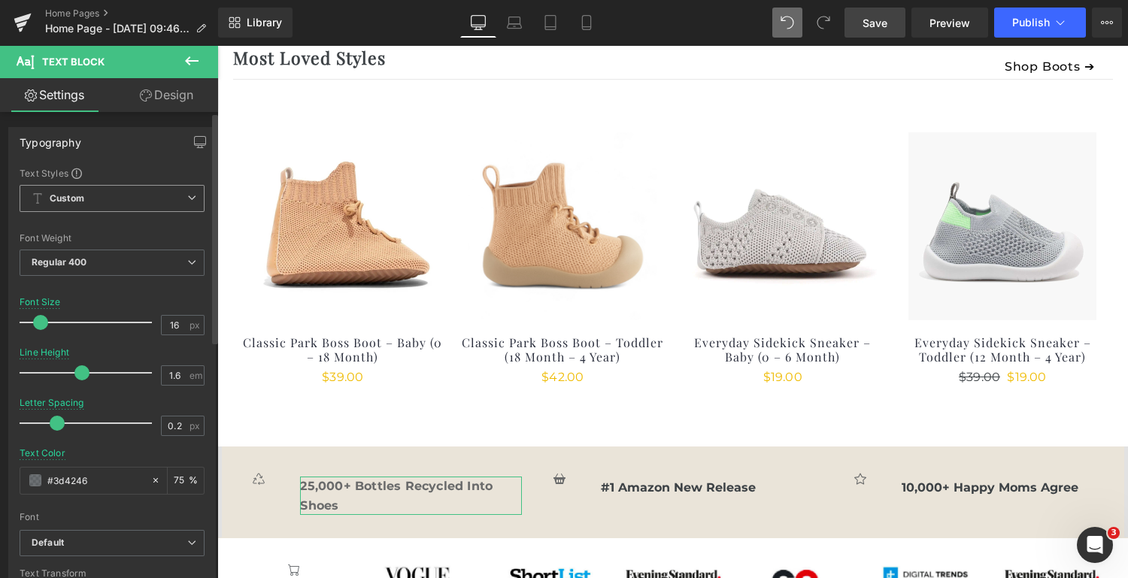
click at [179, 198] on span "Custom Setup Global Style" at bounding box center [112, 198] width 185 height 27
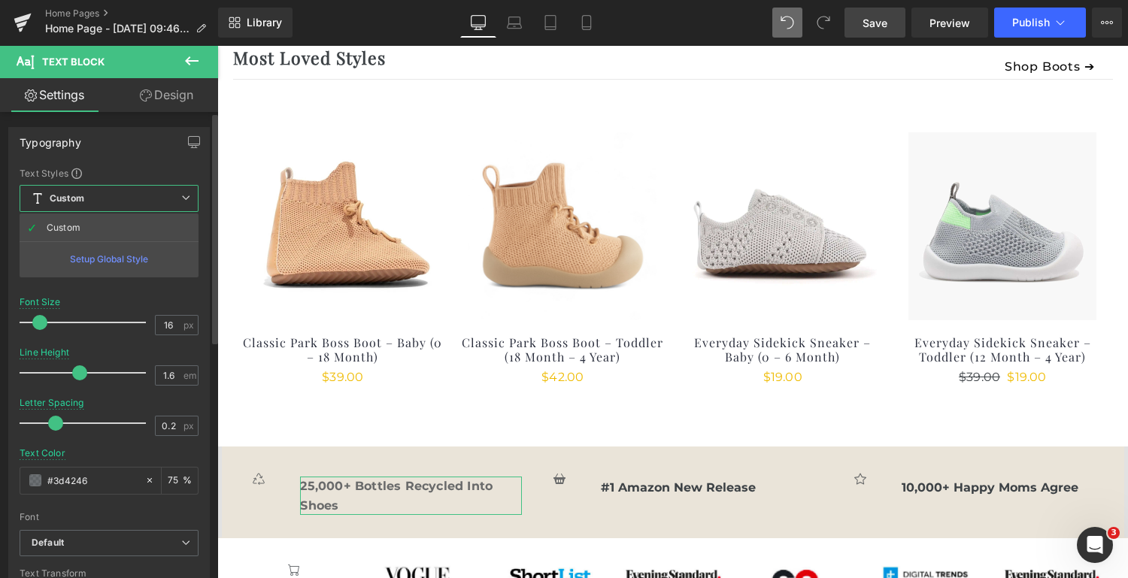
click at [118, 254] on div "Setup Global Style" at bounding box center [109, 258] width 179 height 35
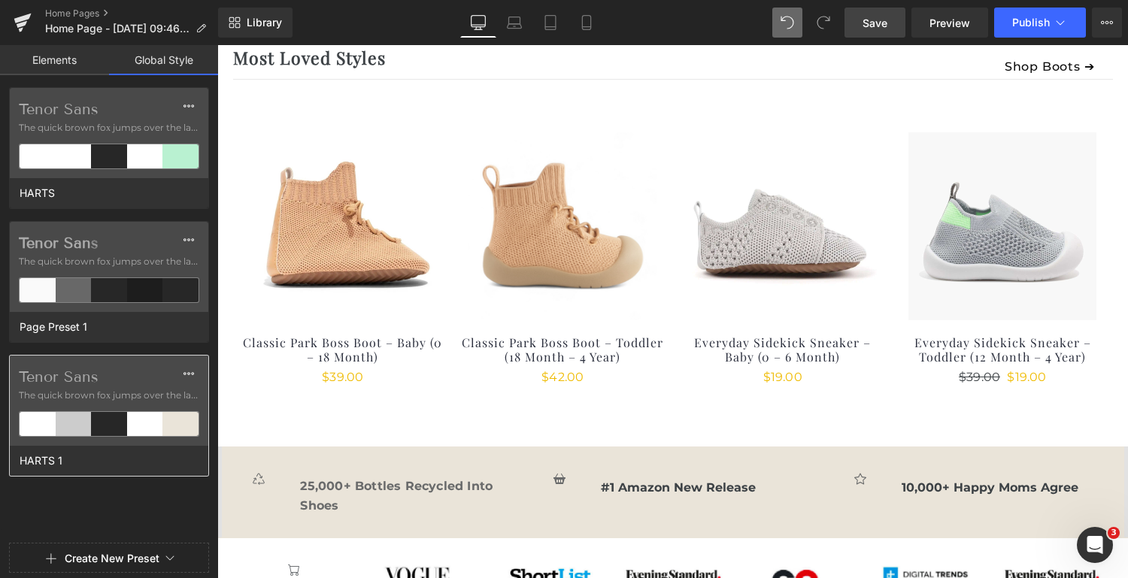
click at [122, 378] on label "Tenor Sans" at bounding box center [109, 377] width 181 height 18
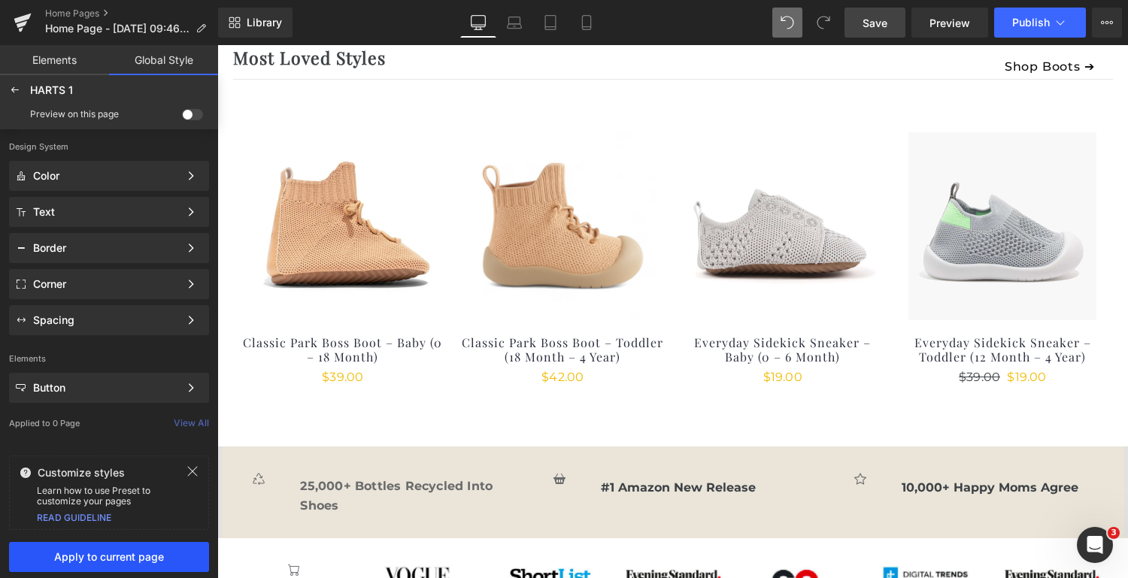
click at [126, 560] on span "Apply to current page" at bounding box center [109, 557] width 182 height 12
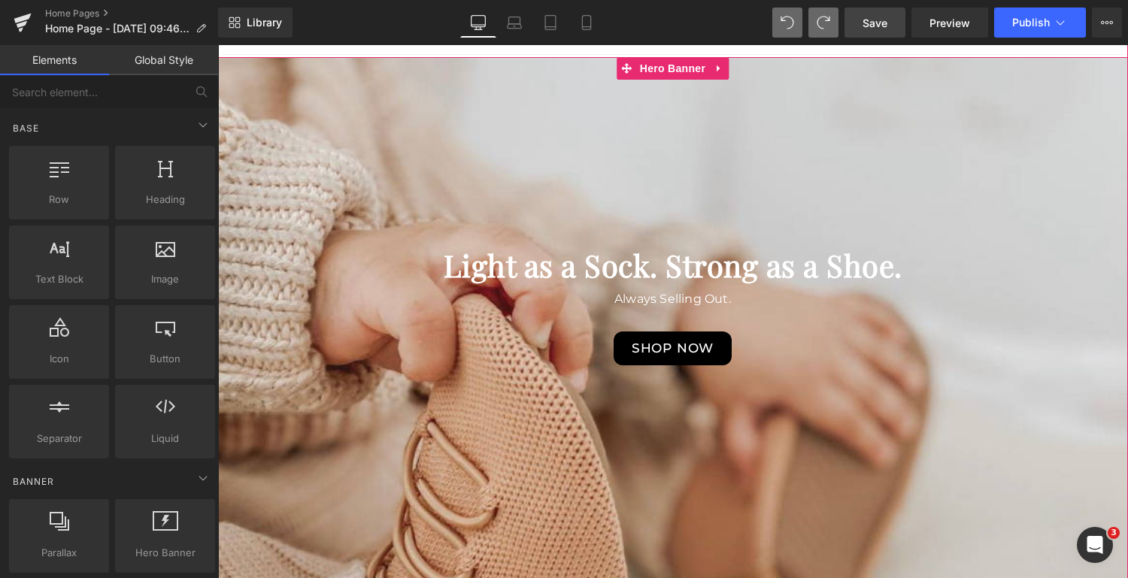
scroll to position [112, 0]
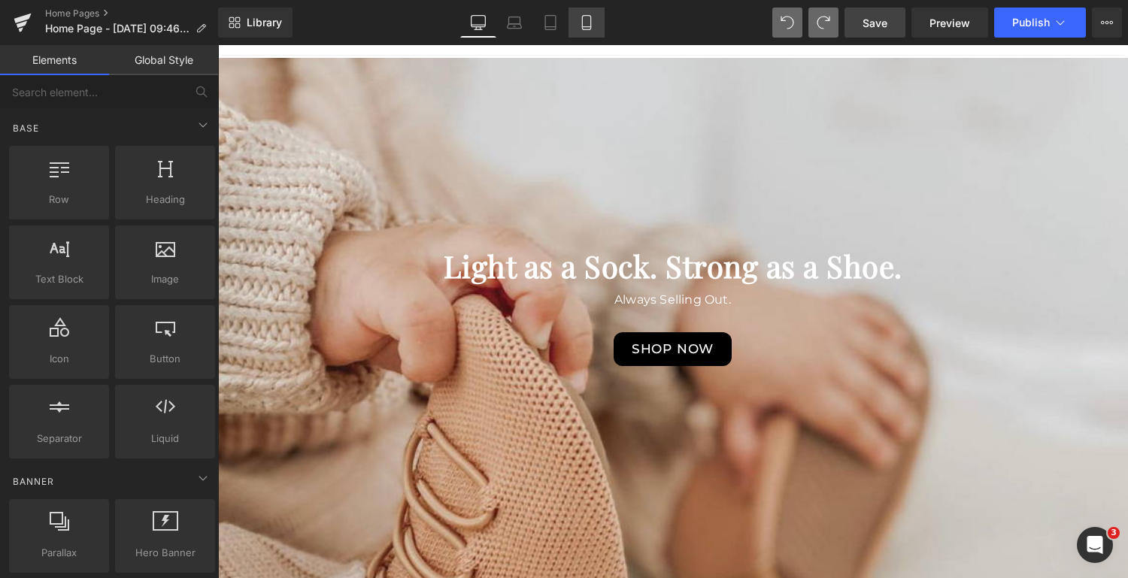
click at [585, 25] on icon at bounding box center [586, 22] width 15 height 15
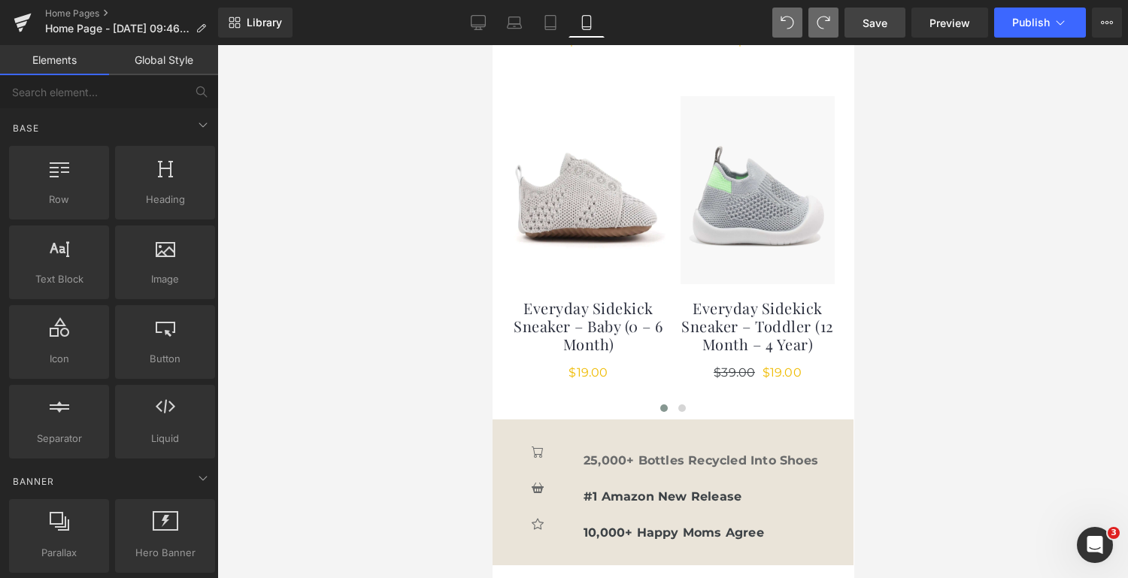
scroll to position [730, 0]
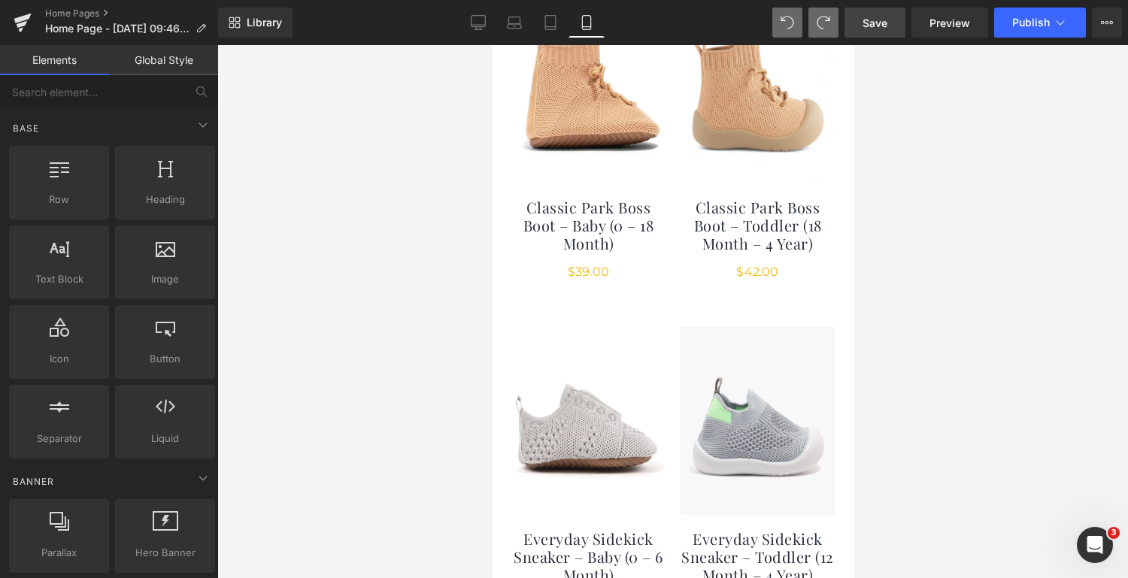
click at [158, 62] on link "Global Style" at bounding box center [163, 60] width 109 height 30
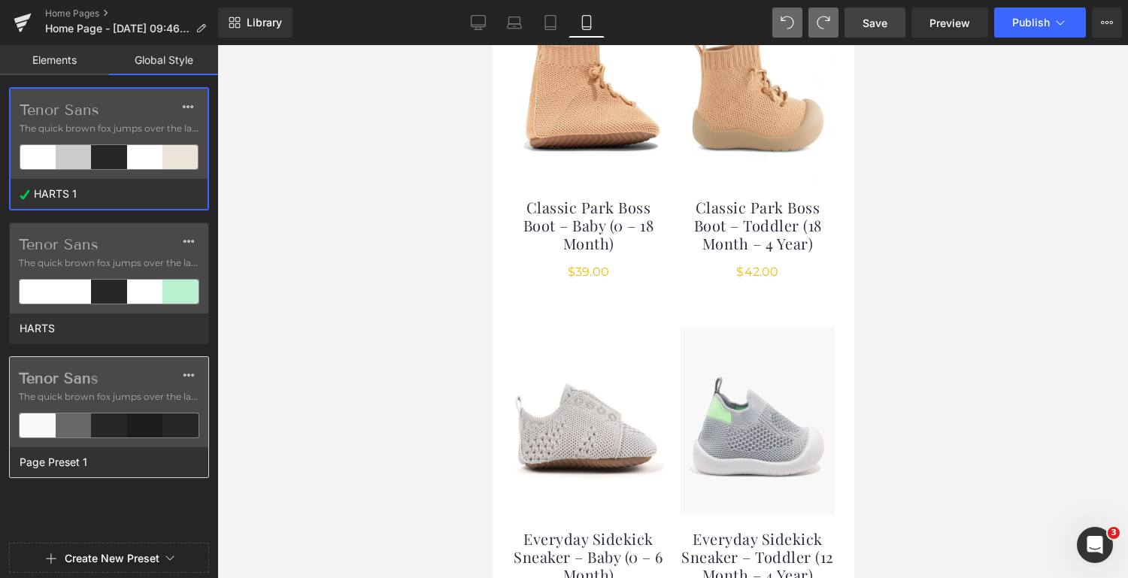
click at [149, 390] on span "The quick brown fox jumps over the lazy..." at bounding box center [109, 397] width 181 height 14
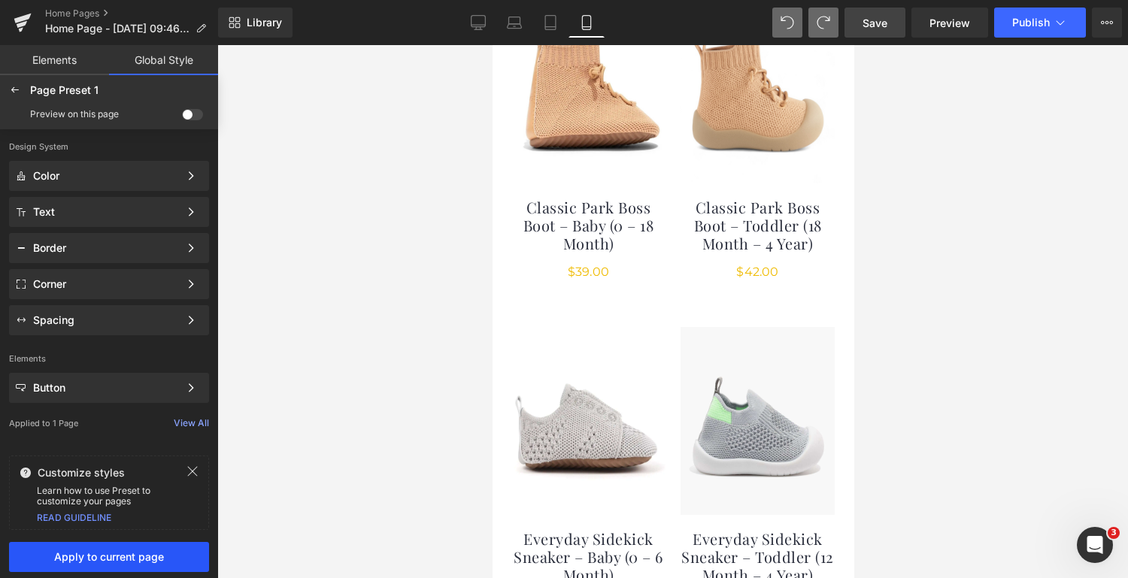
click at [135, 563] on span "Apply to current page" at bounding box center [109, 557] width 182 height 12
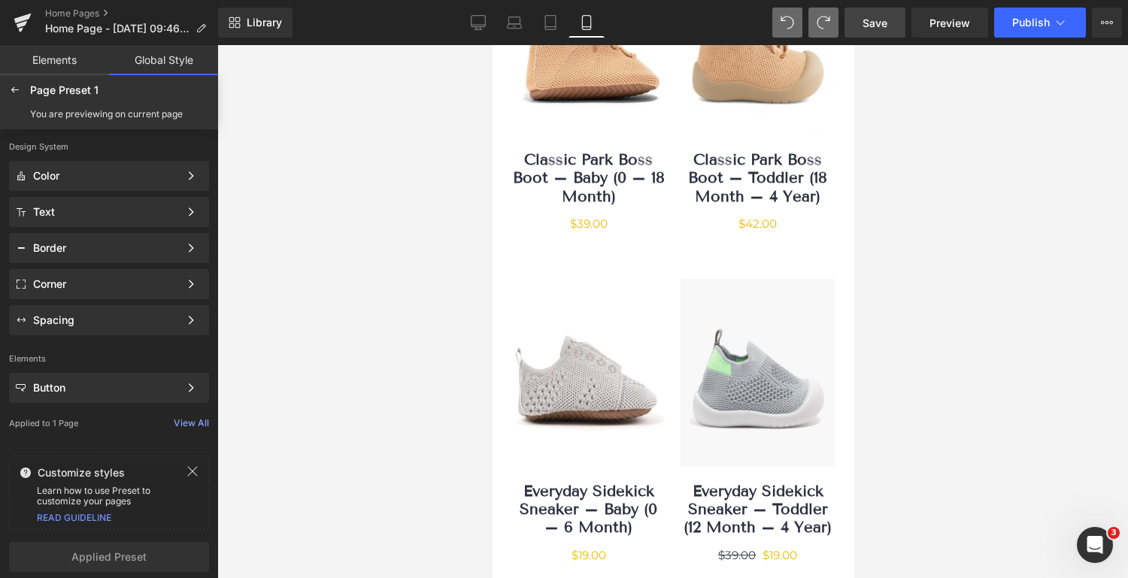
scroll to position [767, 0]
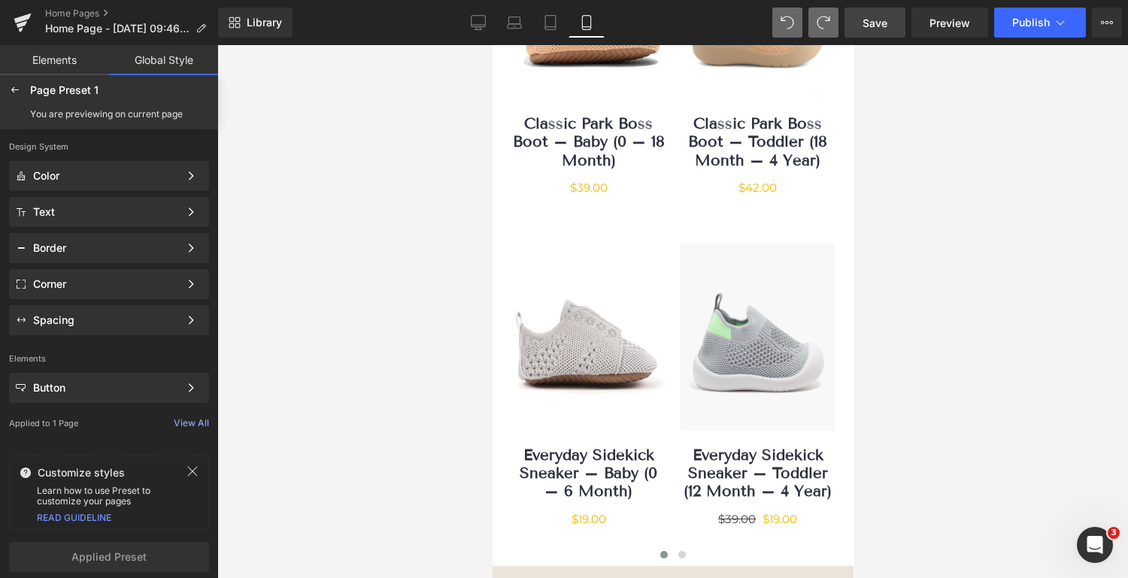
click at [160, 59] on link "Global Style" at bounding box center [163, 60] width 109 height 30
click at [15, 92] on icon at bounding box center [15, 90] width 12 height 12
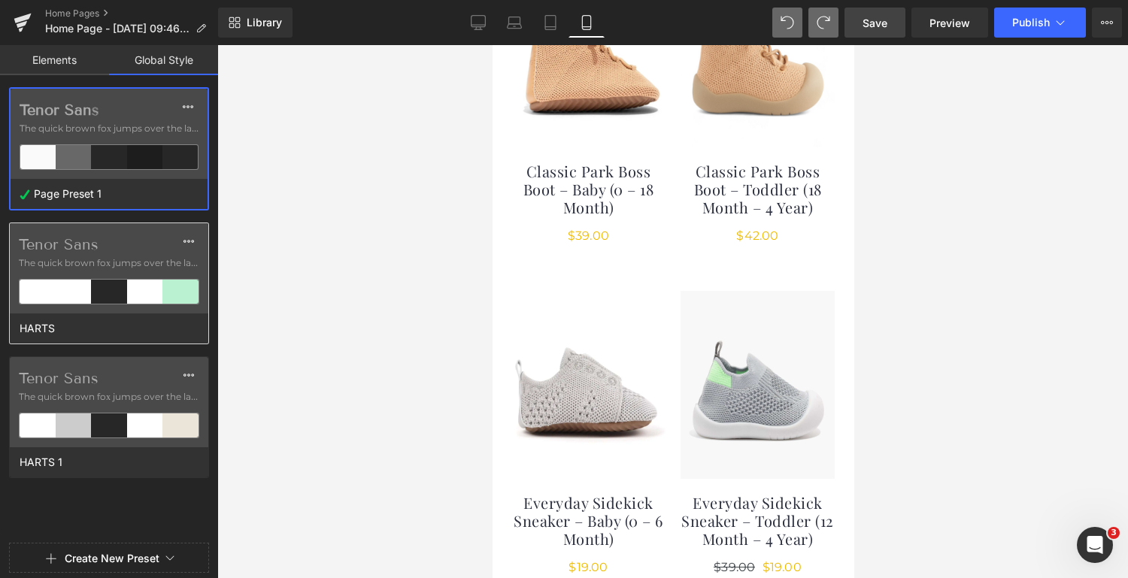
click at [146, 296] on div at bounding box center [145, 292] width 36 height 24
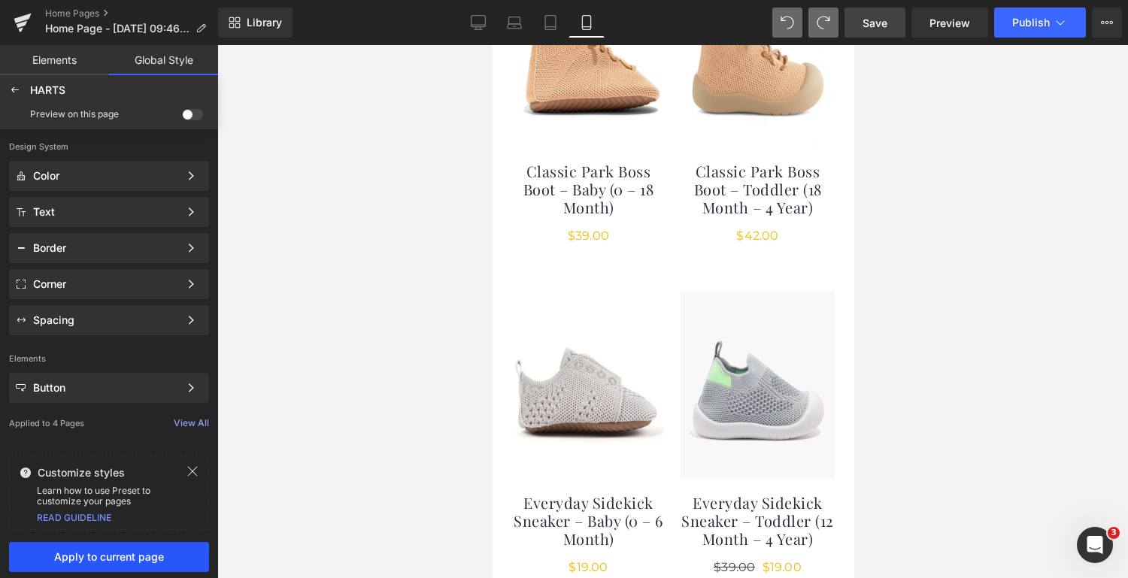
click at [150, 564] on button "Apply to current page" at bounding box center [109, 557] width 200 height 30
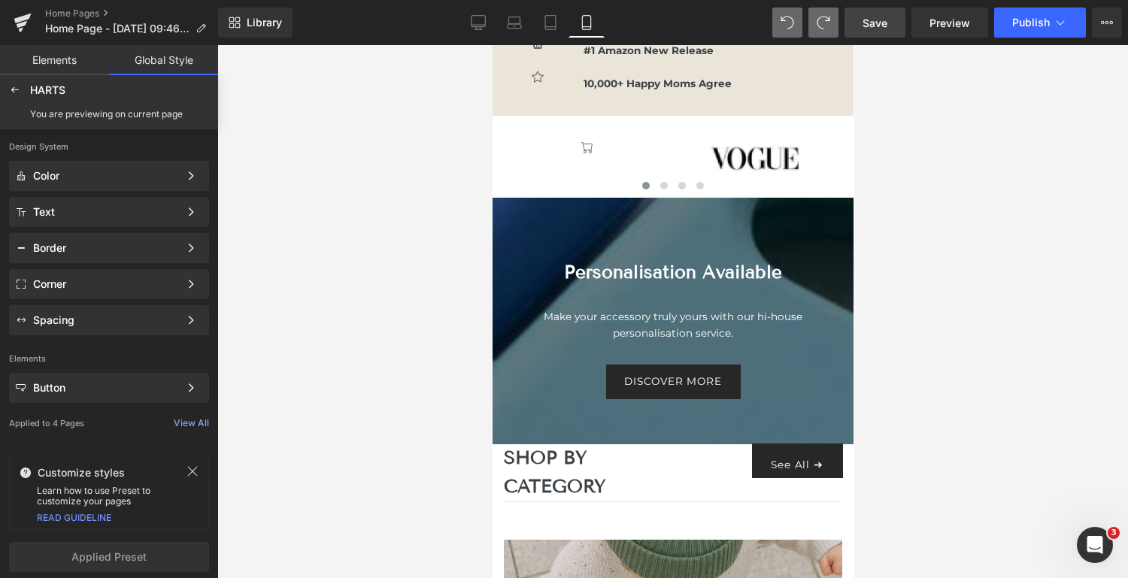
scroll to position [1310, 0]
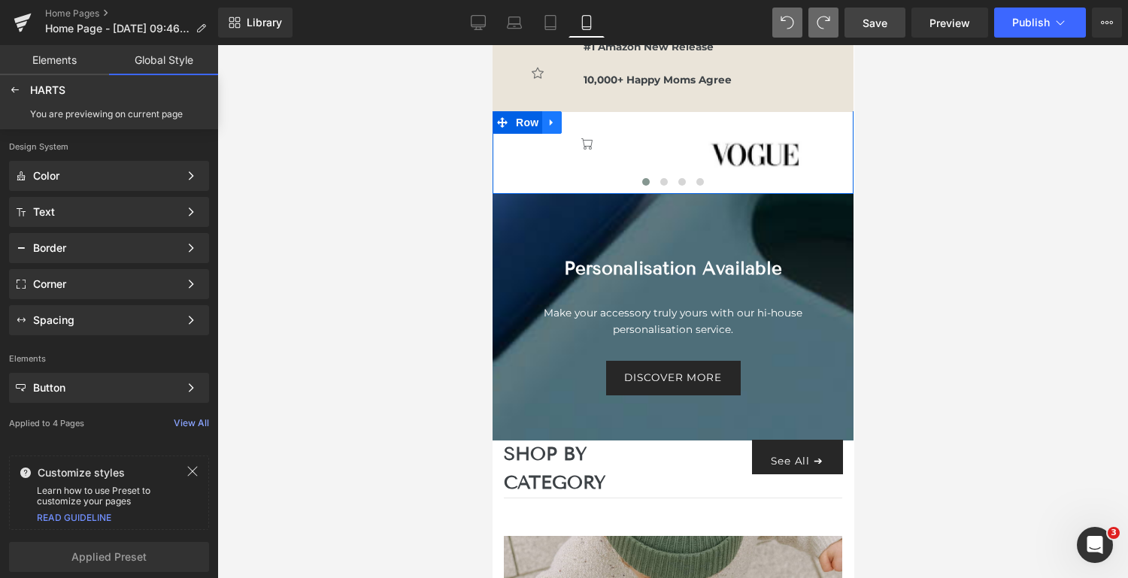
click at [550, 120] on icon at bounding box center [551, 122] width 11 height 11
click at [587, 124] on icon at bounding box center [590, 122] width 11 height 11
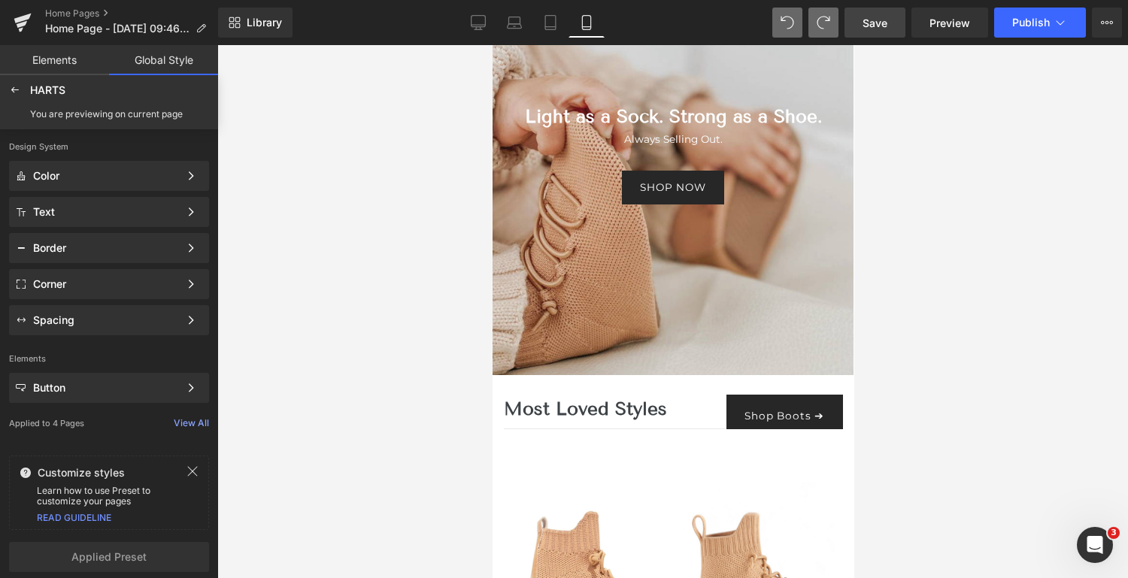
scroll to position [0, 0]
